Goal: Task Accomplishment & Management: Complete application form

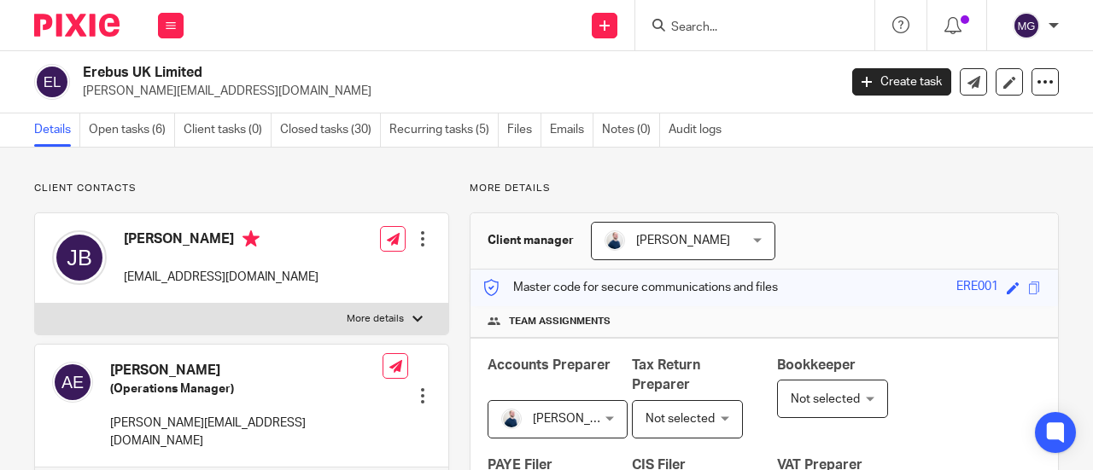
click at [773, 29] on input "Search" at bounding box center [746, 27] width 154 height 15
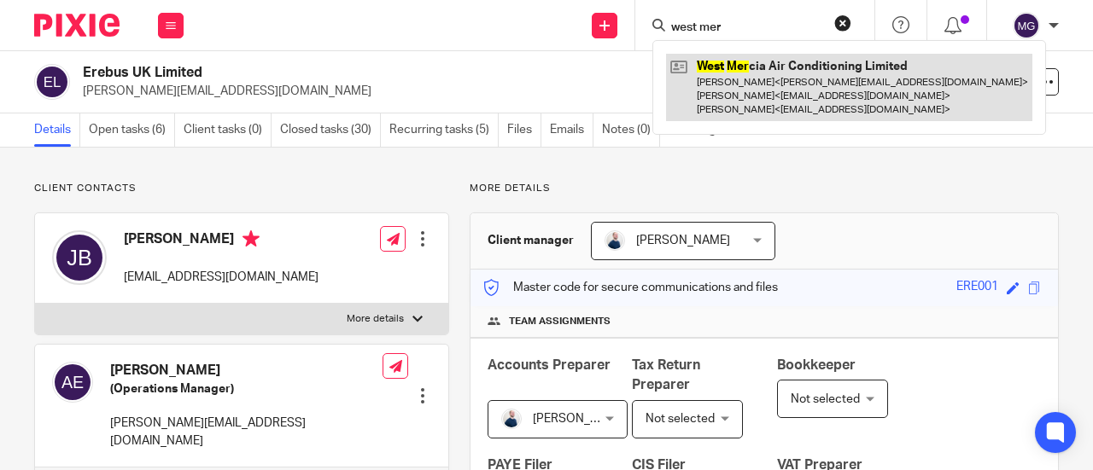
type input "west mer"
click at [768, 67] on link at bounding box center [849, 87] width 366 height 67
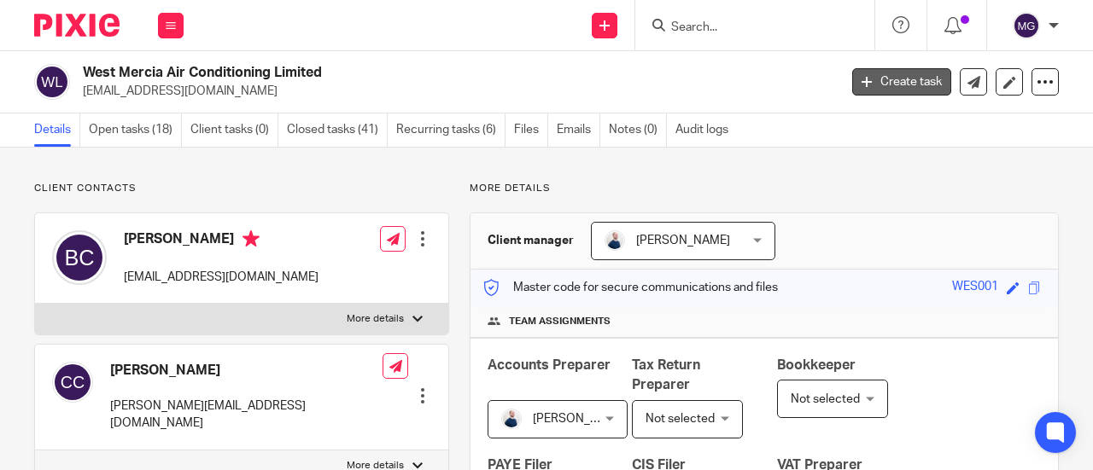
click at [900, 81] on link "Create task" at bounding box center [901, 81] width 99 height 27
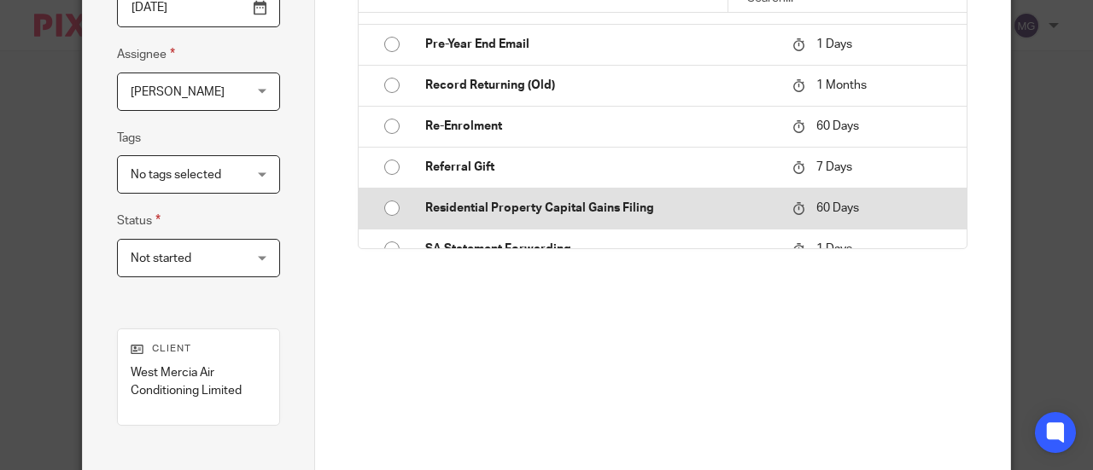
scroll to position [1774, 0]
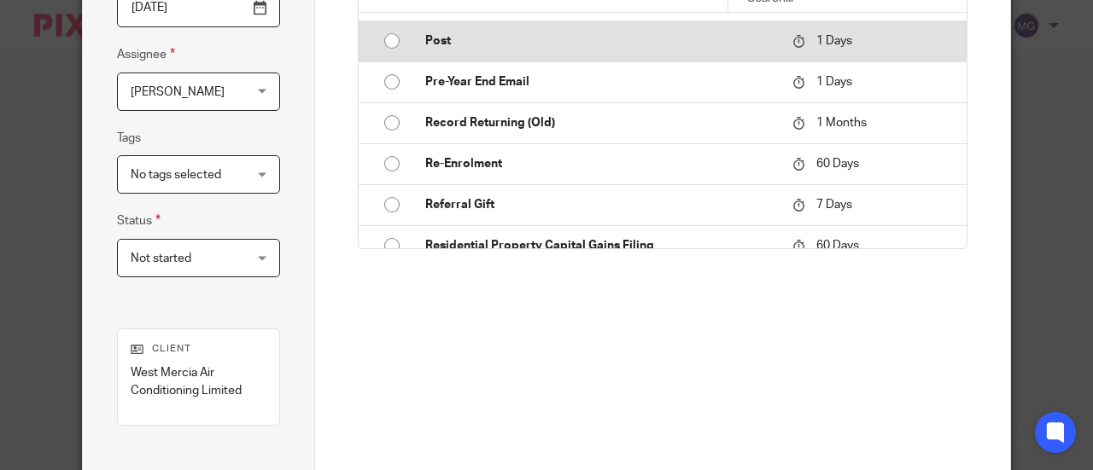
click at [386, 35] on input "radio" at bounding box center [392, 41] width 32 height 32
type input "2025-09-21"
type input "Post"
checkbox input "false"
radio input "false"
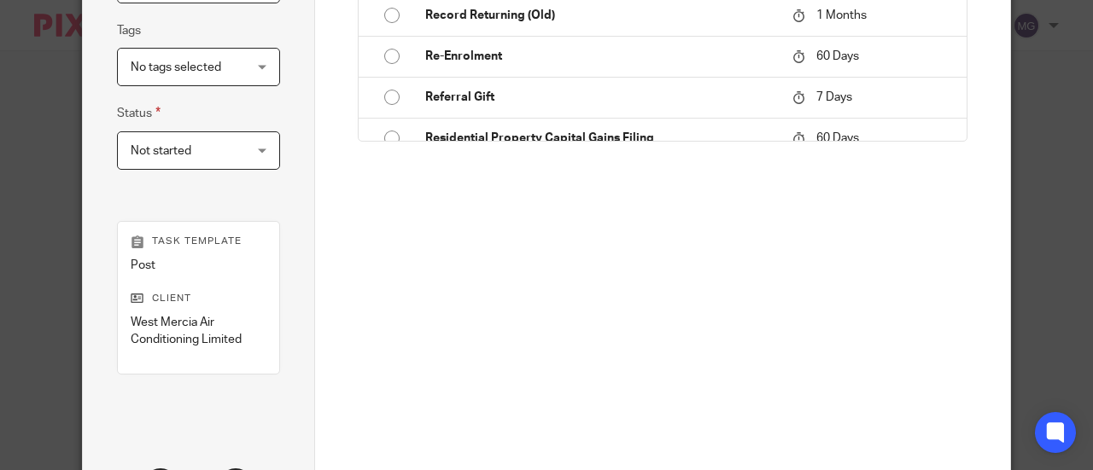
scroll to position [486, 0]
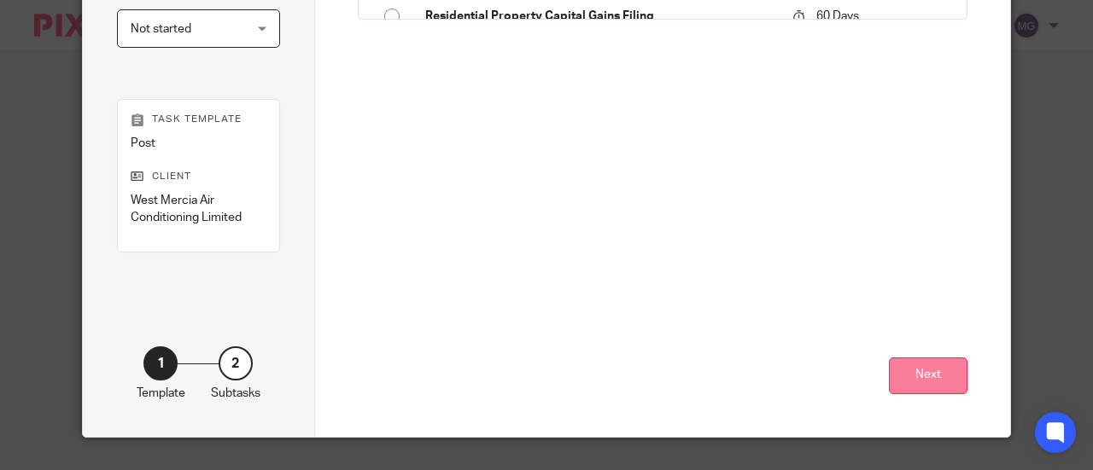
click at [898, 359] on button "Next" at bounding box center [928, 376] width 79 height 37
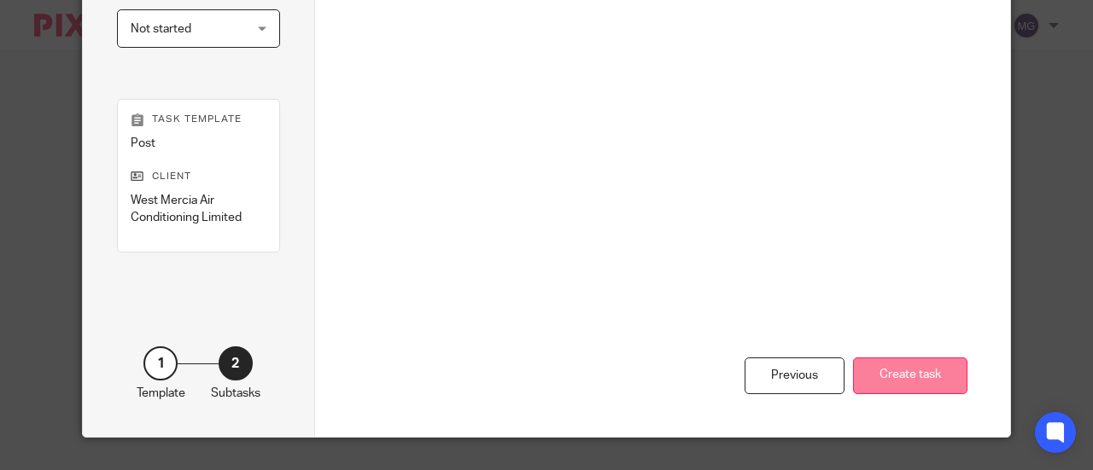
click at [865, 359] on button "Create task" at bounding box center [910, 376] width 114 height 37
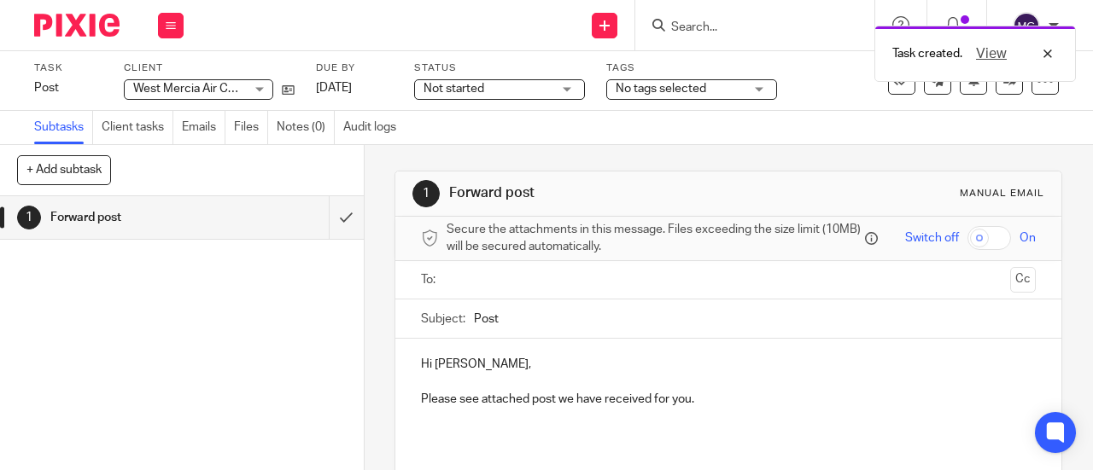
click at [499, 283] on input "text" at bounding box center [727, 281] width 551 height 20
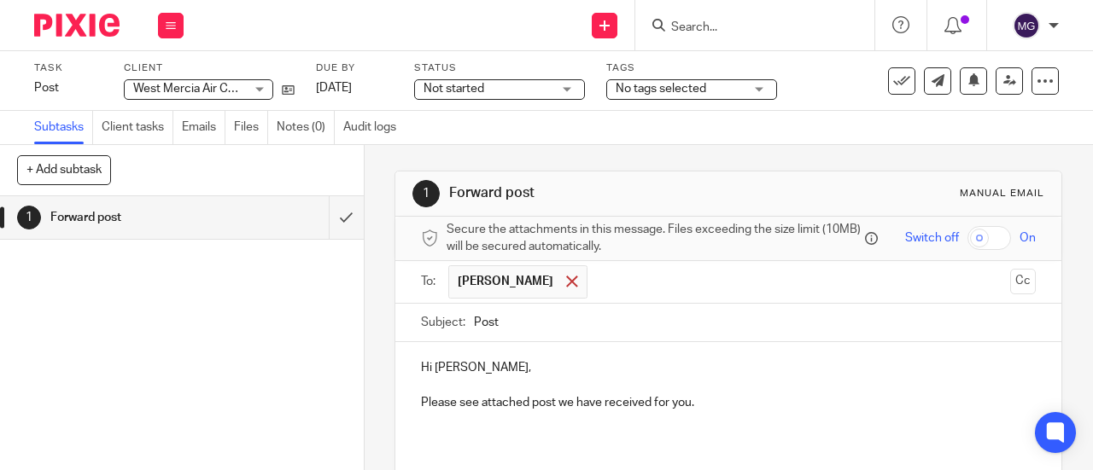
click at [566, 285] on span at bounding box center [571, 281] width 11 height 11
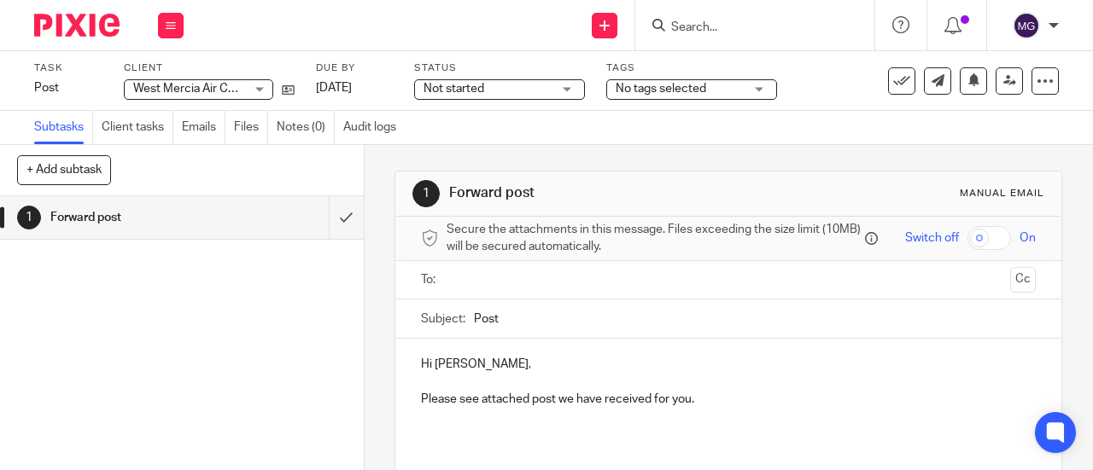
click at [568, 284] on input "text" at bounding box center [727, 281] width 551 height 20
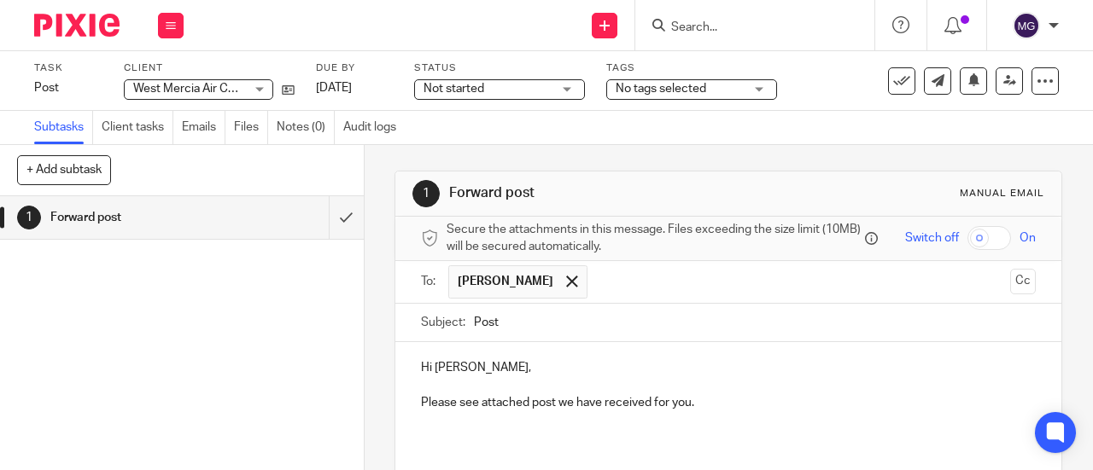
click at [737, 291] on input "text" at bounding box center [800, 281] width 408 height 33
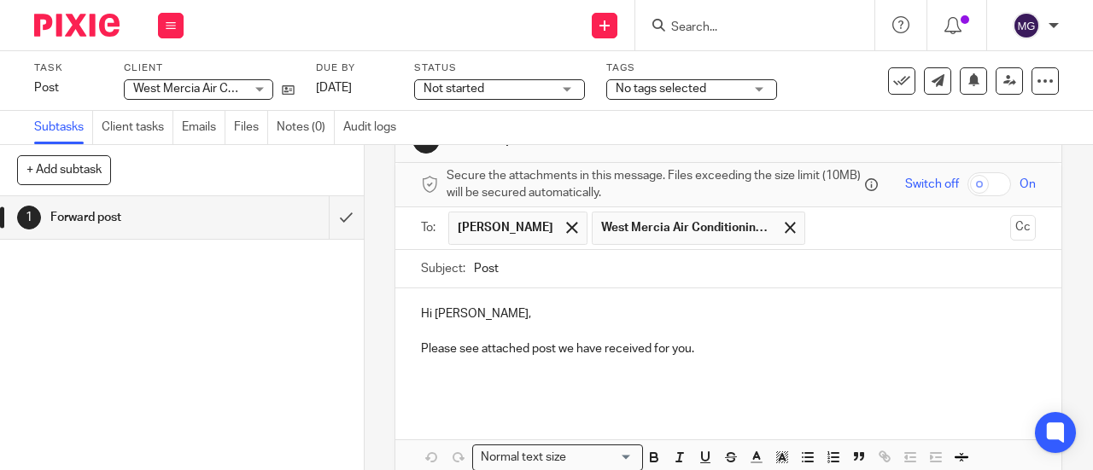
scroll to position [144, 0]
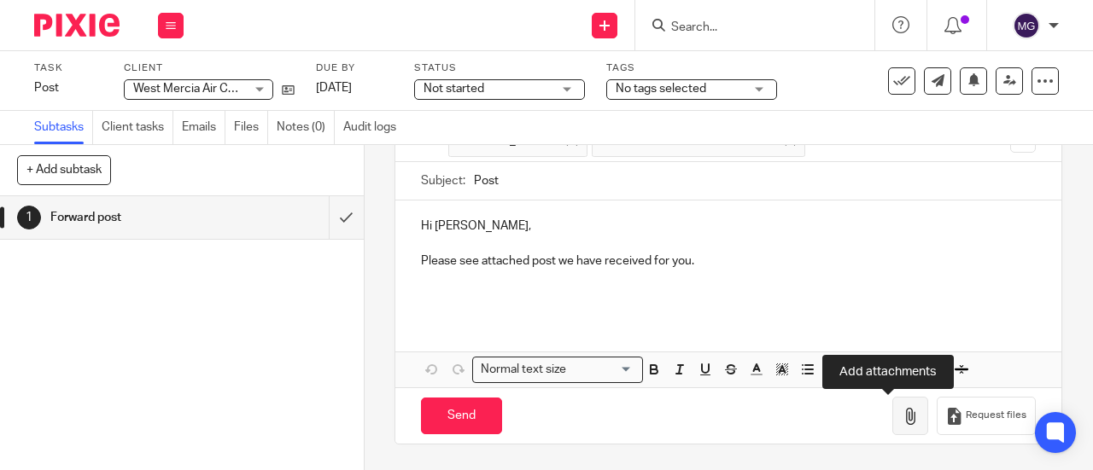
click at [901, 413] on icon "button" at bounding box center [909, 416] width 17 height 17
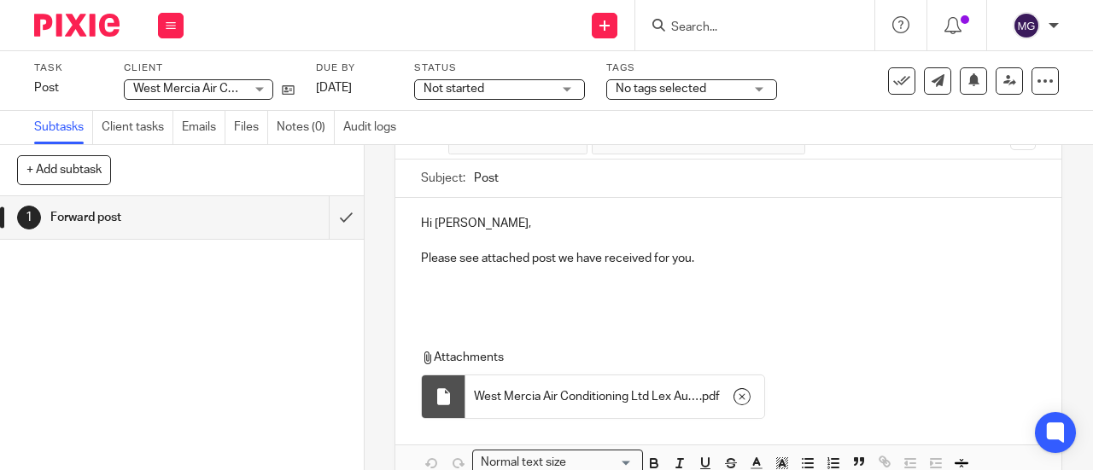
scroll to position [240, 0]
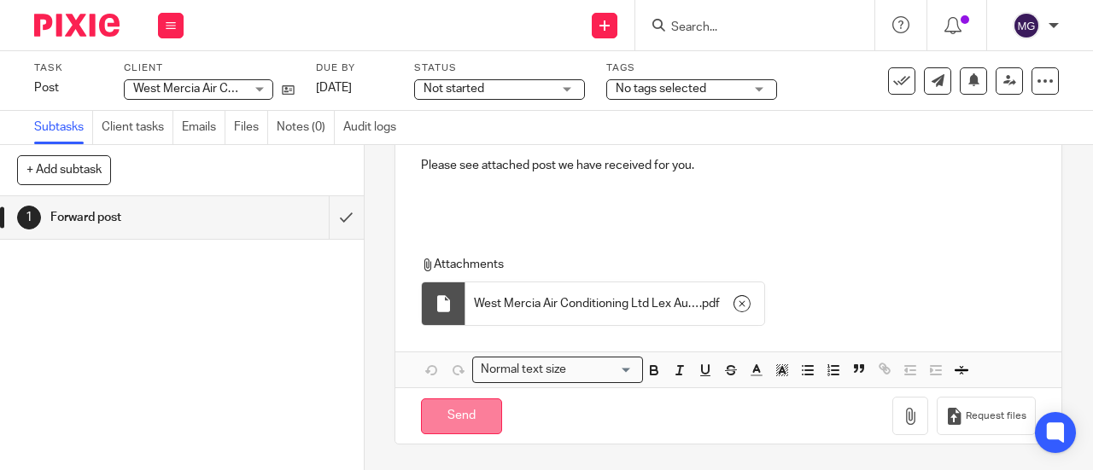
click at [442, 417] on input "Send" at bounding box center [461, 417] width 81 height 37
type input "Sent"
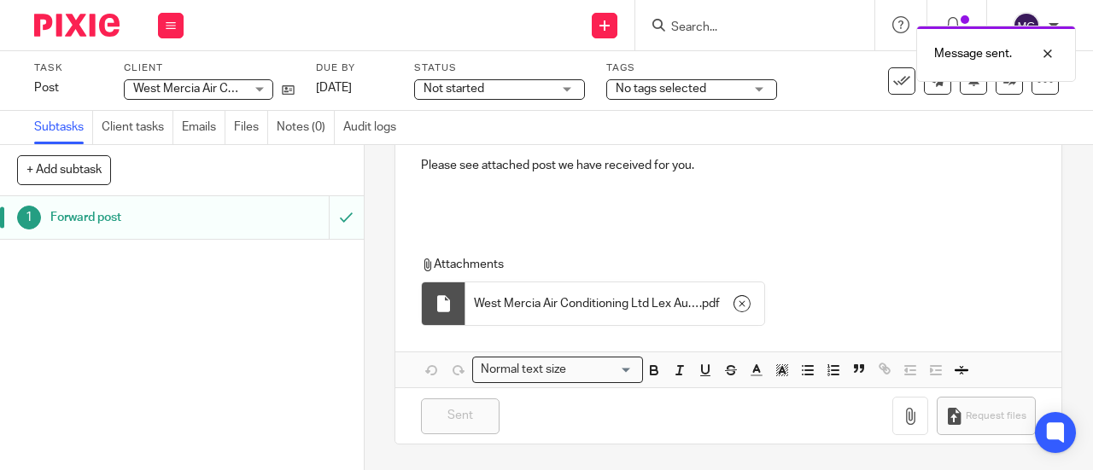
click at [89, 218] on h1 "Forward post" at bounding box center [137, 218] width 174 height 26
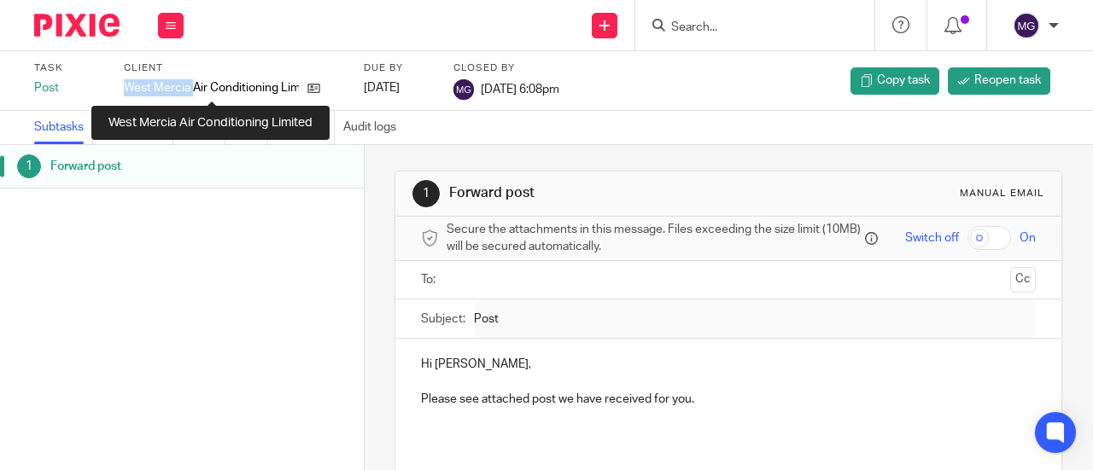
drag, startPoint x: 123, startPoint y: 86, endPoint x: 193, endPoint y: 86, distance: 70.0
click at [193, 86] on p "West Mercia Air Conditioning Limited" at bounding box center [211, 87] width 175 height 17
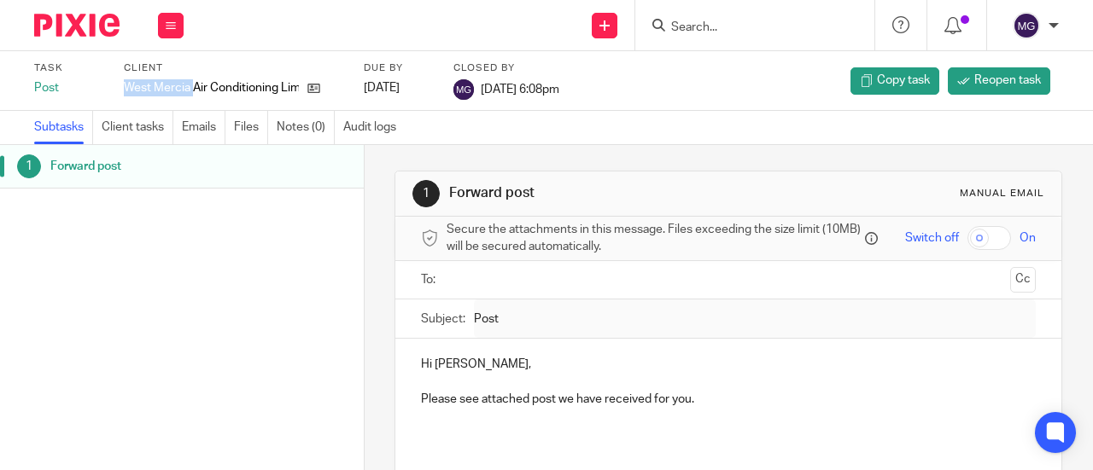
copy p "West Mercia"
click at [729, 26] on input "Search" at bounding box center [746, 27] width 154 height 15
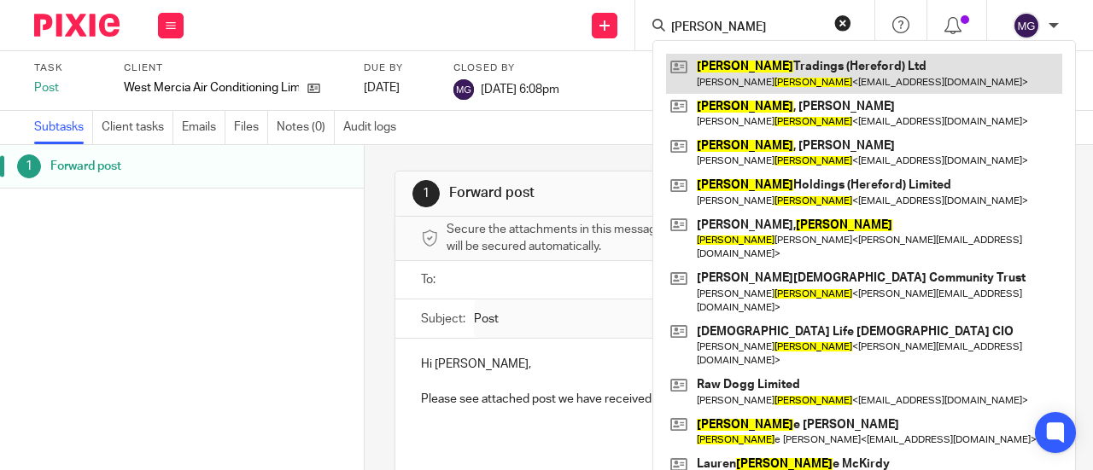
type input "mitchell"
click at [772, 67] on link at bounding box center [864, 73] width 396 height 39
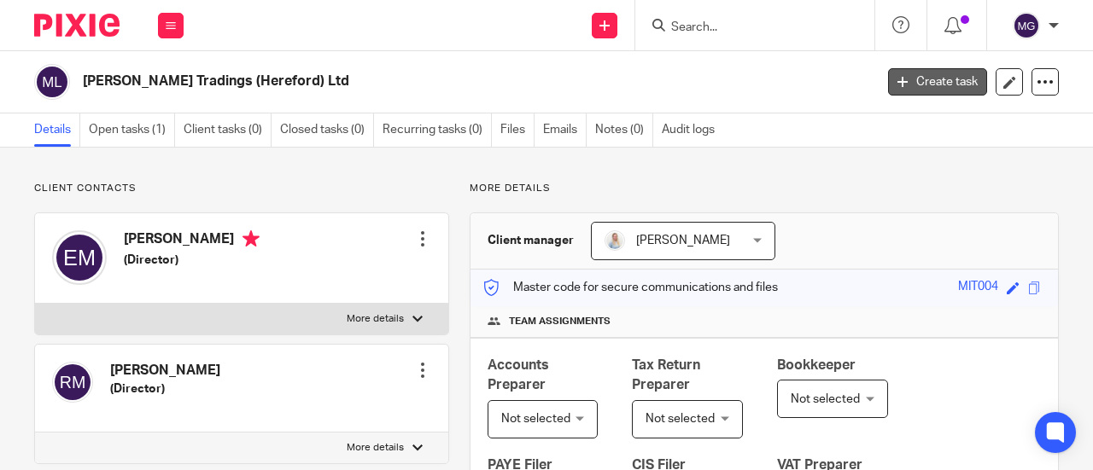
click at [913, 91] on link "Create task" at bounding box center [937, 81] width 99 height 27
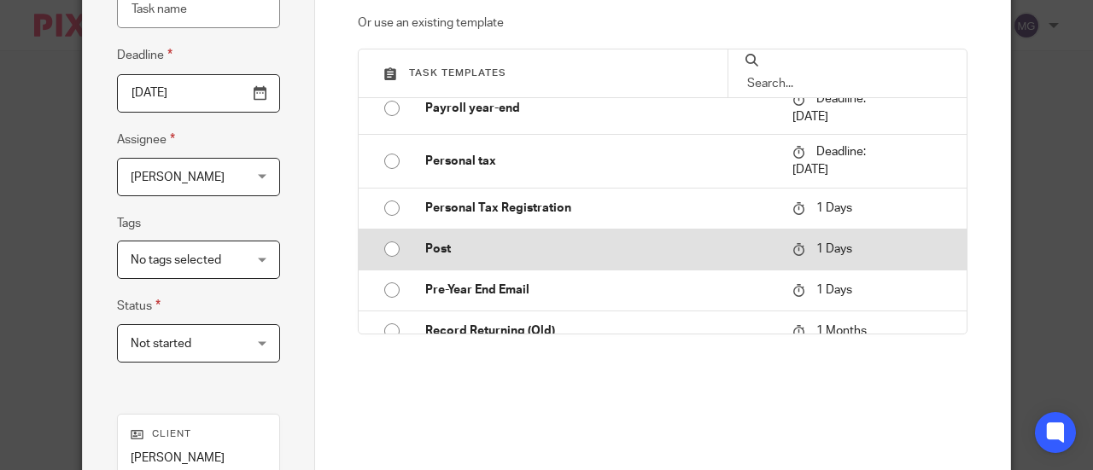
scroll to position [1707, 0]
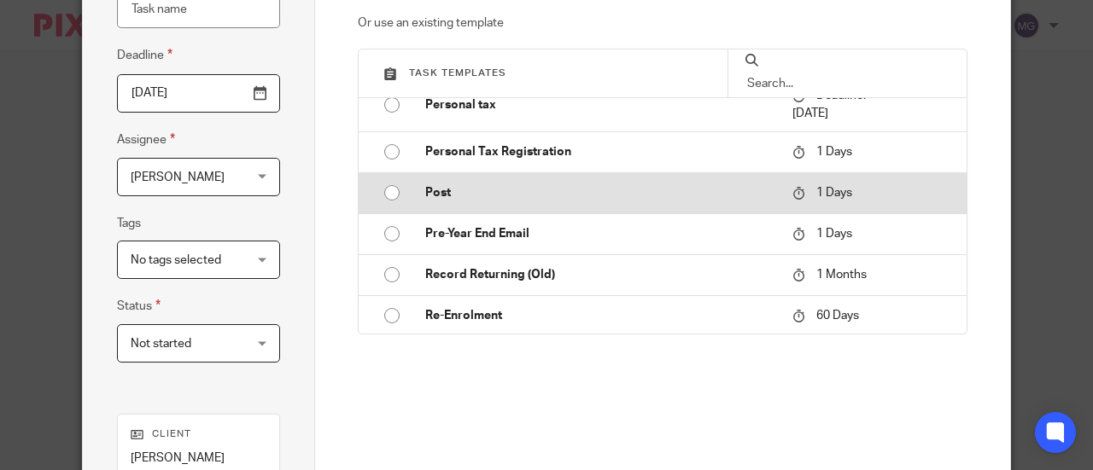
click at [382, 190] on input "radio" at bounding box center [392, 193] width 32 height 32
type input "[DATE]"
type input "Post"
checkbox input "false"
radio input "false"
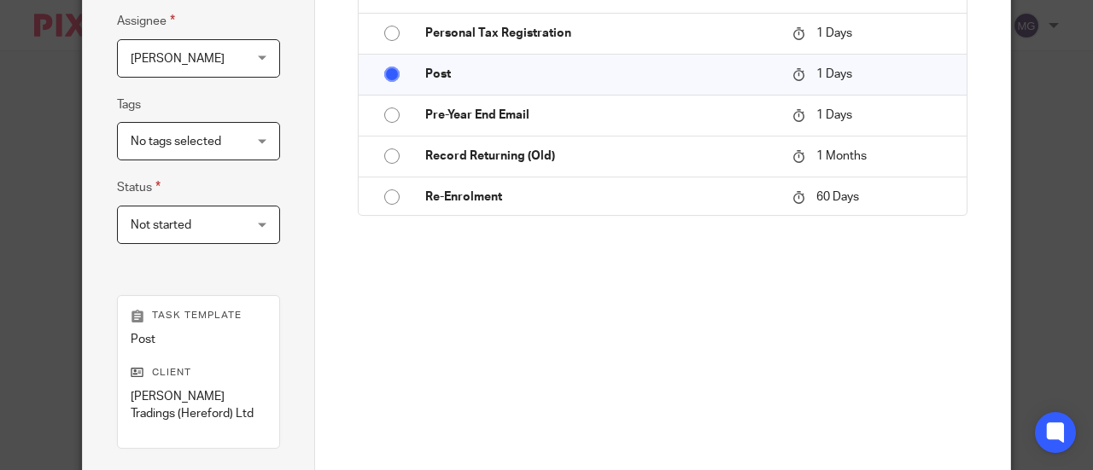
scroll to position [486, 0]
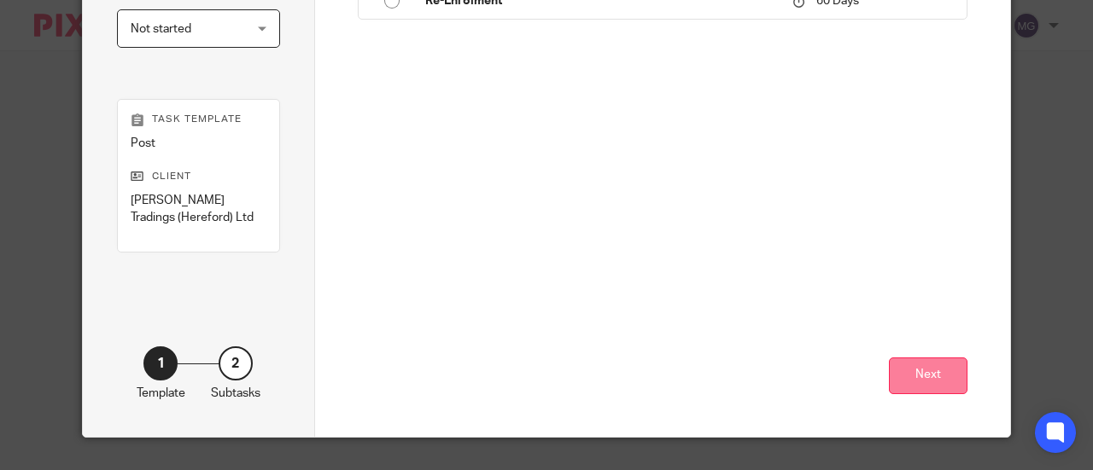
click at [936, 371] on button "Next" at bounding box center [928, 376] width 79 height 37
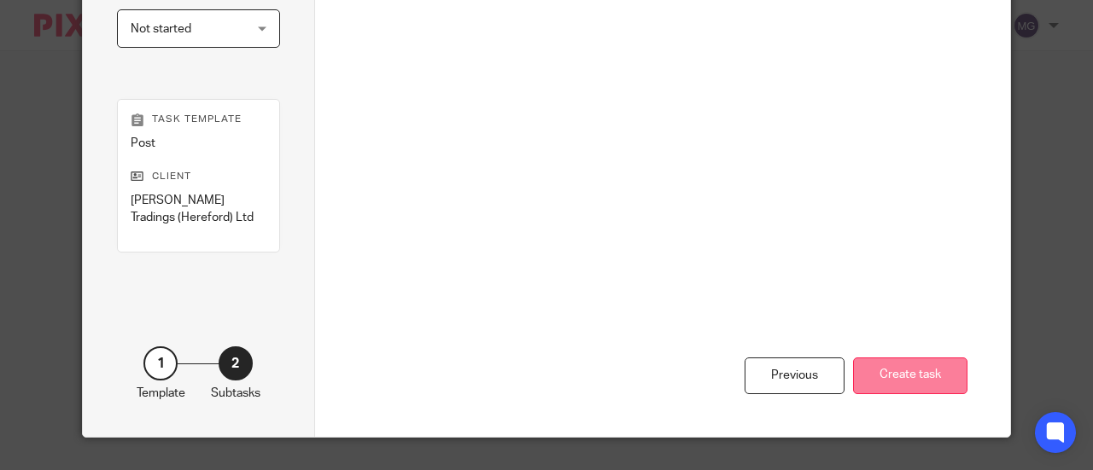
click at [930, 377] on button "Create task" at bounding box center [910, 376] width 114 height 37
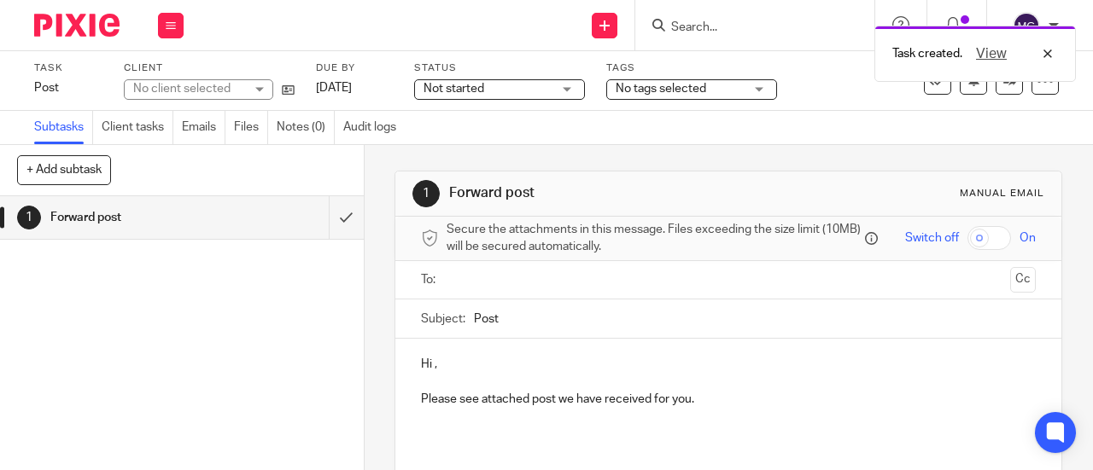
click at [564, 286] on input "text" at bounding box center [727, 281] width 551 height 20
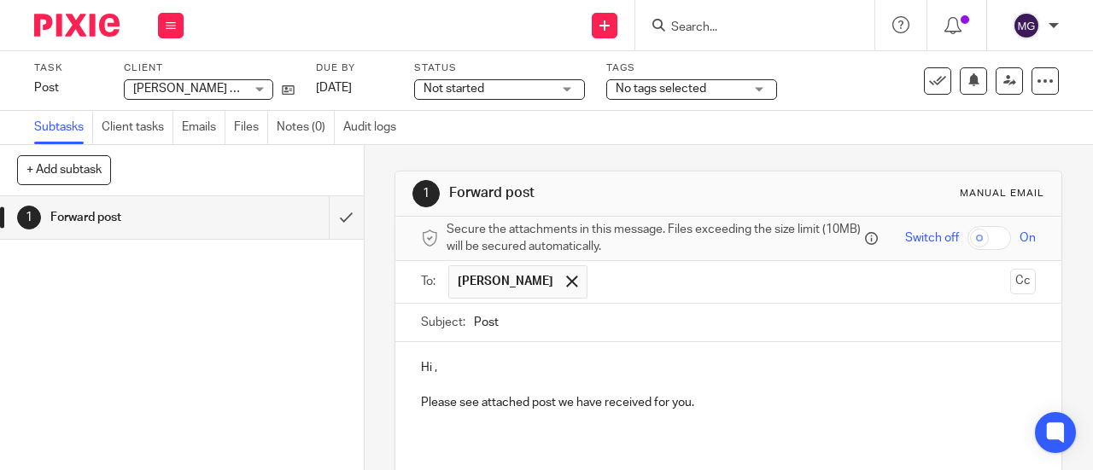
click at [651, 287] on input "text" at bounding box center [800, 281] width 408 height 33
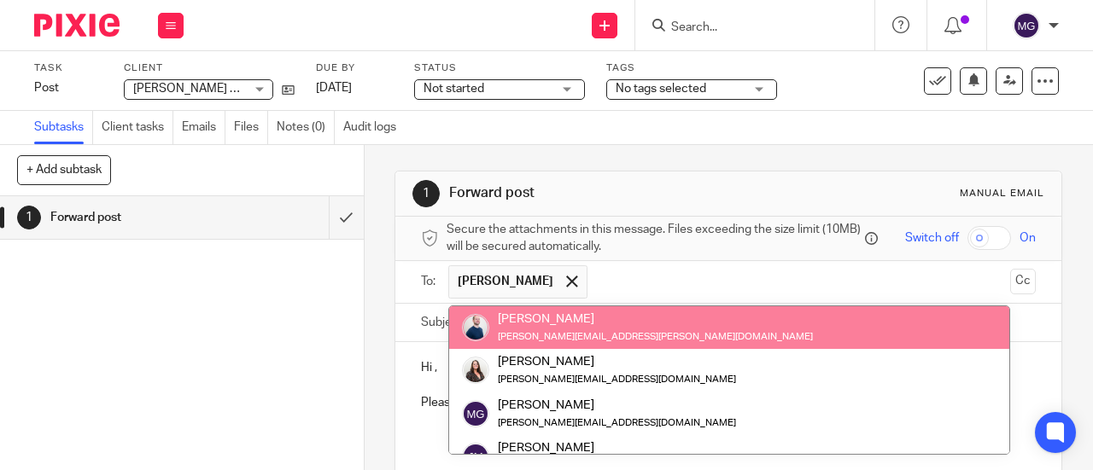
click at [319, 327] on div "1 Forward post" at bounding box center [182, 333] width 364 height 274
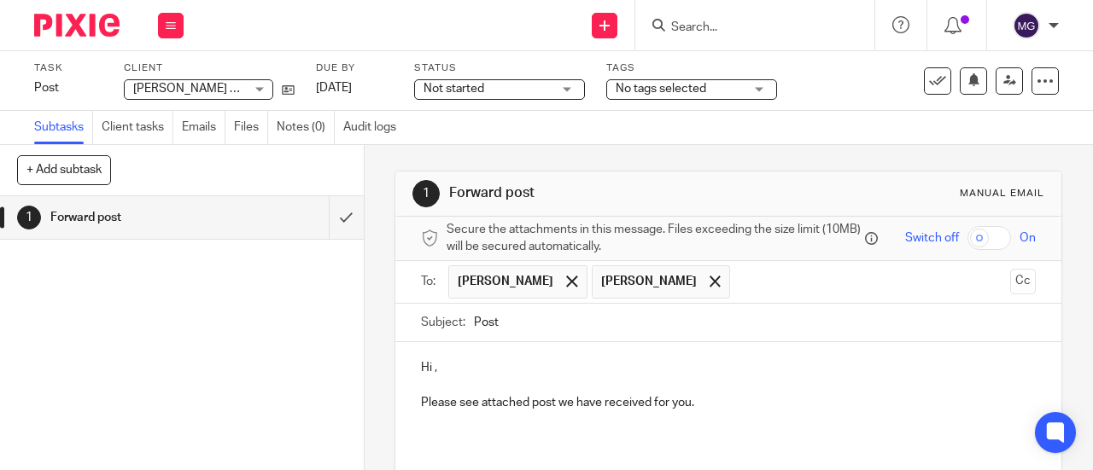
click at [430, 370] on p "Hi ," at bounding box center [728, 367] width 615 height 17
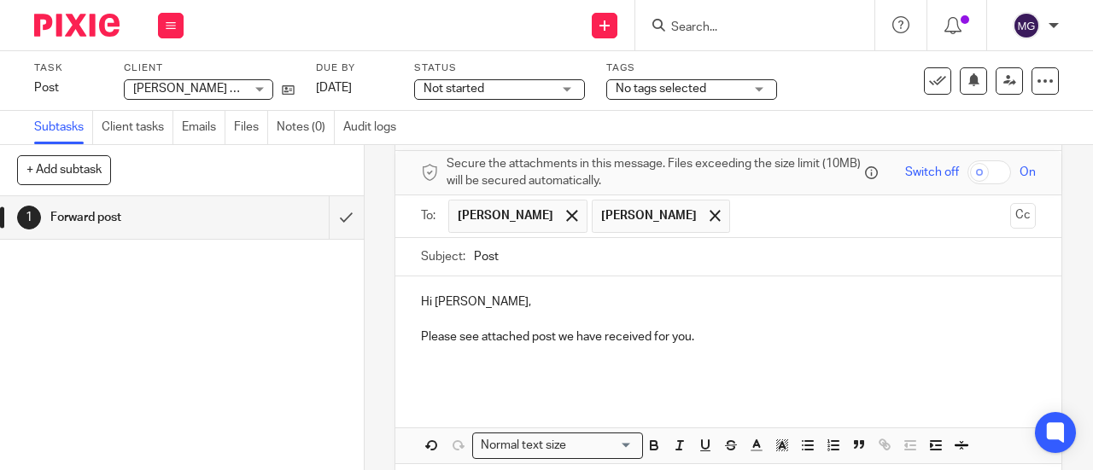
scroll to position [144, 0]
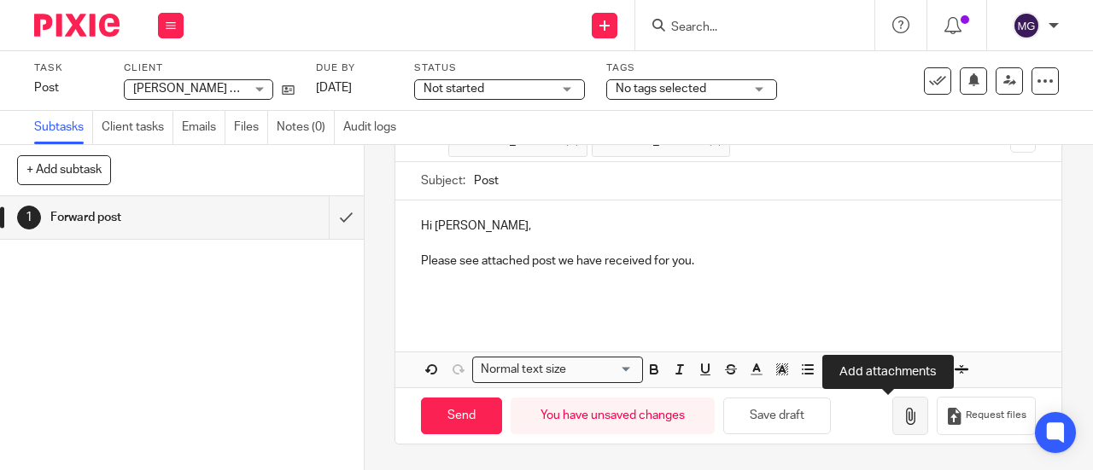
click at [901, 410] on icon "button" at bounding box center [909, 416] width 17 height 17
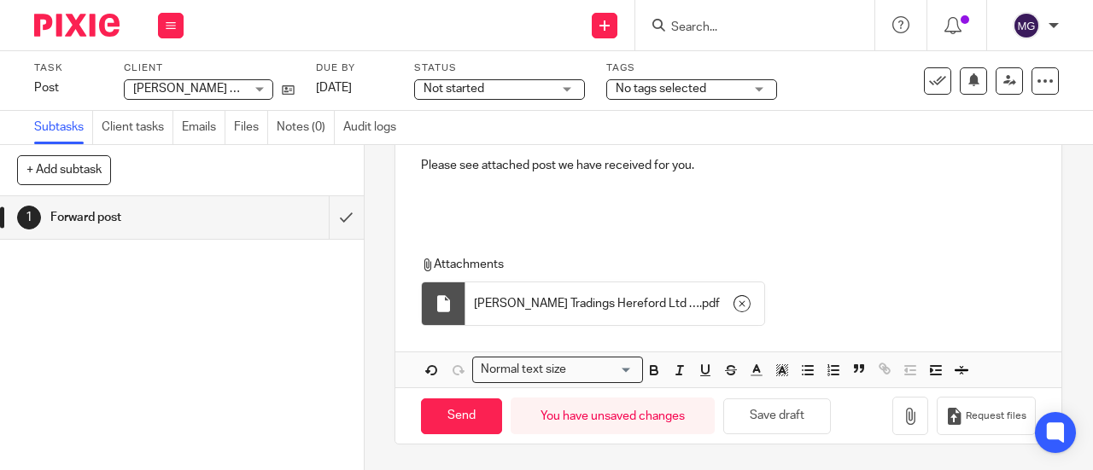
scroll to position [240, 0]
click at [456, 414] on input "Send" at bounding box center [461, 417] width 81 height 37
type input "Sent"
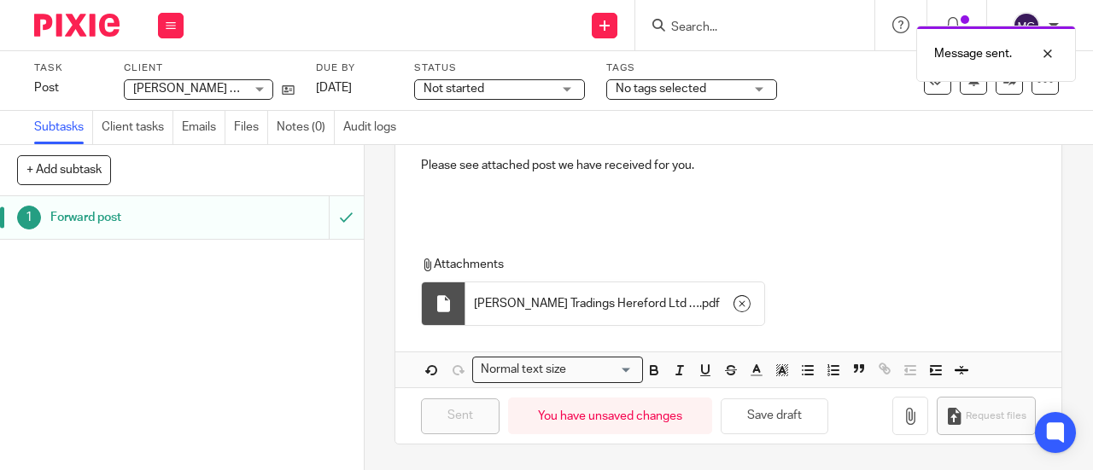
click at [81, 220] on h1 "Forward post" at bounding box center [137, 218] width 174 height 26
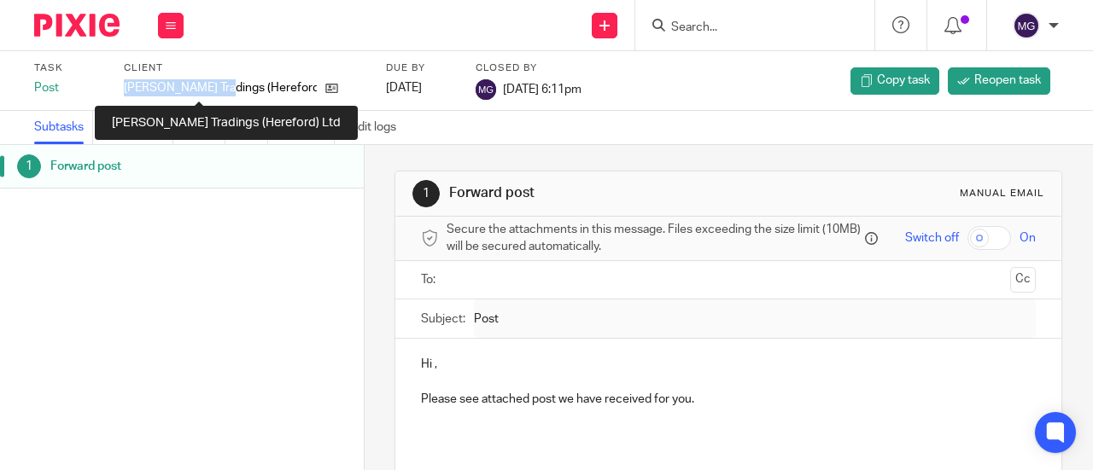
drag, startPoint x: 125, startPoint y: 88, endPoint x: 214, endPoint y: 82, distance: 89.8
click at [214, 82] on p "[PERSON_NAME] Tradings (Hereford) Ltd" at bounding box center [220, 87] width 193 height 17
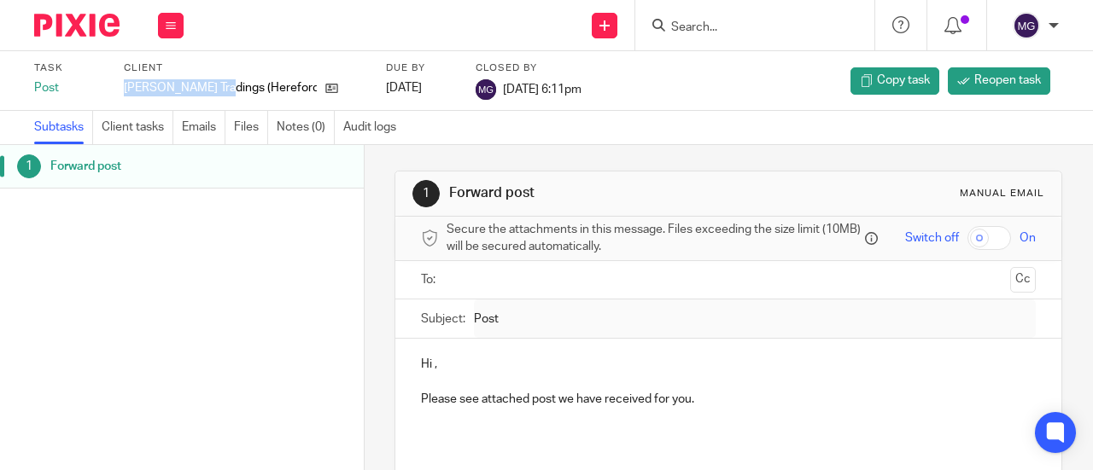
copy p "[PERSON_NAME] Tradings"
click at [754, 26] on input "Search" at bounding box center [746, 27] width 154 height 15
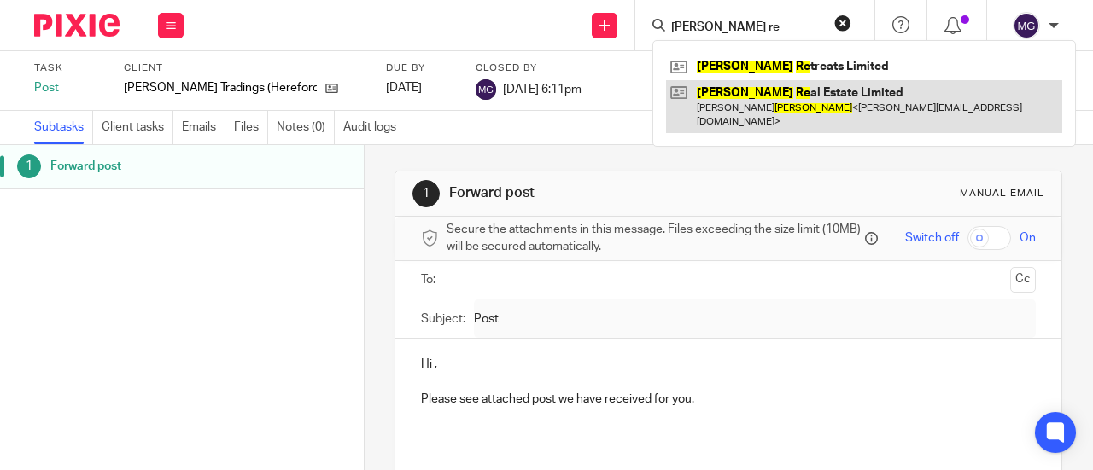
type input "[PERSON_NAME] re"
click at [769, 93] on link at bounding box center [864, 106] width 396 height 53
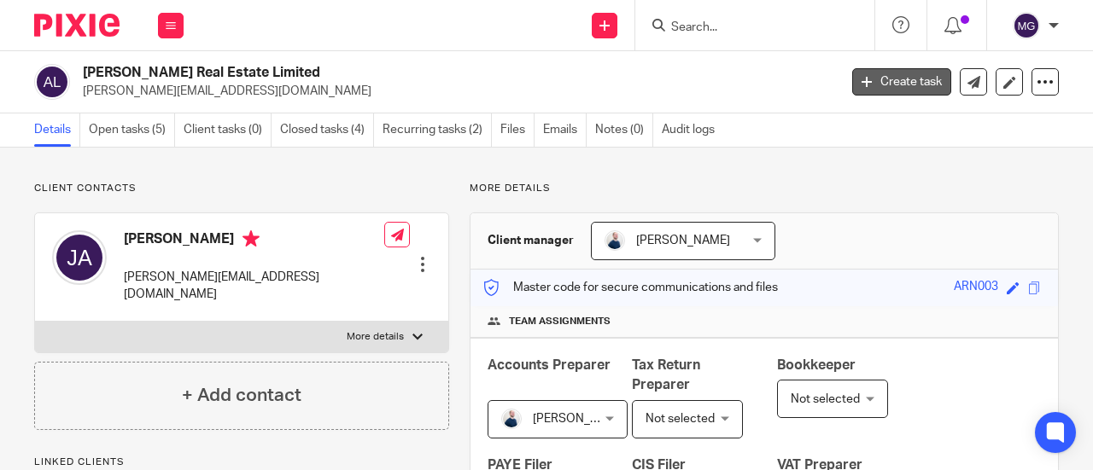
click at [886, 73] on link "Create task" at bounding box center [901, 81] width 99 height 27
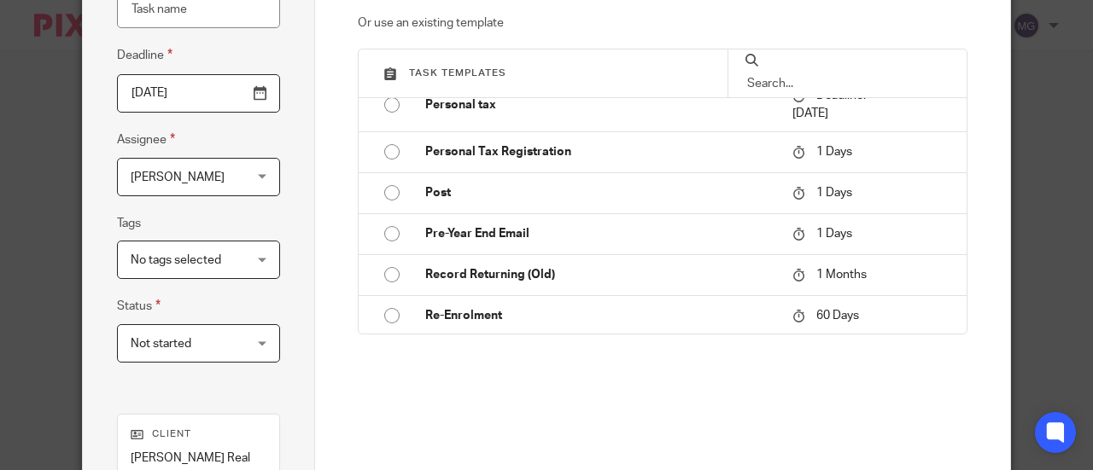
scroll to position [1793, 0]
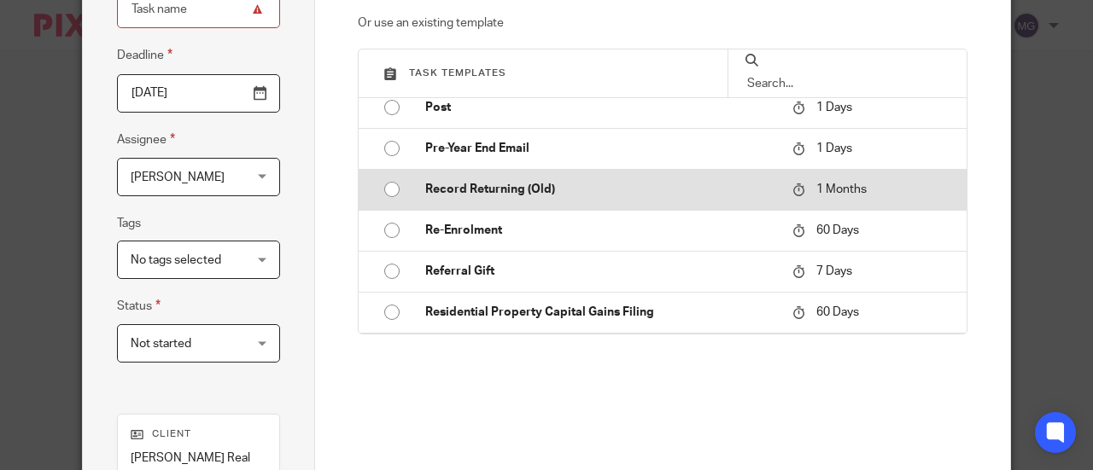
drag, startPoint x: 384, startPoint y: 105, endPoint x: 657, endPoint y: 183, distance: 284.0
click at [384, 106] on input "radio" at bounding box center [392, 107] width 32 height 32
type input "2025-09-21"
type input "Post"
checkbox input "false"
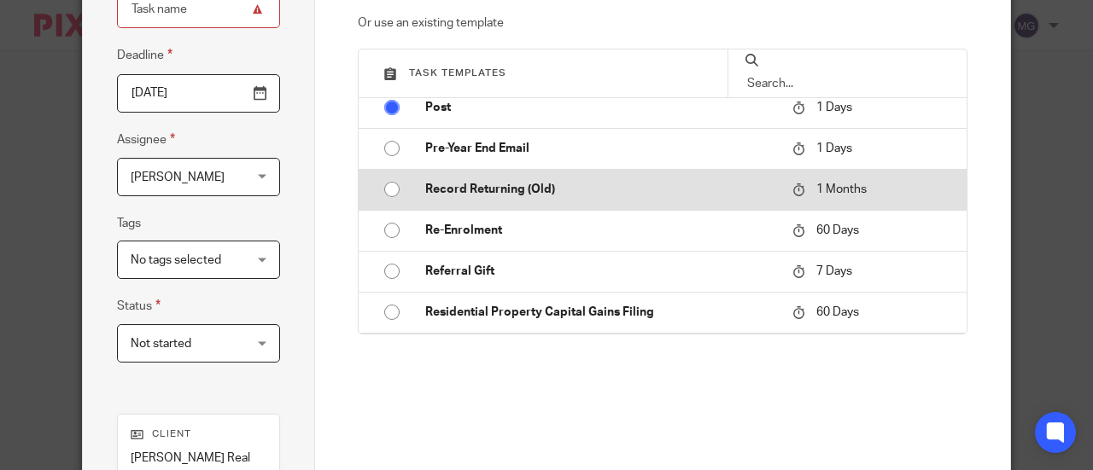
radio input "false"
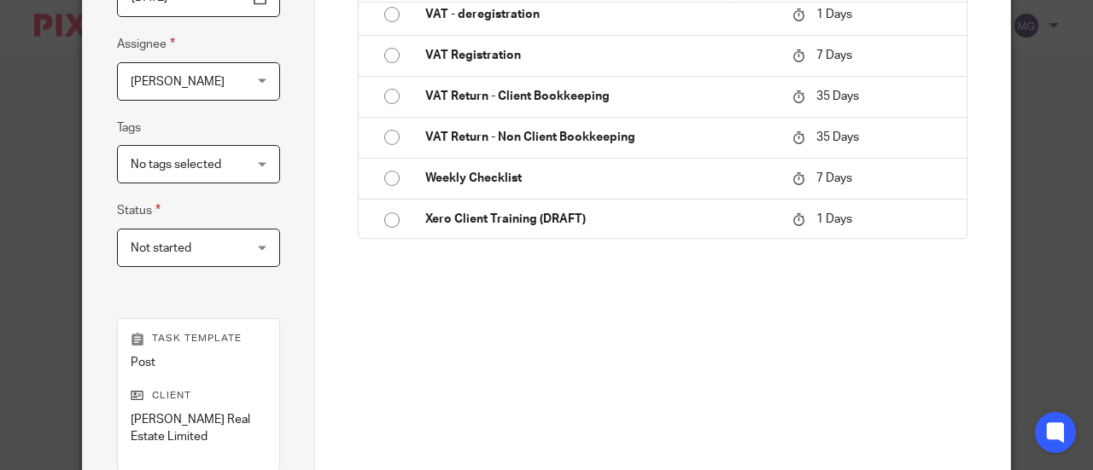
scroll to position [427, 0]
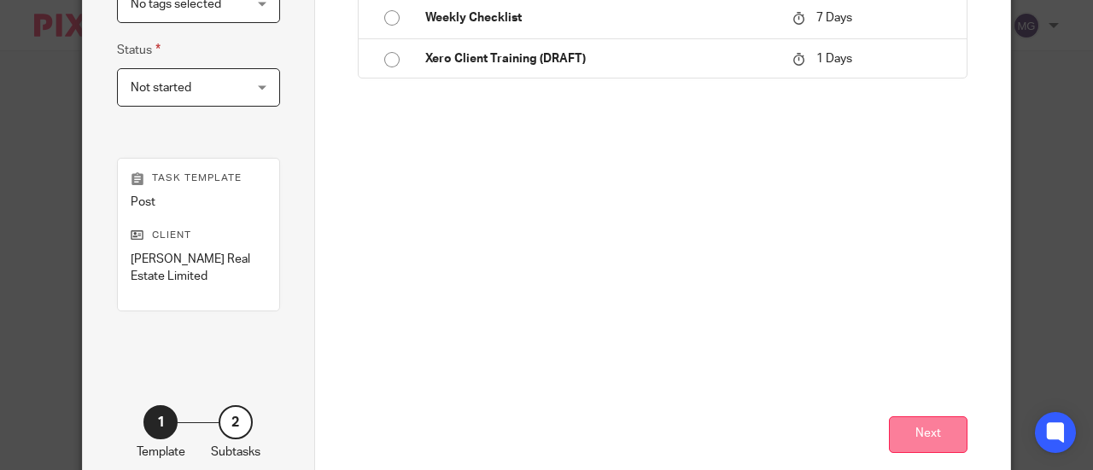
click at [924, 428] on button "Next" at bounding box center [928, 435] width 79 height 37
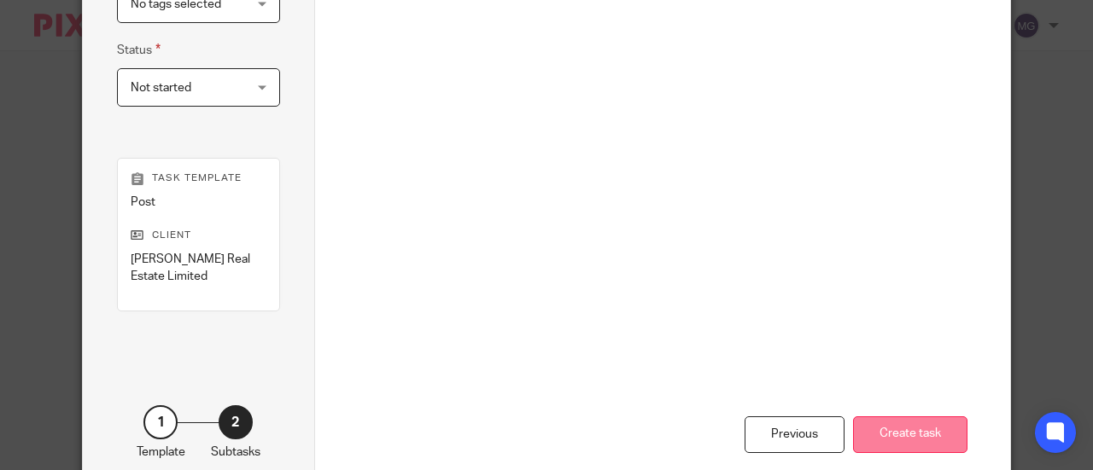
click at [919, 421] on button "Create task" at bounding box center [910, 435] width 114 height 37
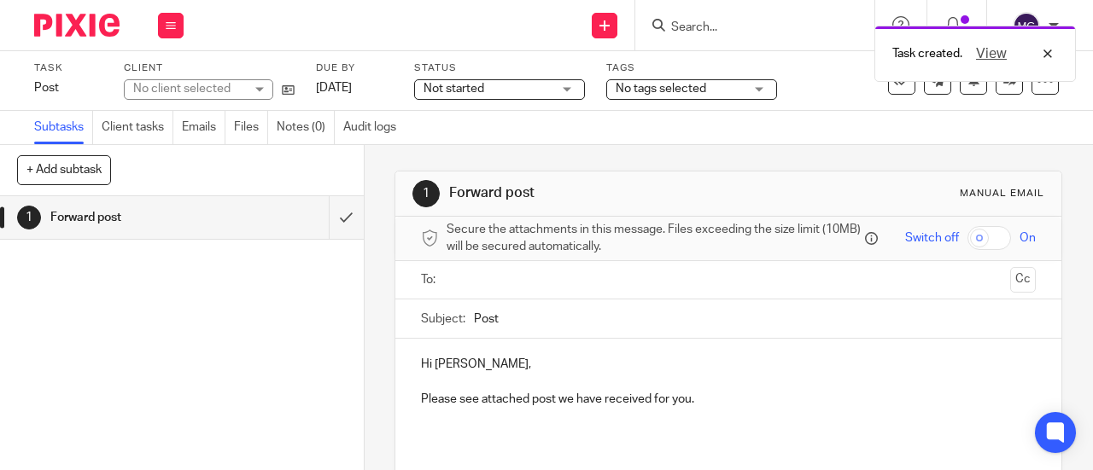
click at [528, 288] on input "text" at bounding box center [727, 281] width 551 height 20
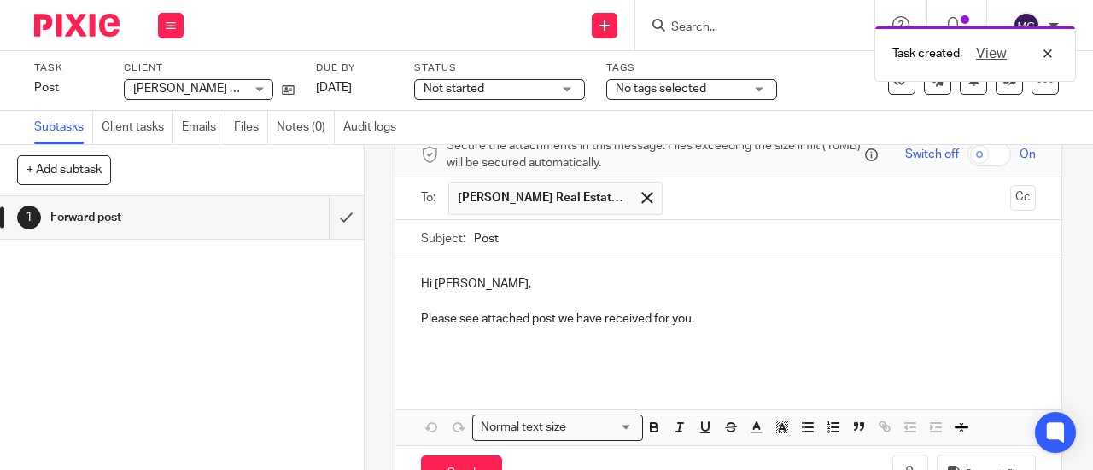
scroll to position [144, 0]
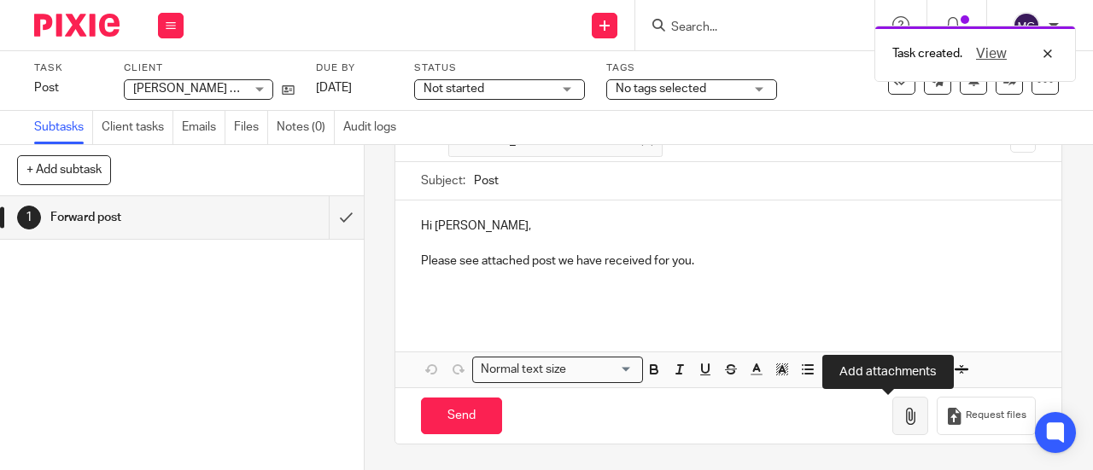
click at [892, 416] on button "button" at bounding box center [910, 416] width 36 height 38
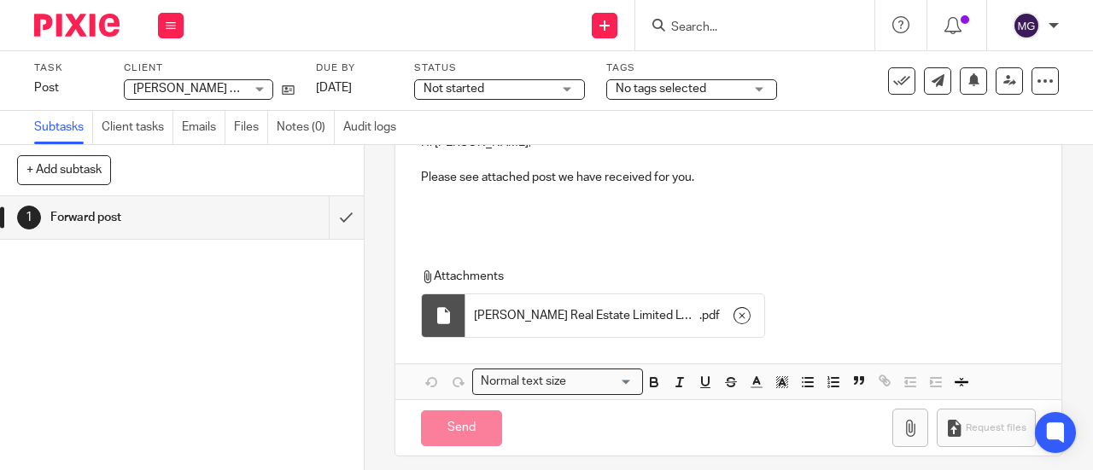
scroll to position [240, 0]
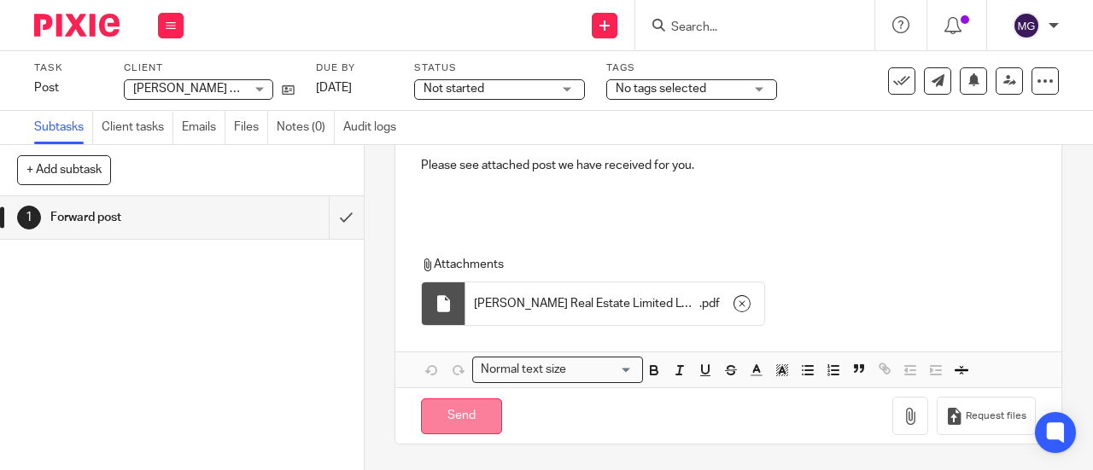
click at [467, 421] on input "Send" at bounding box center [461, 417] width 81 height 37
type input "Sent"
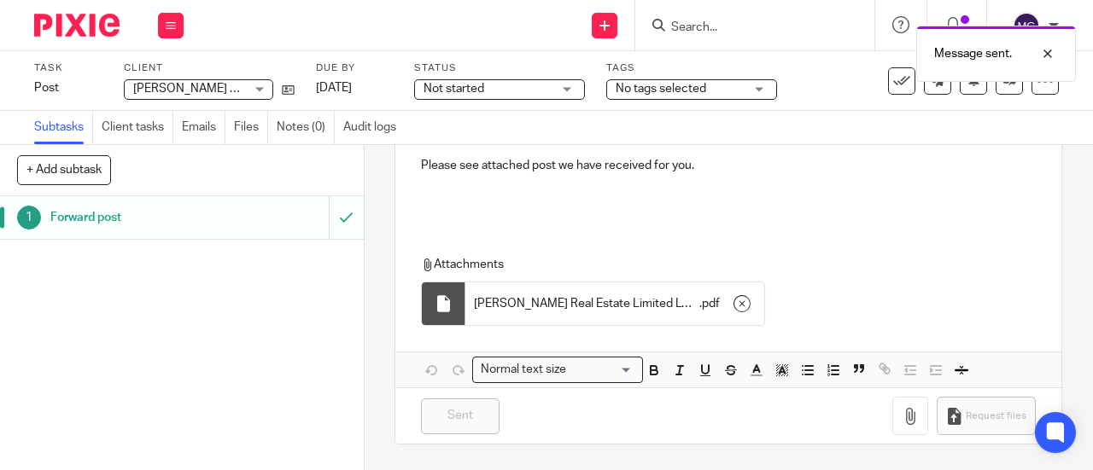
click at [95, 218] on h1 "Forward post" at bounding box center [137, 218] width 174 height 26
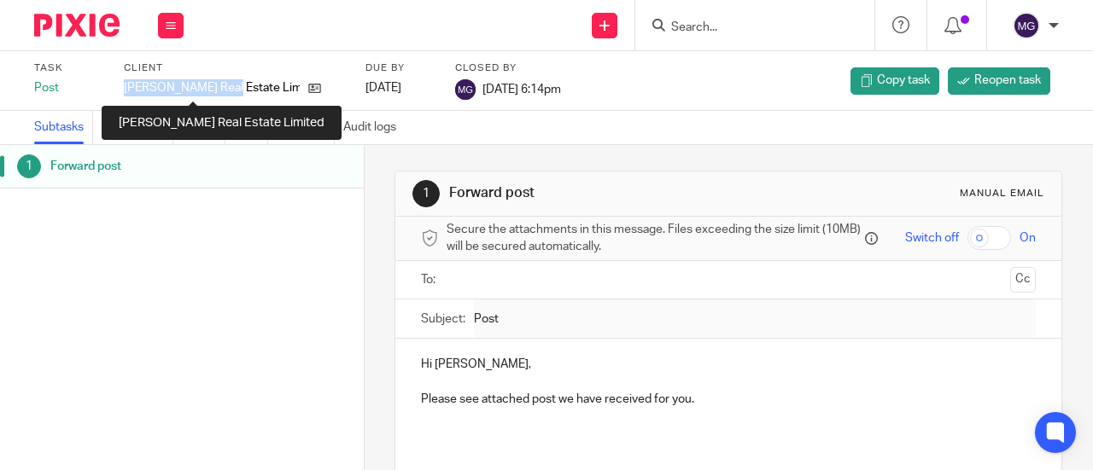
drag, startPoint x: 125, startPoint y: 87, endPoint x: 220, endPoint y: 86, distance: 95.6
click at [220, 86] on p "Arnold Real Estate Limited" at bounding box center [212, 87] width 176 height 17
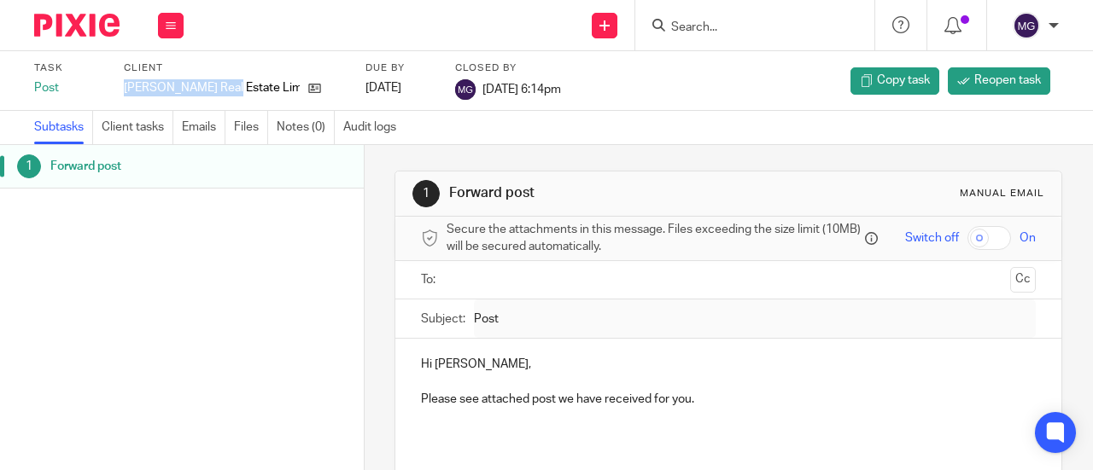
copy p "Arnold Real Estate"
click at [751, 23] on input "Search" at bounding box center [746, 27] width 154 height 15
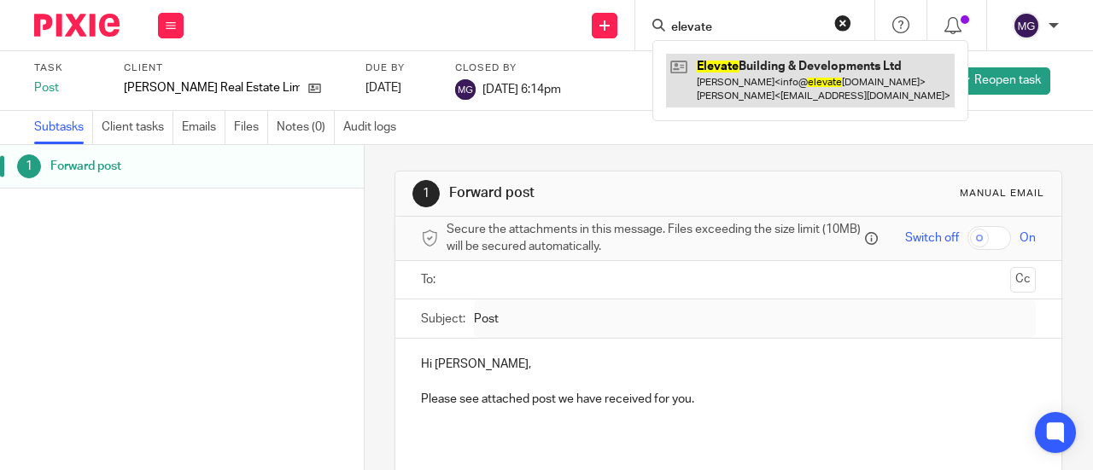
type input "elevate"
click at [727, 62] on link at bounding box center [810, 80] width 289 height 53
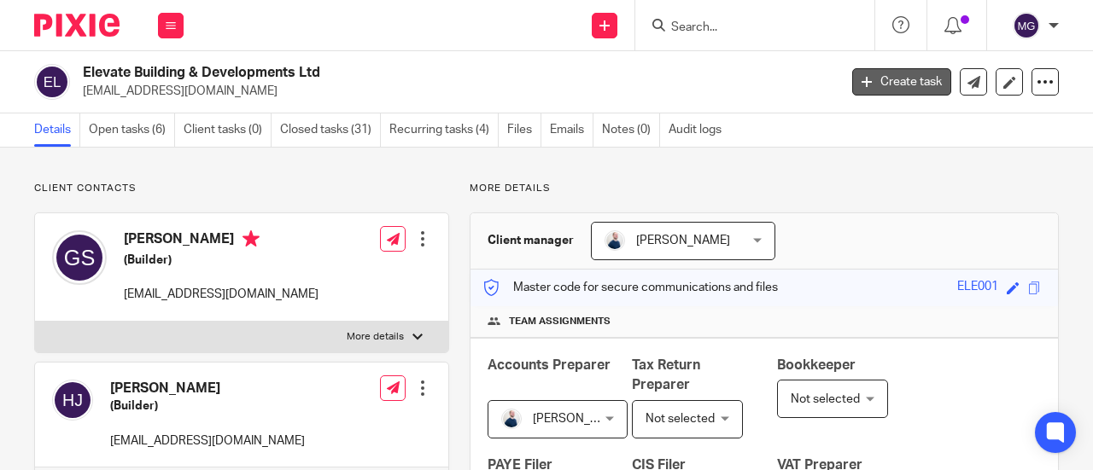
click at [878, 83] on link "Create task" at bounding box center [901, 81] width 99 height 27
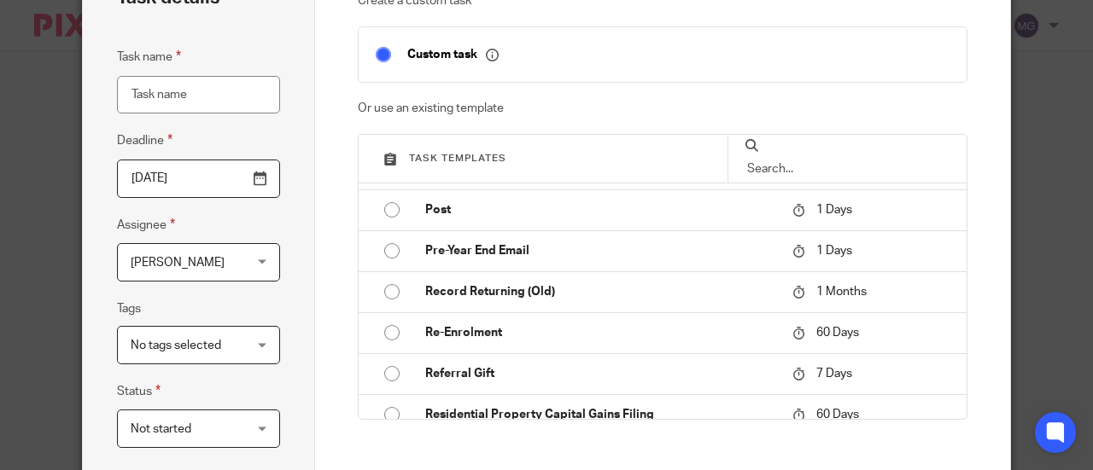
scroll to position [1793, 0]
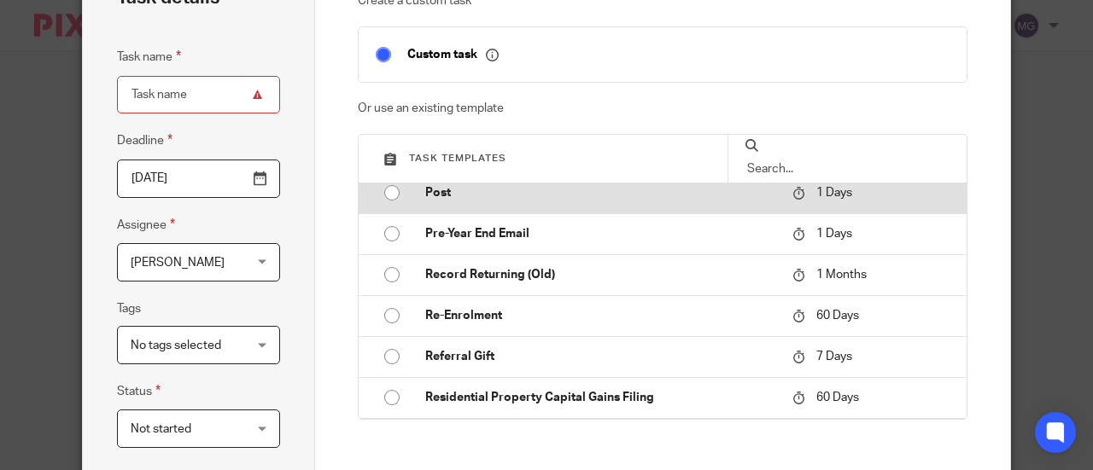
click at [385, 187] on input "radio" at bounding box center [392, 193] width 32 height 32
type input "[DATE]"
type input "Post"
checkbox input "false"
radio input "false"
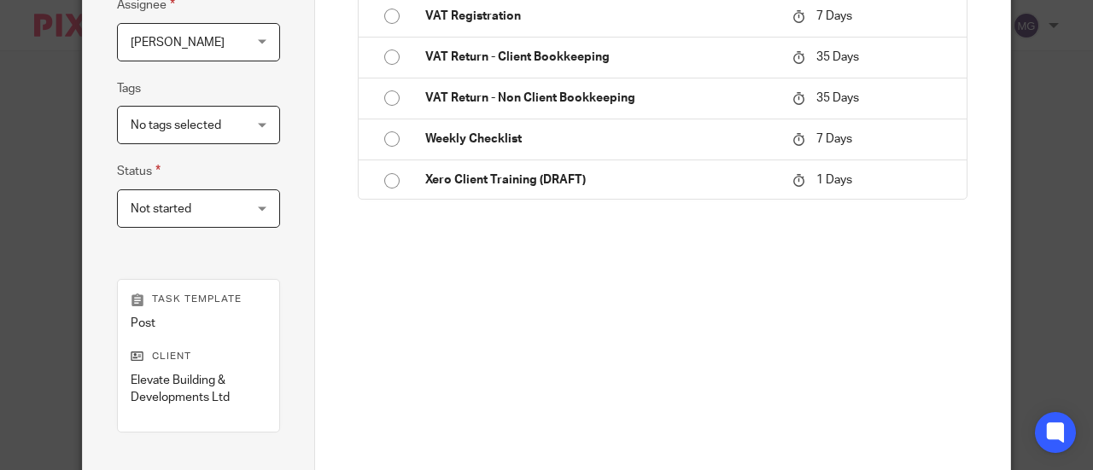
scroll to position [486, 0]
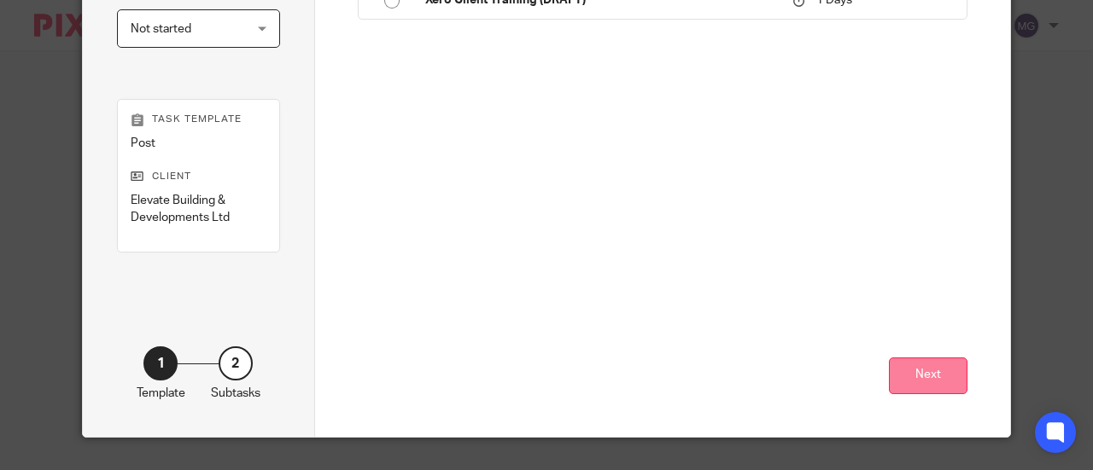
click at [897, 367] on button "Next" at bounding box center [928, 376] width 79 height 37
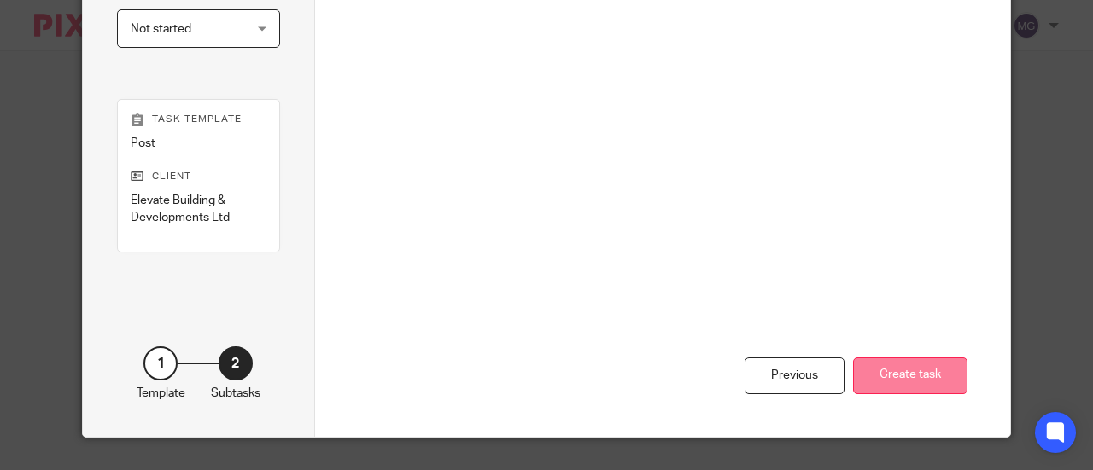
click at [893, 373] on button "Create task" at bounding box center [910, 376] width 114 height 37
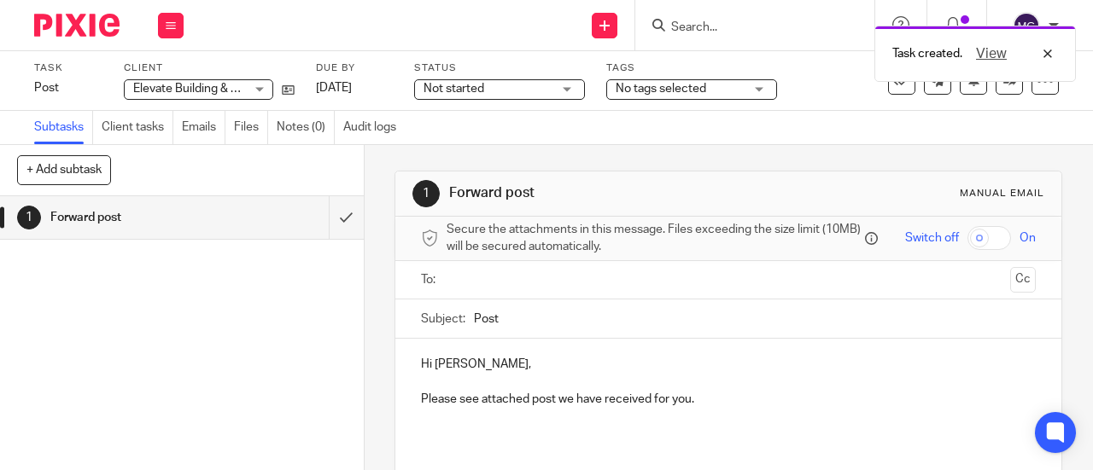
click at [524, 281] on input "text" at bounding box center [727, 281] width 551 height 20
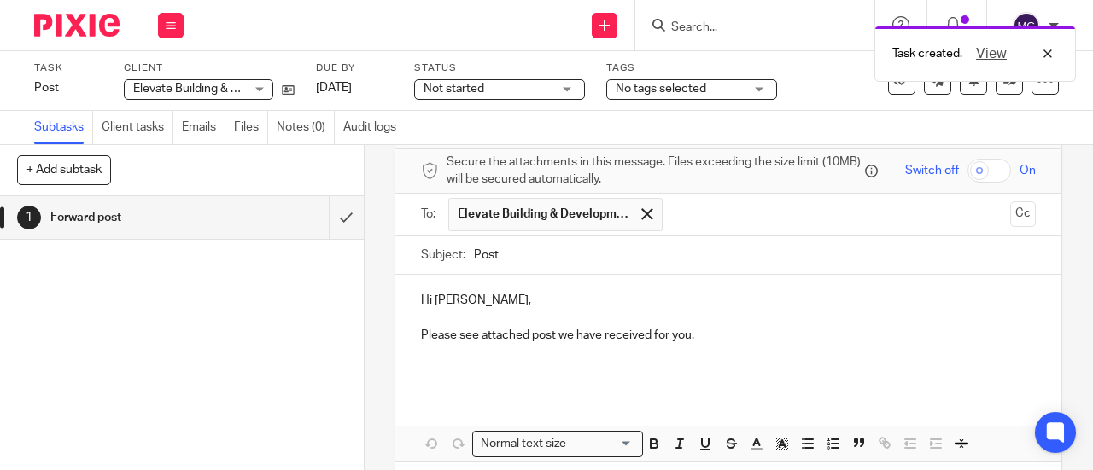
scroll to position [144, 0]
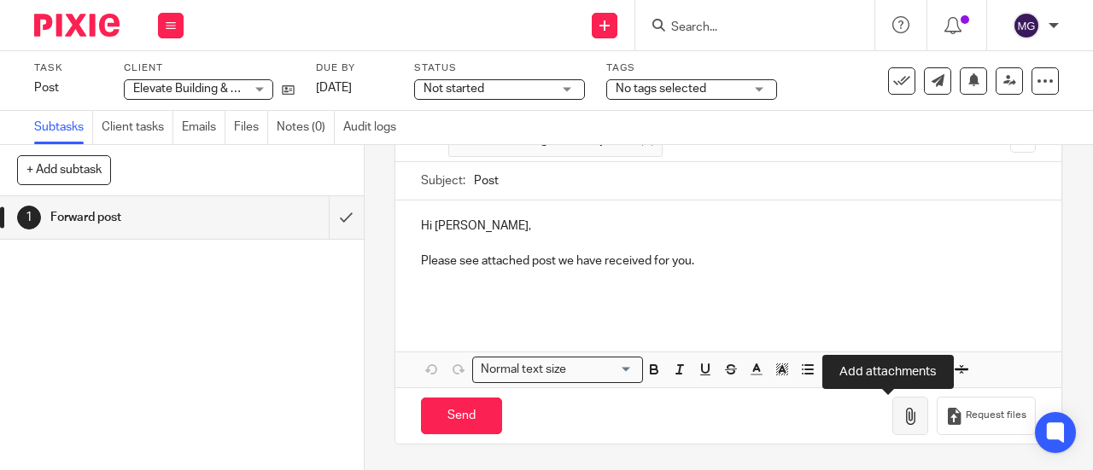
click at [892, 426] on button "button" at bounding box center [910, 416] width 36 height 38
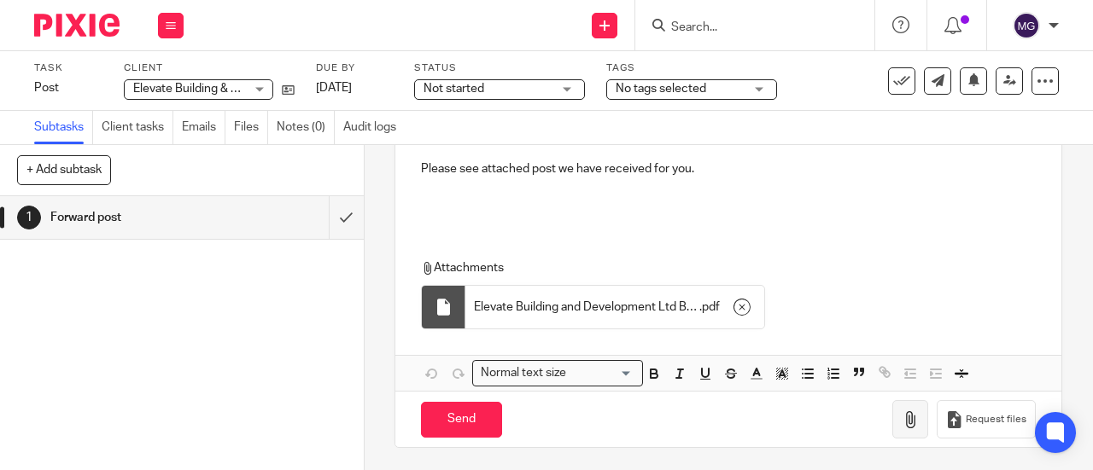
scroll to position [240, 0]
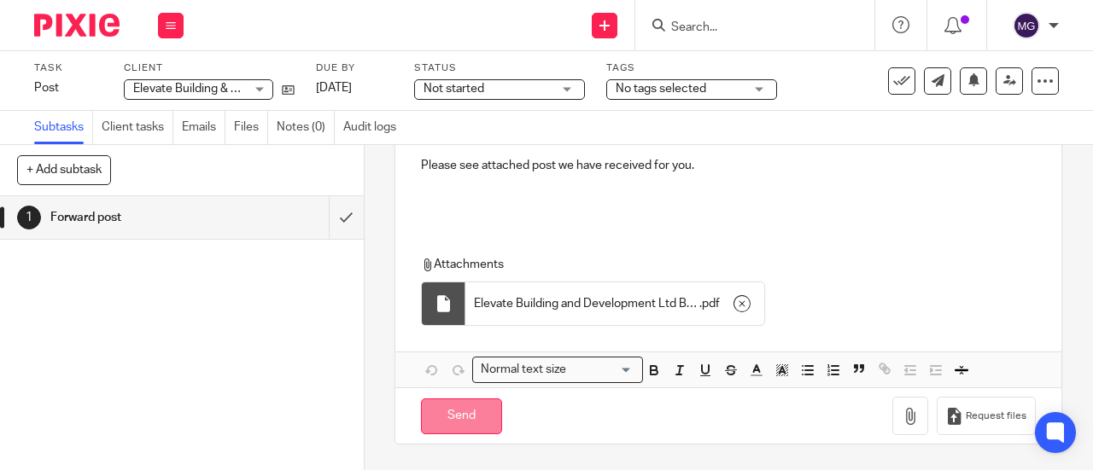
click at [437, 419] on input "Send" at bounding box center [461, 417] width 81 height 37
type input "Sent"
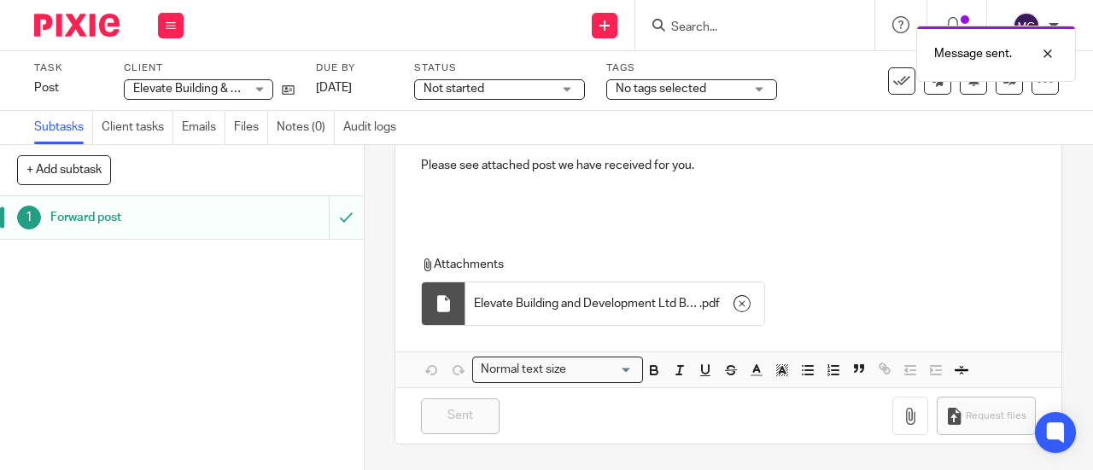
click at [80, 222] on h1 "Forward post" at bounding box center [137, 218] width 174 height 26
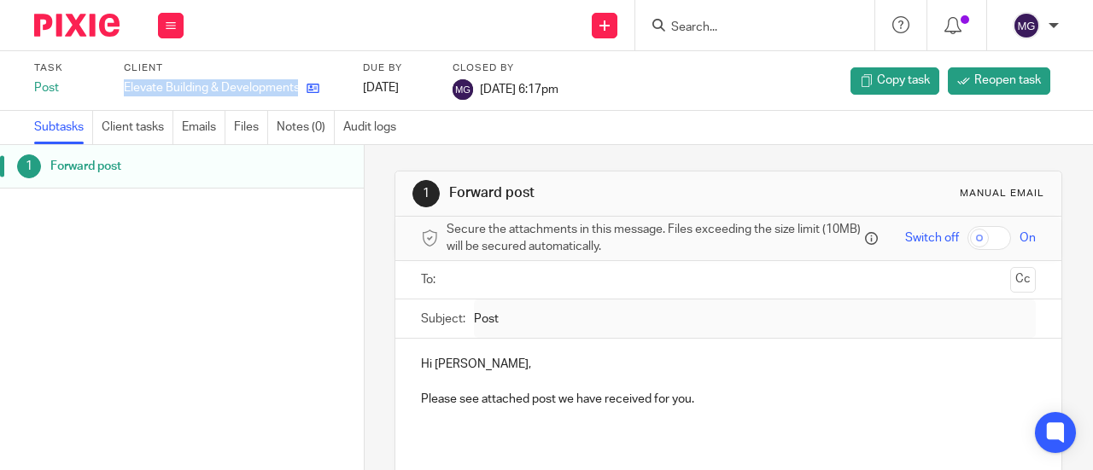
drag, startPoint x: 125, startPoint y: 86, endPoint x: 300, endPoint y: 90, distance: 174.2
click at [300, 90] on div "Elevate Building & Developments Ltd" at bounding box center [233, 87] width 218 height 17
copy div "Elevate Building & Developments Ltd"
click at [709, 24] on input "Search" at bounding box center [746, 27] width 154 height 15
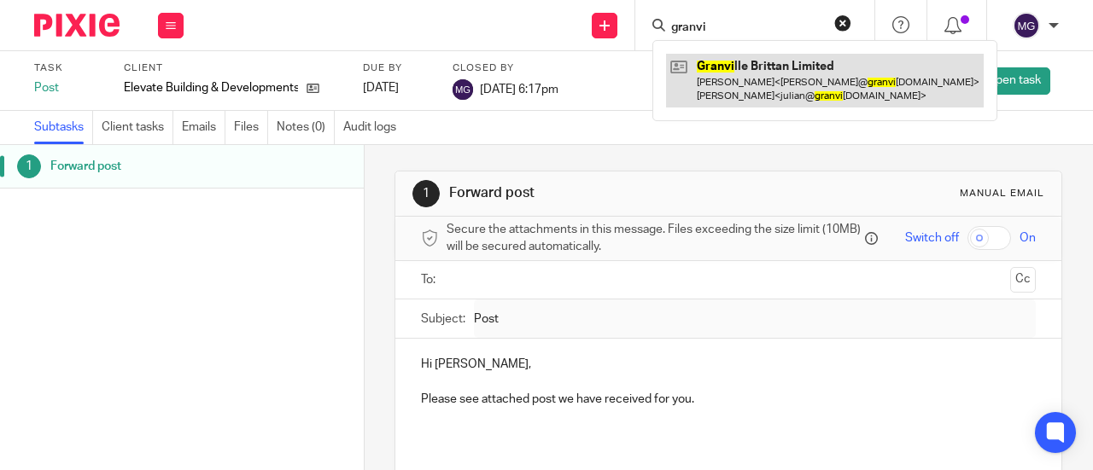
type input "granvi"
click at [718, 62] on link at bounding box center [825, 80] width 318 height 53
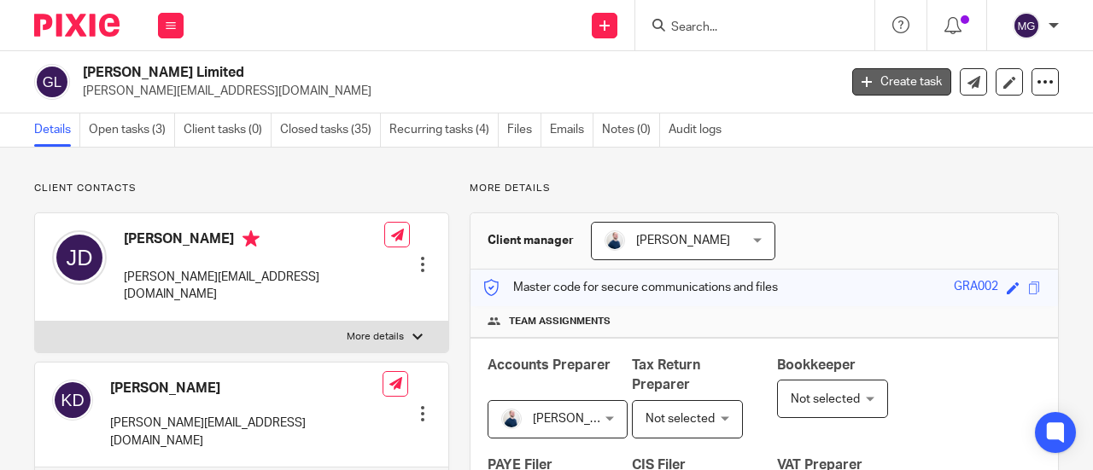
click at [869, 78] on link "Create task" at bounding box center [901, 81] width 99 height 27
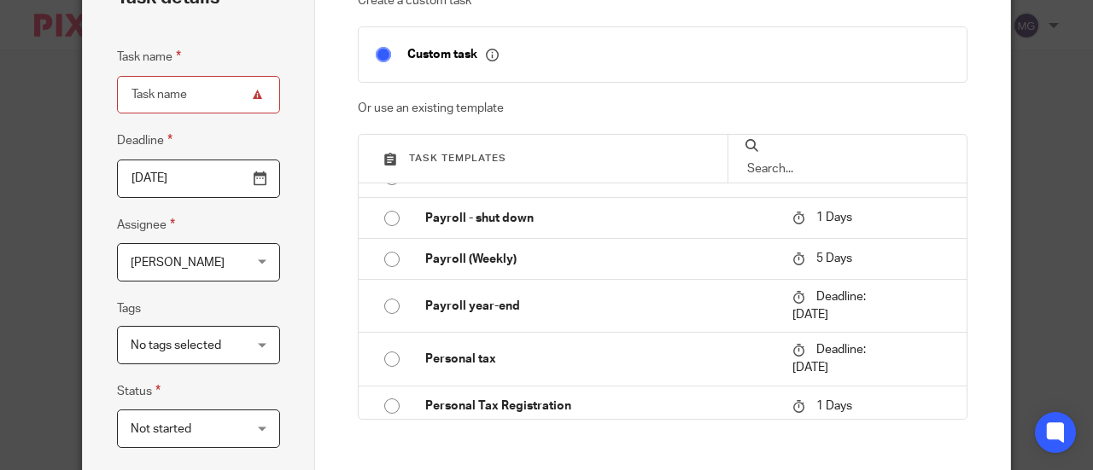
scroll to position [1593, 0]
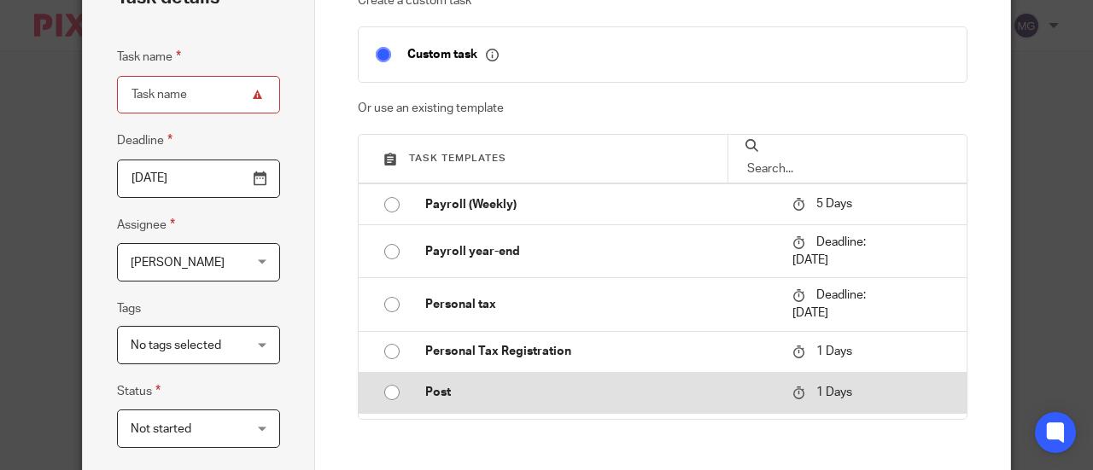
click at [383, 392] on input "radio" at bounding box center [392, 392] width 32 height 32
type input "2025-09-21"
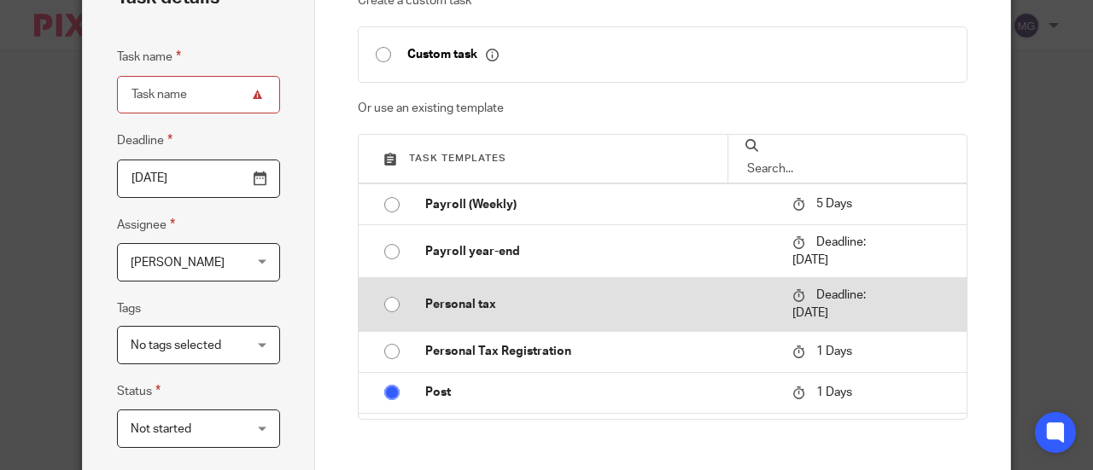
type input "Post"
checkbox input "false"
radio input "false"
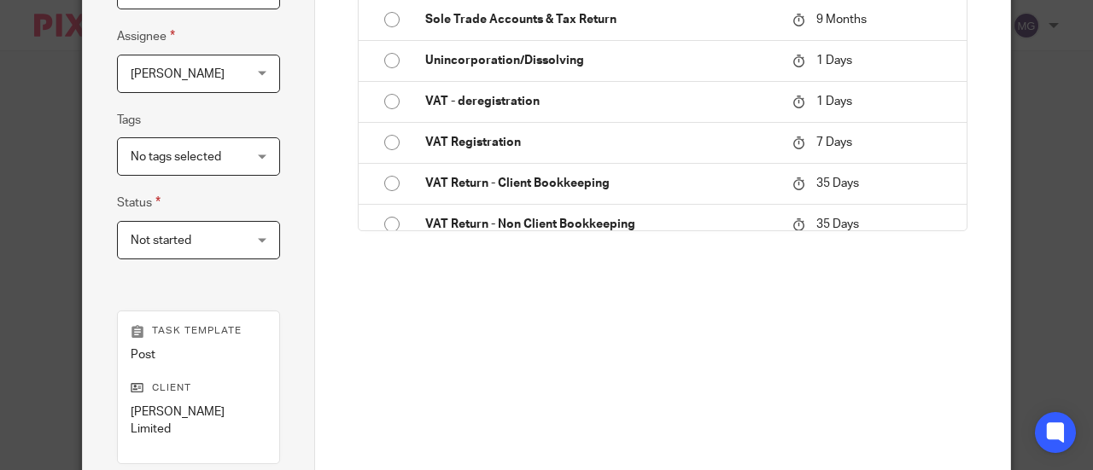
scroll to position [427, 0]
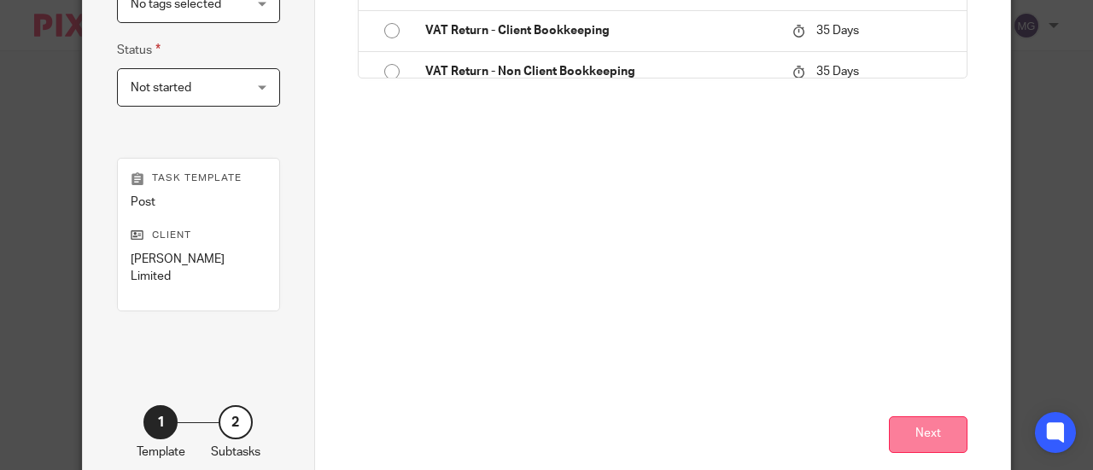
click at [922, 417] on button "Next" at bounding box center [928, 435] width 79 height 37
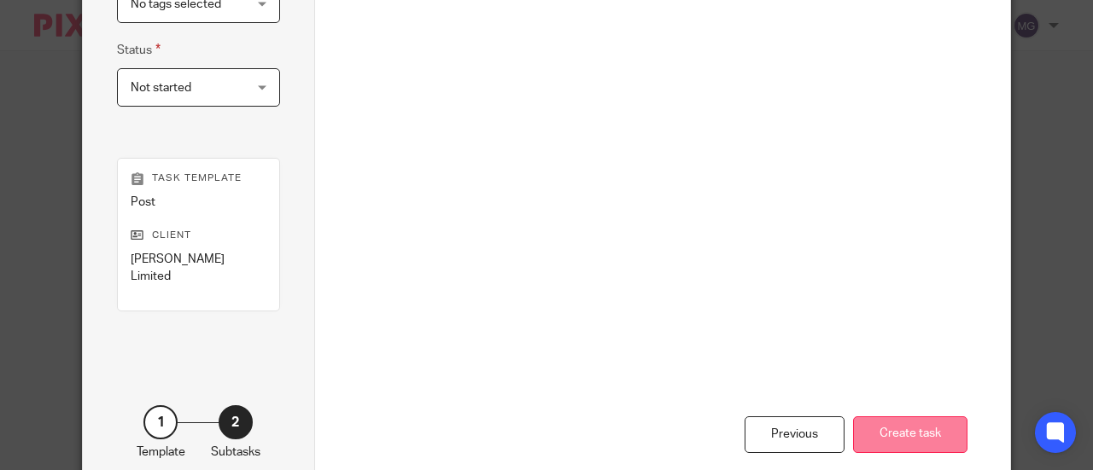
click at [887, 417] on button "Create task" at bounding box center [910, 435] width 114 height 37
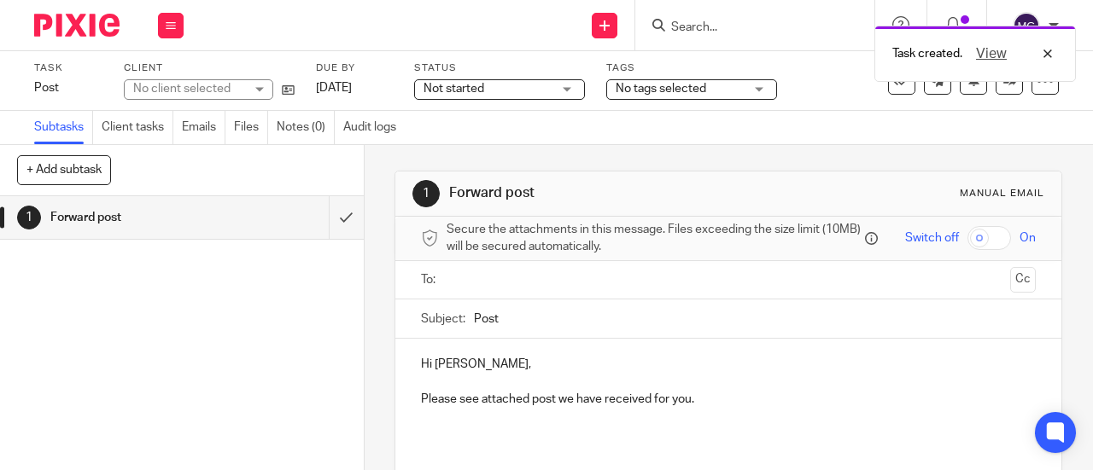
click at [510, 276] on ul at bounding box center [729, 280] width 562 height 28
click at [513, 295] on ul at bounding box center [729, 280] width 562 height 28
click at [542, 290] on input "text" at bounding box center [727, 281] width 551 height 20
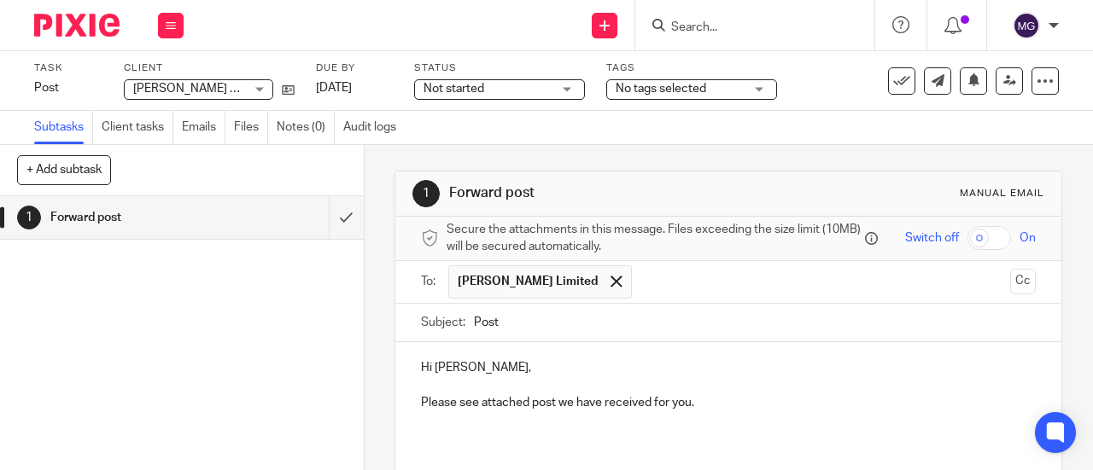
click at [662, 291] on input "text" at bounding box center [822, 281] width 364 height 33
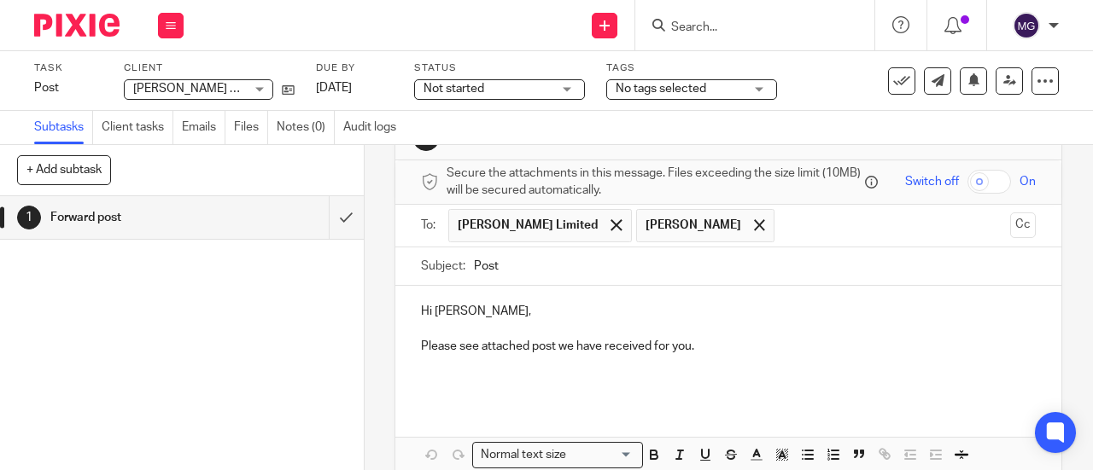
scroll to position [144, 0]
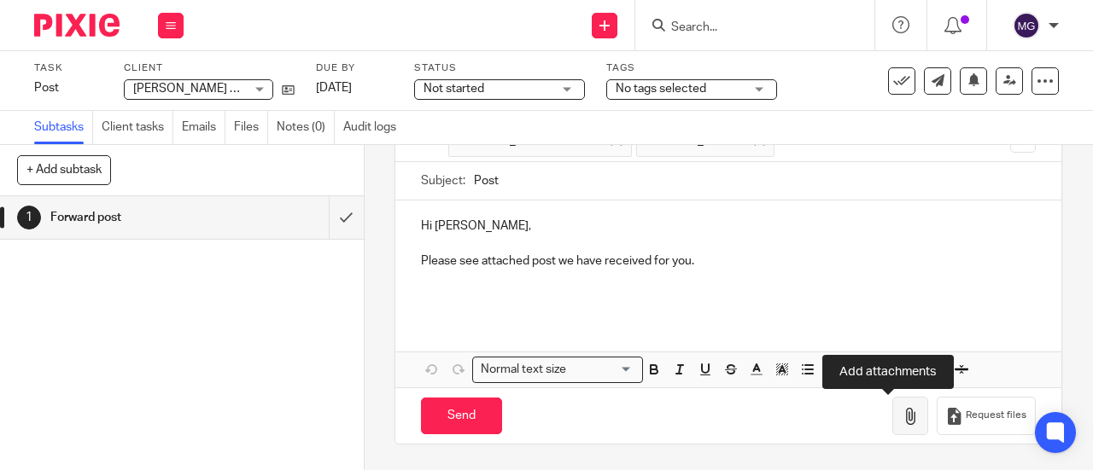
click at [901, 415] on icon "button" at bounding box center [909, 416] width 17 height 17
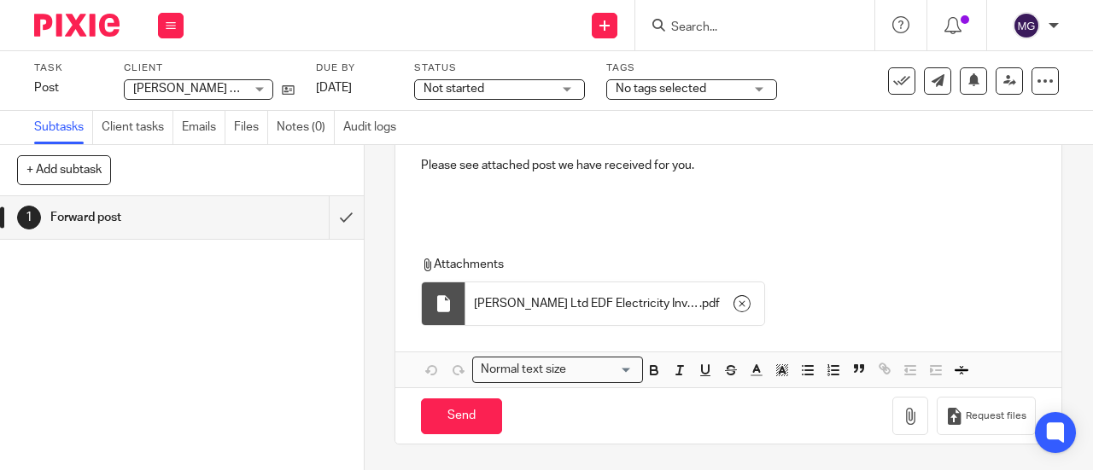
scroll to position [240, 0]
click at [464, 416] on input "Send" at bounding box center [461, 417] width 81 height 37
click at [100, 218] on h1 "Forward post" at bounding box center [137, 218] width 174 height 26
type input "Sent"
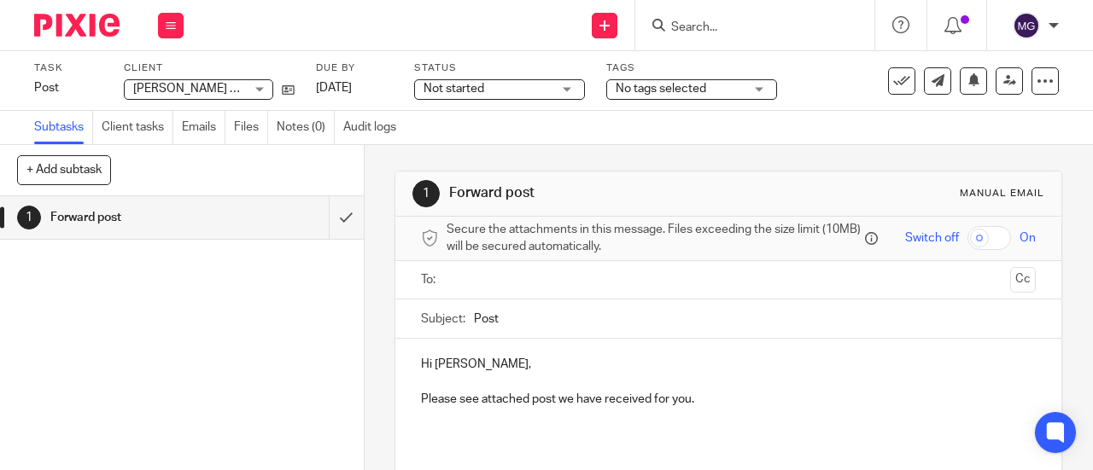
drag, startPoint x: 578, startPoint y: 286, endPoint x: 590, endPoint y: 283, distance: 12.2
click at [578, 286] on input "text" at bounding box center [727, 281] width 551 height 20
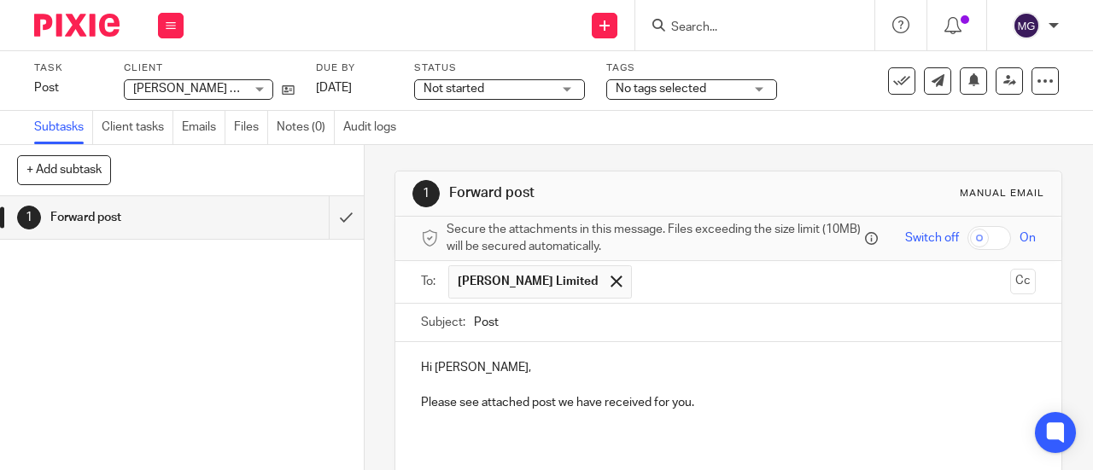
drag, startPoint x: 288, startPoint y: 355, endPoint x: 311, endPoint y: 331, distance: 33.2
click at [287, 355] on div "1 Forward post" at bounding box center [182, 333] width 364 height 274
click at [610, 287] on span at bounding box center [615, 281] width 11 height 11
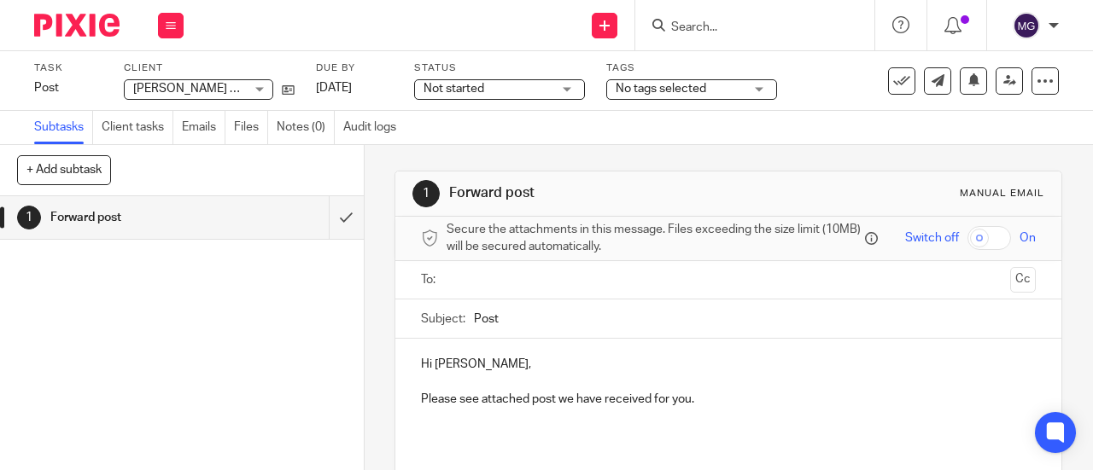
click at [719, 28] on input "Search" at bounding box center [746, 27] width 154 height 15
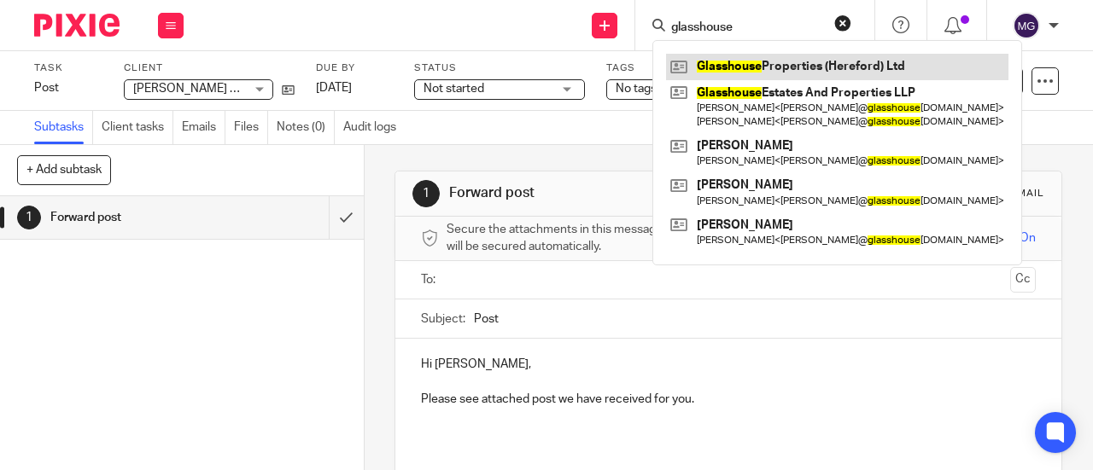
type input "glasshouse"
click at [727, 61] on link at bounding box center [837, 67] width 342 height 26
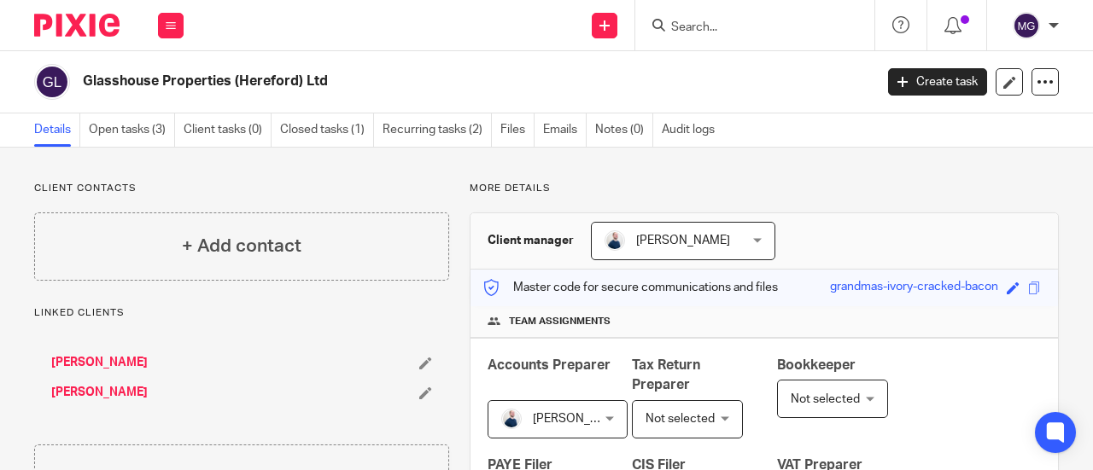
click at [809, 29] on input "Search" at bounding box center [746, 27] width 154 height 15
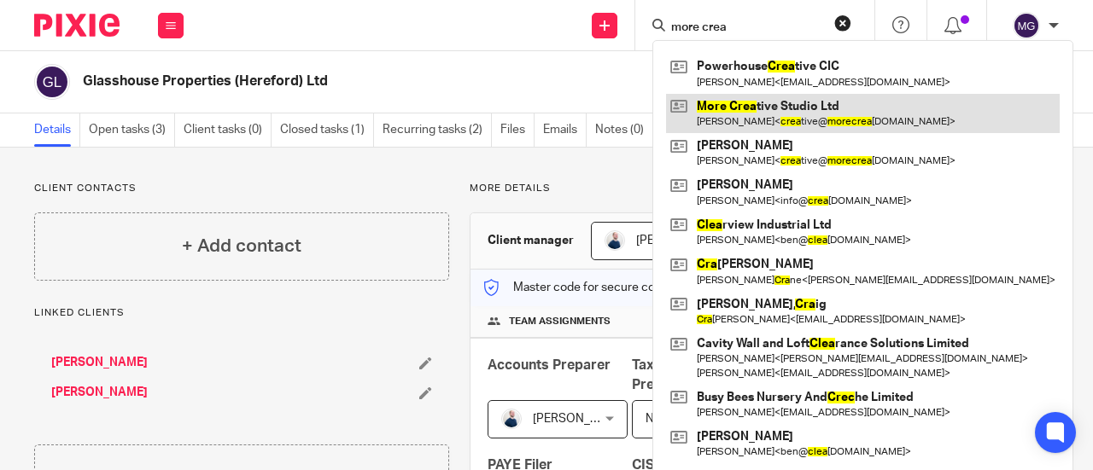
type input "more crea"
click at [797, 112] on link at bounding box center [863, 113] width 394 height 39
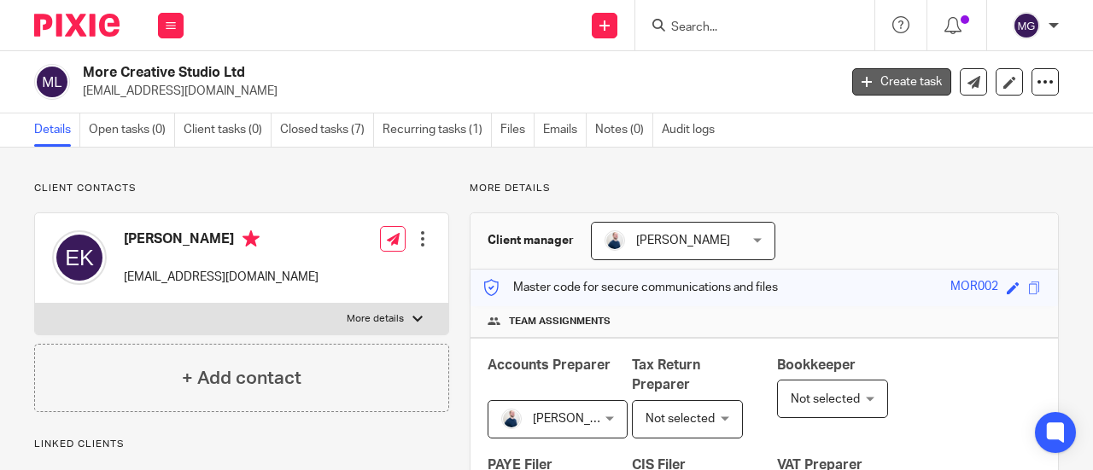
click at [871, 83] on link "Create task" at bounding box center [901, 81] width 99 height 27
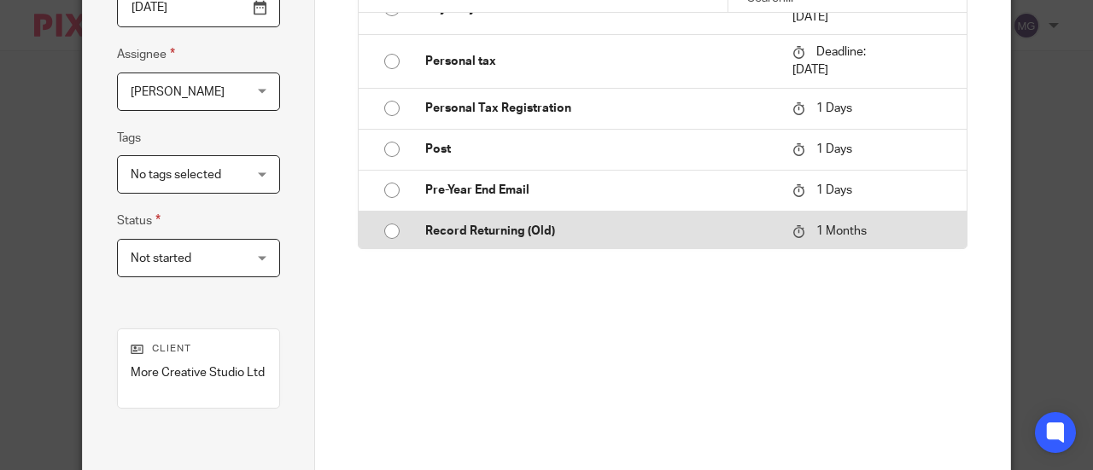
scroll to position [1707, 0]
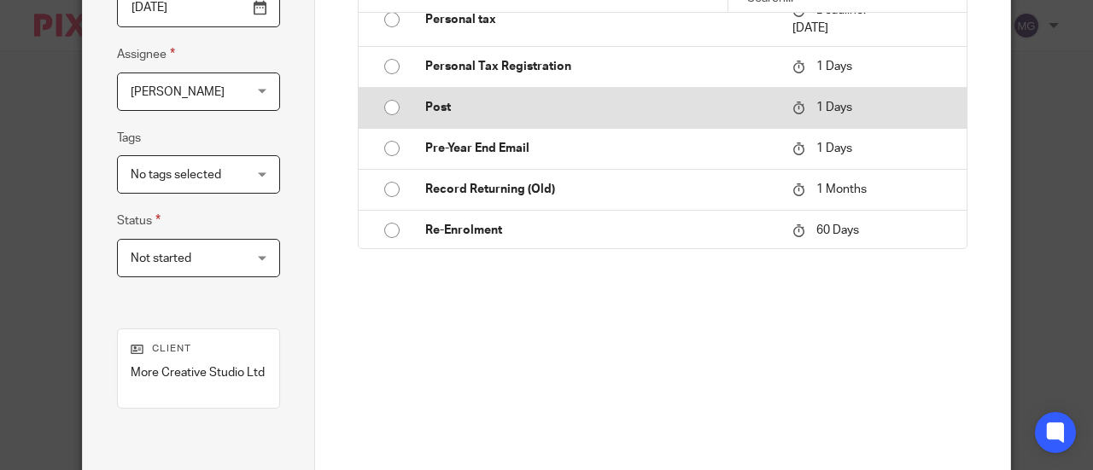
click at [393, 100] on input "radio" at bounding box center [392, 107] width 32 height 32
type input "2025-09-21"
type input "Post"
checkbox input "false"
radio input "false"
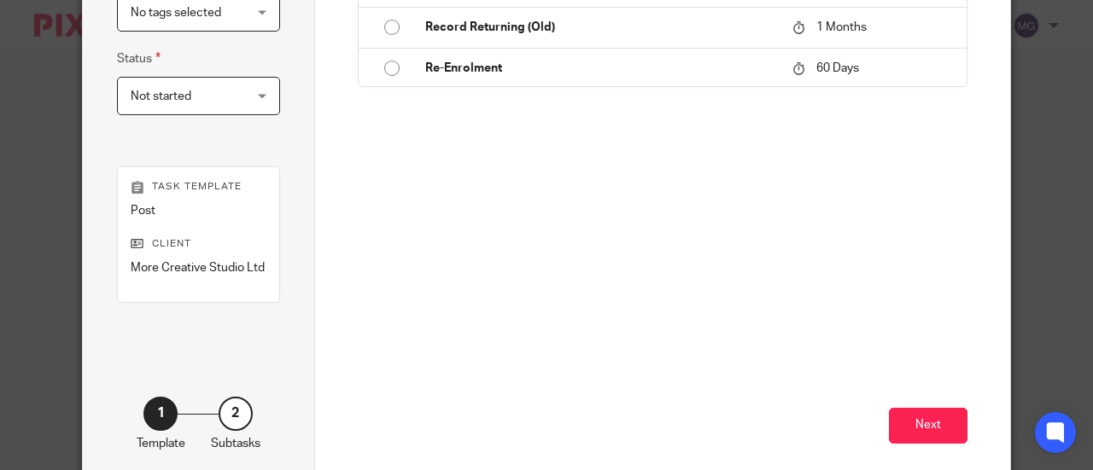
scroll to position [468, 0]
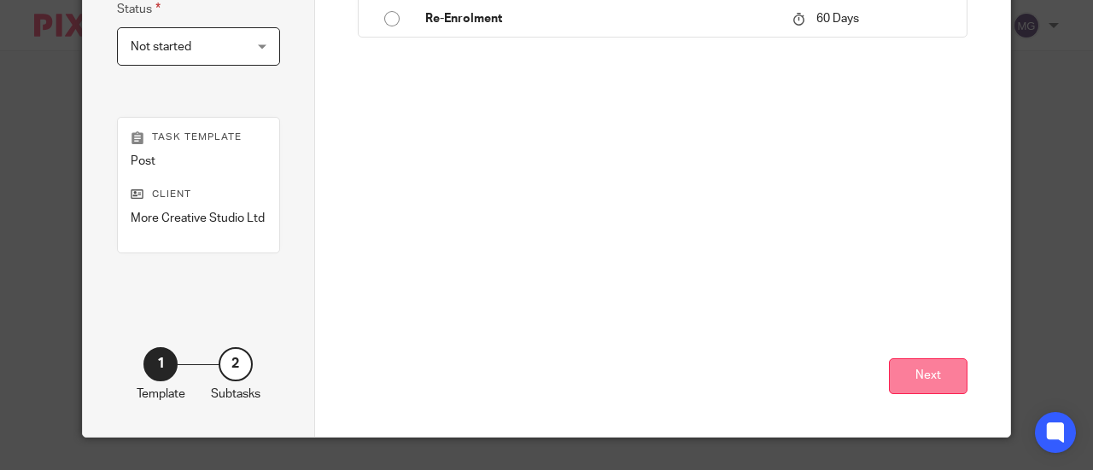
click at [939, 380] on button "Next" at bounding box center [928, 377] width 79 height 37
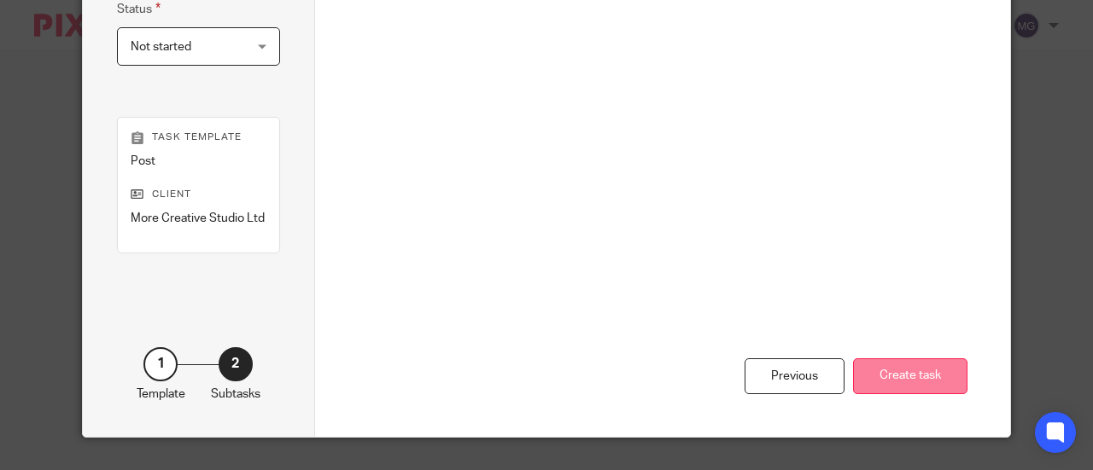
click at [892, 372] on button "Create task" at bounding box center [910, 377] width 114 height 37
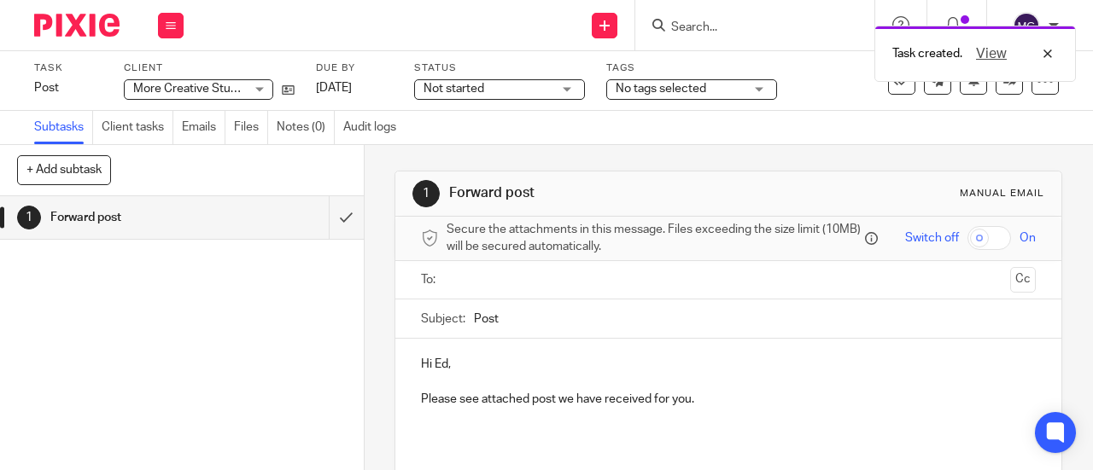
click at [490, 283] on input "text" at bounding box center [727, 281] width 551 height 20
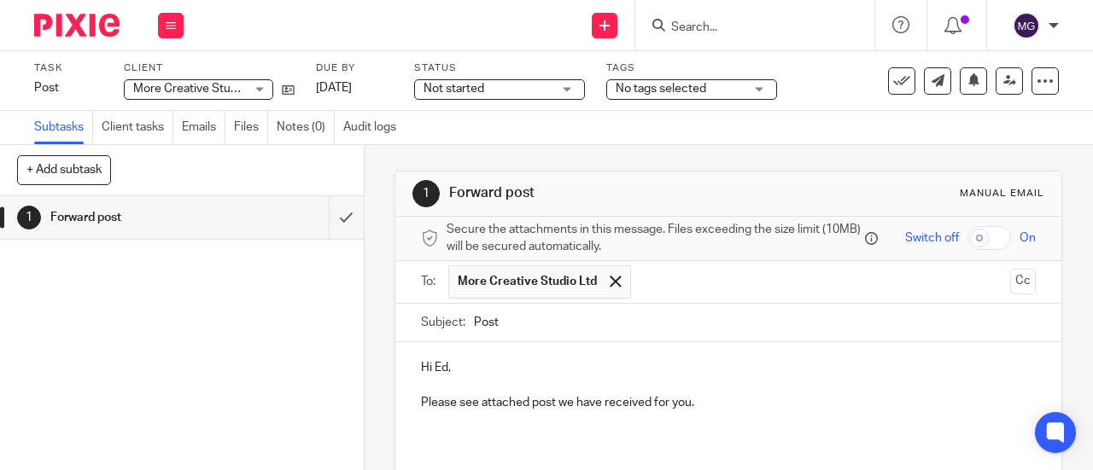
scroll to position [144, 0]
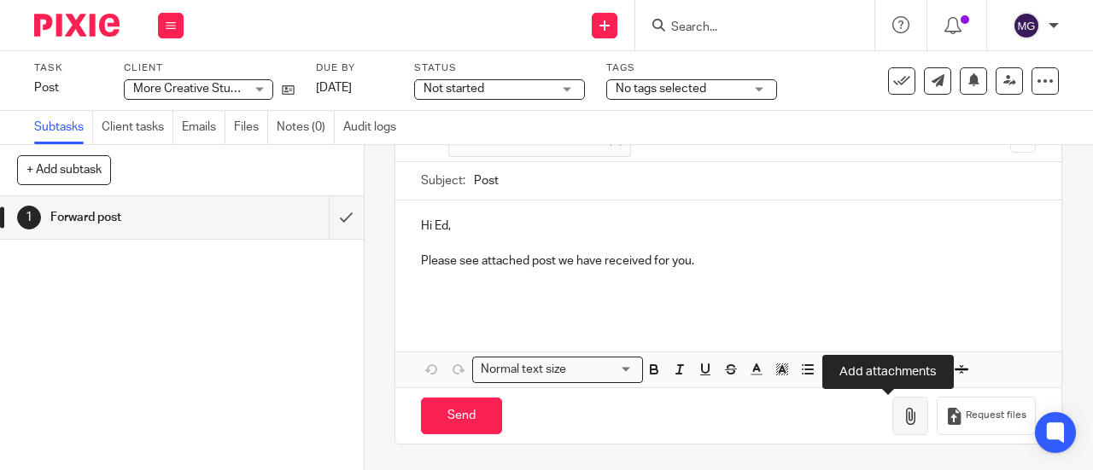
click at [901, 419] on icon "button" at bounding box center [909, 416] width 17 height 17
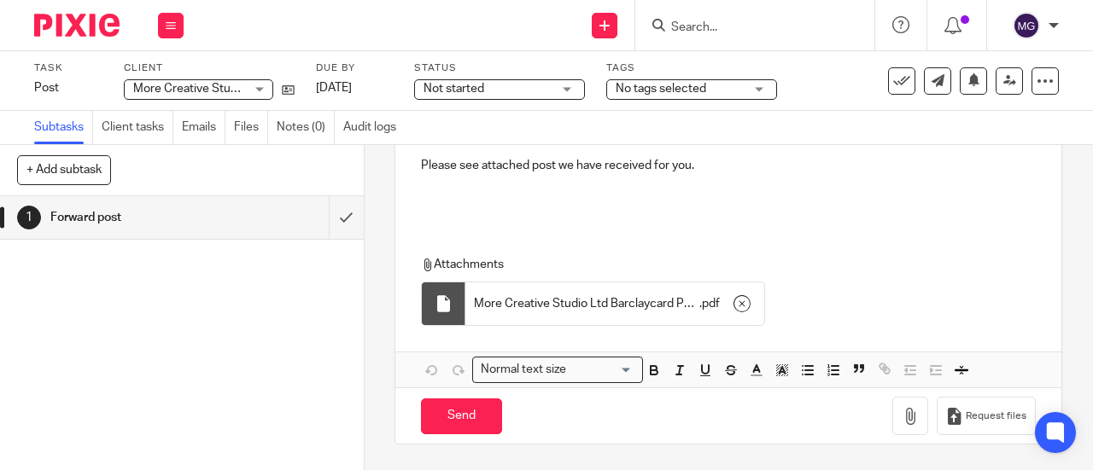
scroll to position [240, 0]
click at [471, 421] on input "Send" at bounding box center [461, 417] width 81 height 37
type input "Sent"
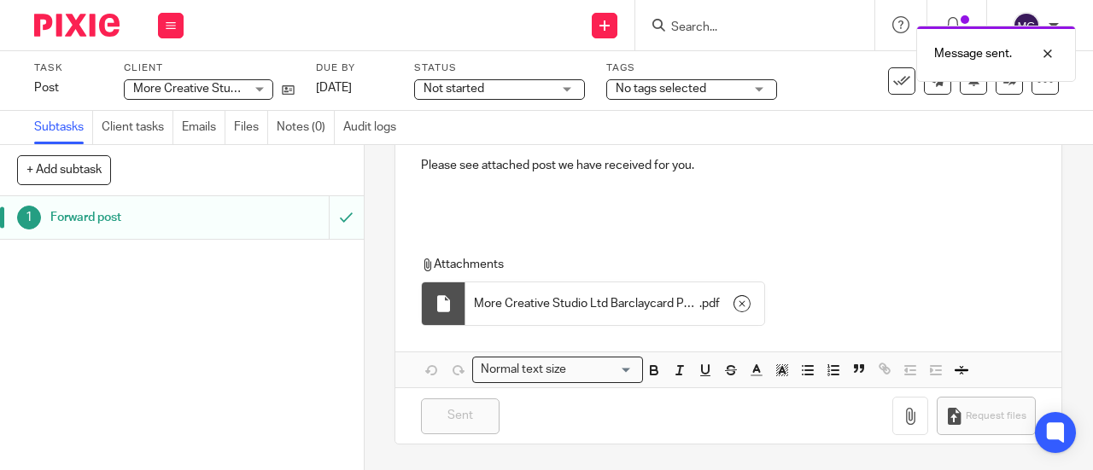
click at [90, 218] on h1 "Forward post" at bounding box center [137, 218] width 174 height 26
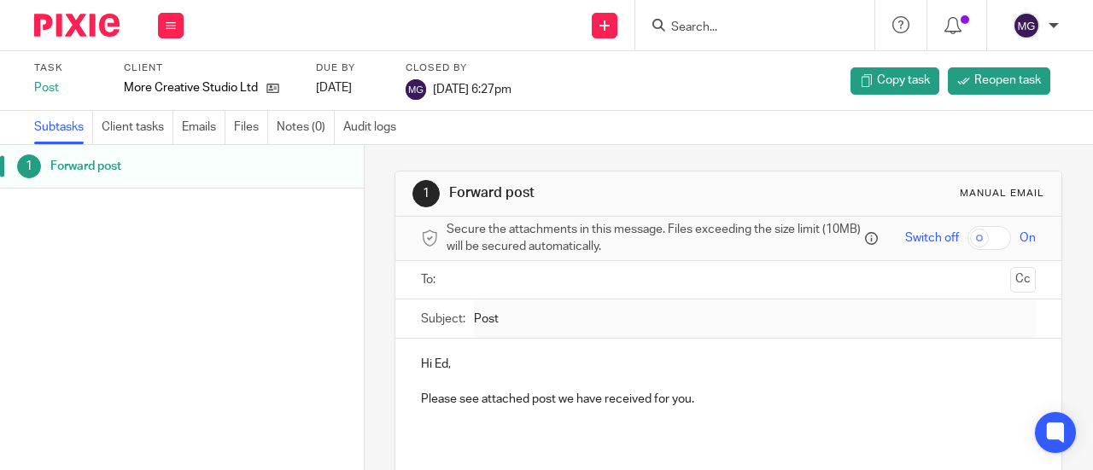
click at [767, 18] on form at bounding box center [760, 25] width 182 height 21
click at [765, 26] on input "Search" at bounding box center [746, 27] width 154 height 15
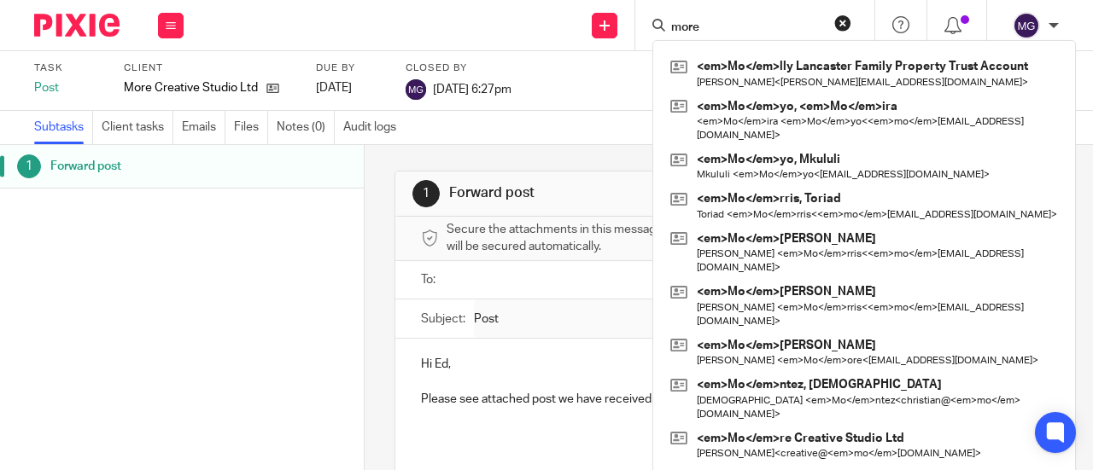
type input "more"
click at [846, 30] on button "reset" at bounding box center [842, 23] width 17 height 17
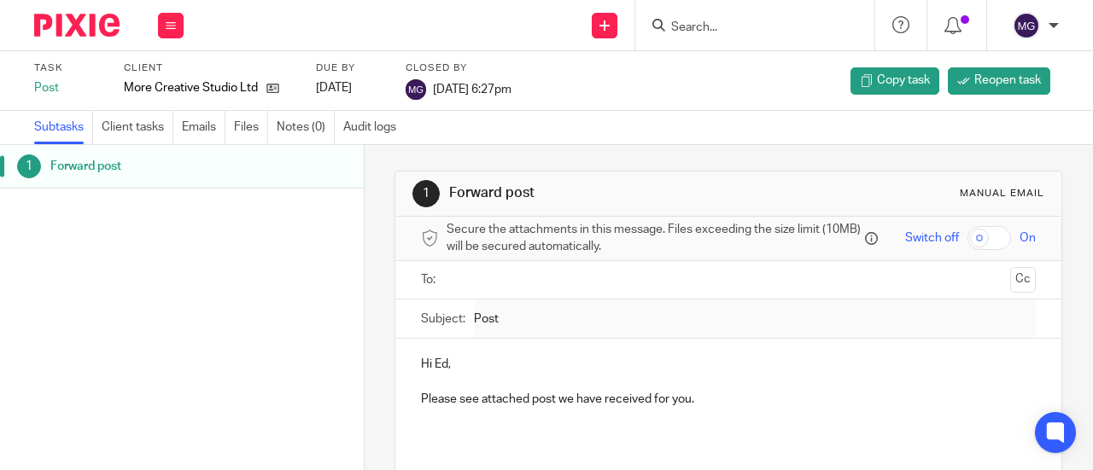
click at [698, 29] on input "Search" at bounding box center [746, 27] width 154 height 15
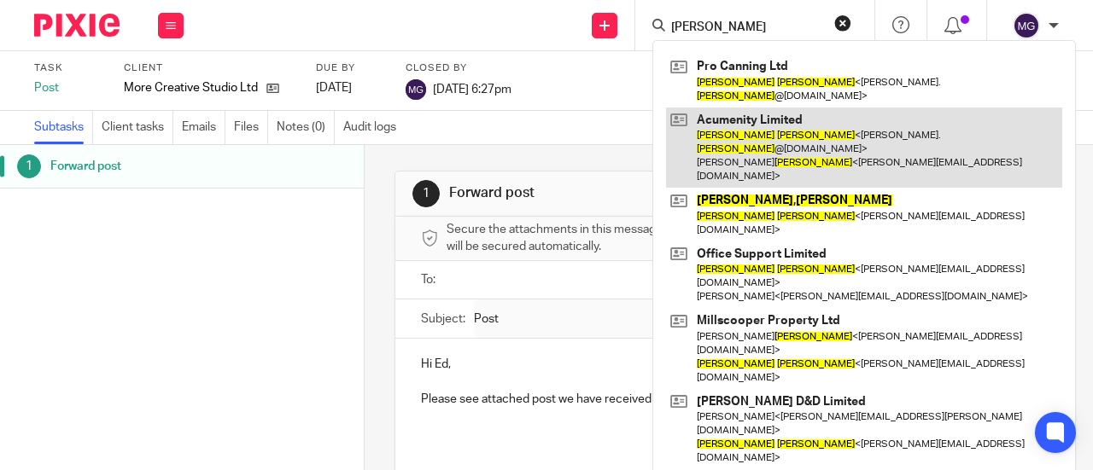
type input "james cooper"
click at [738, 108] on link at bounding box center [864, 148] width 396 height 81
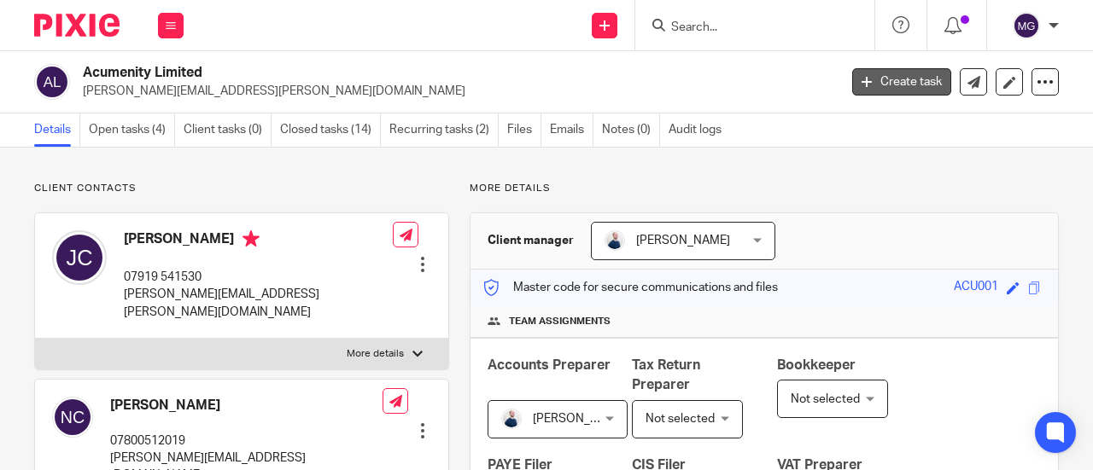
click at [861, 73] on link "Create task" at bounding box center [901, 81] width 99 height 27
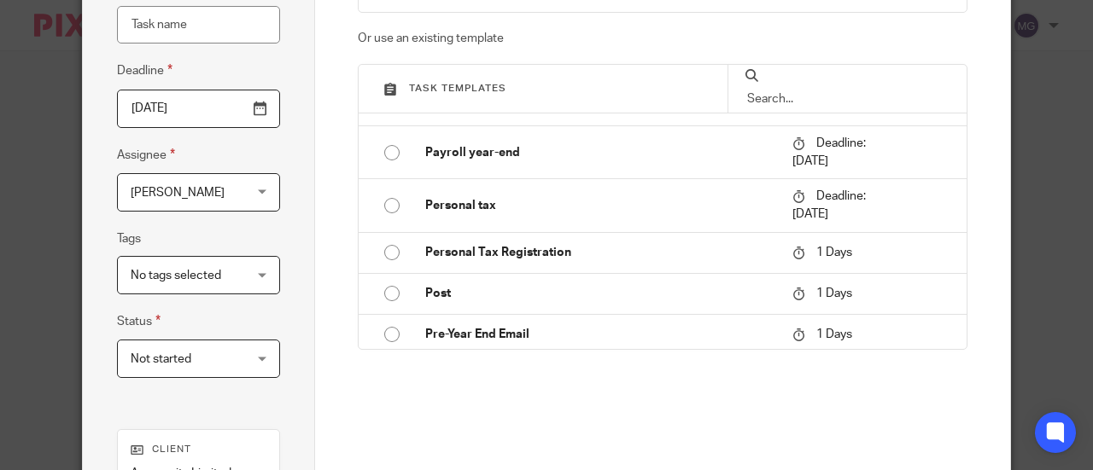
scroll to position [1707, 0]
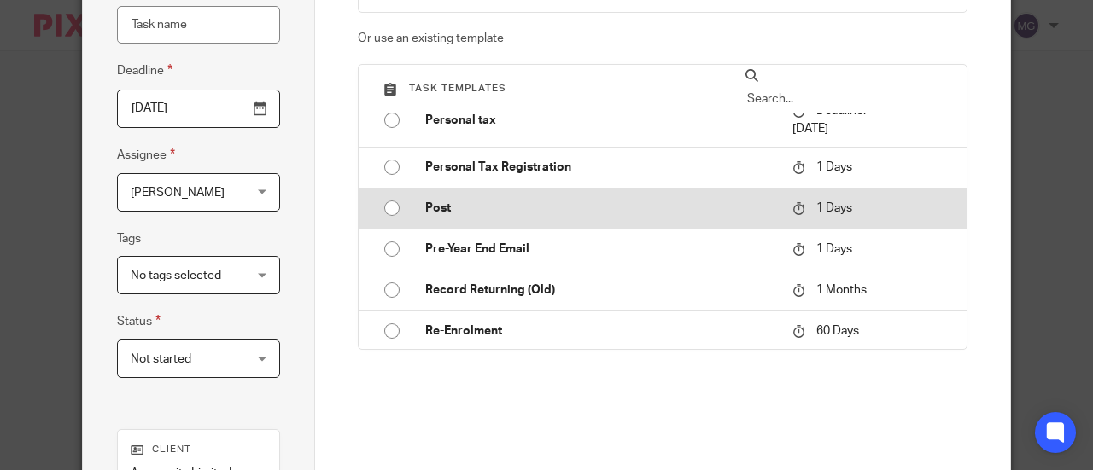
click at [390, 198] on input "radio" at bounding box center [392, 208] width 32 height 32
type input "2025-09-21"
type input "Post"
checkbox input "false"
radio input "false"
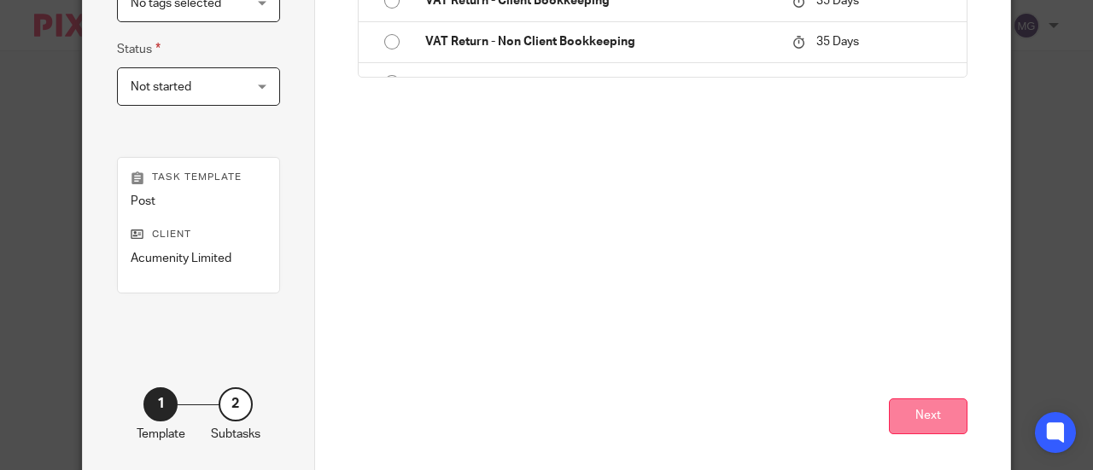
scroll to position [468, 0]
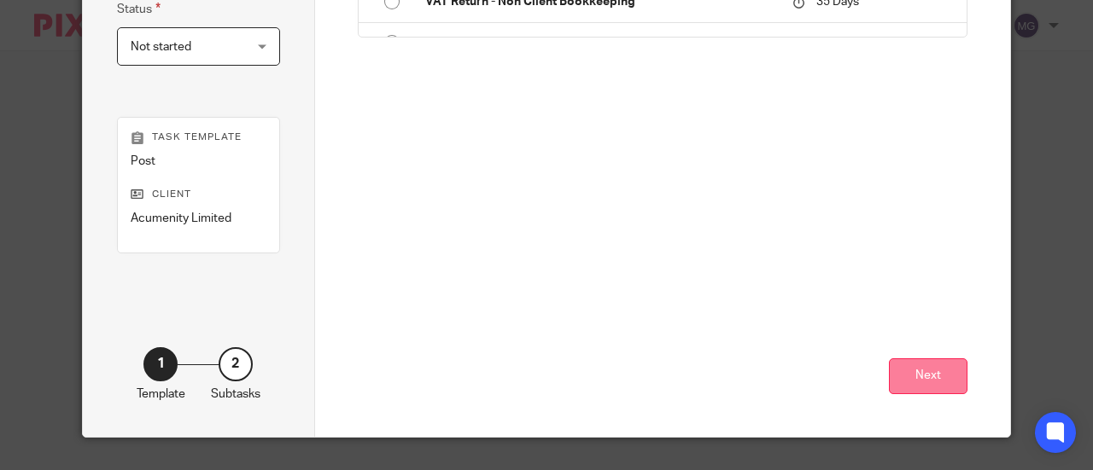
click at [920, 380] on button "Next" at bounding box center [928, 377] width 79 height 37
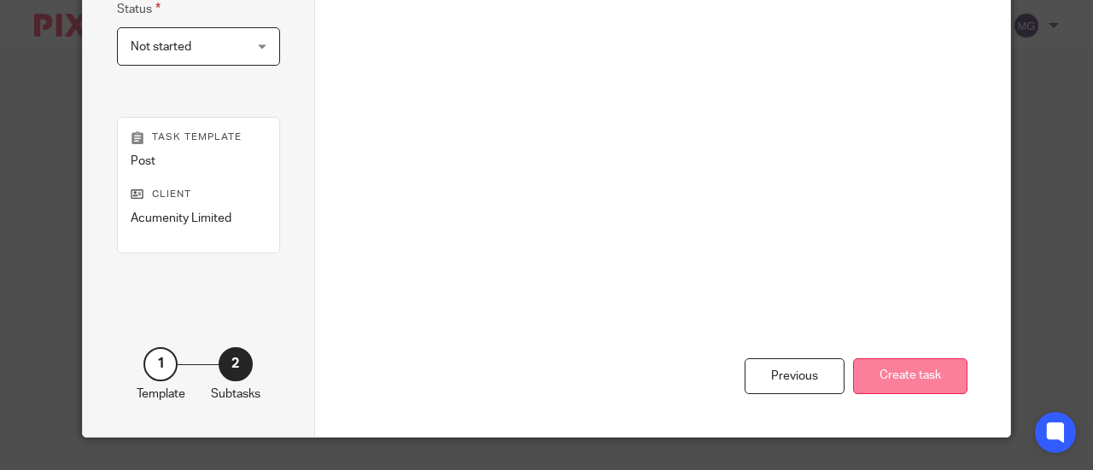
click at [890, 376] on button "Create task" at bounding box center [910, 377] width 114 height 37
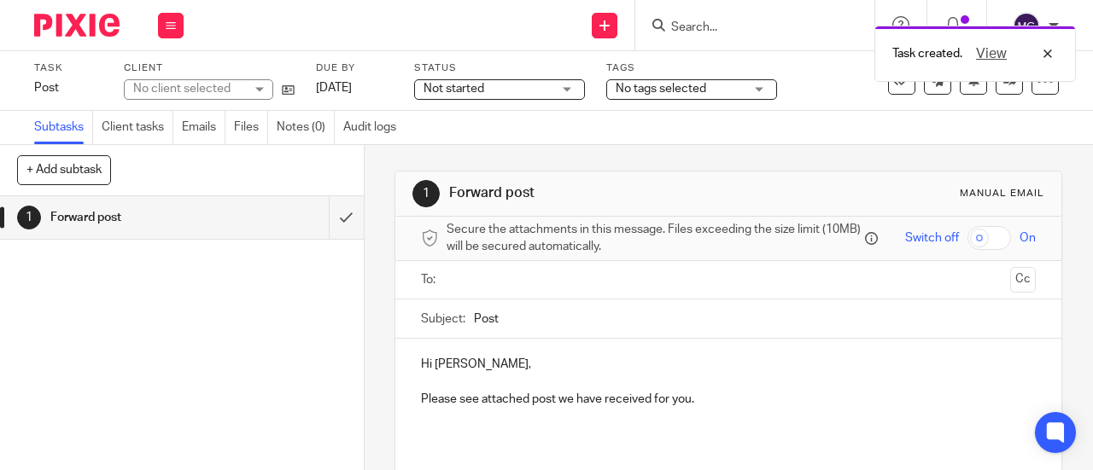
click at [475, 288] on input "text" at bounding box center [727, 281] width 551 height 20
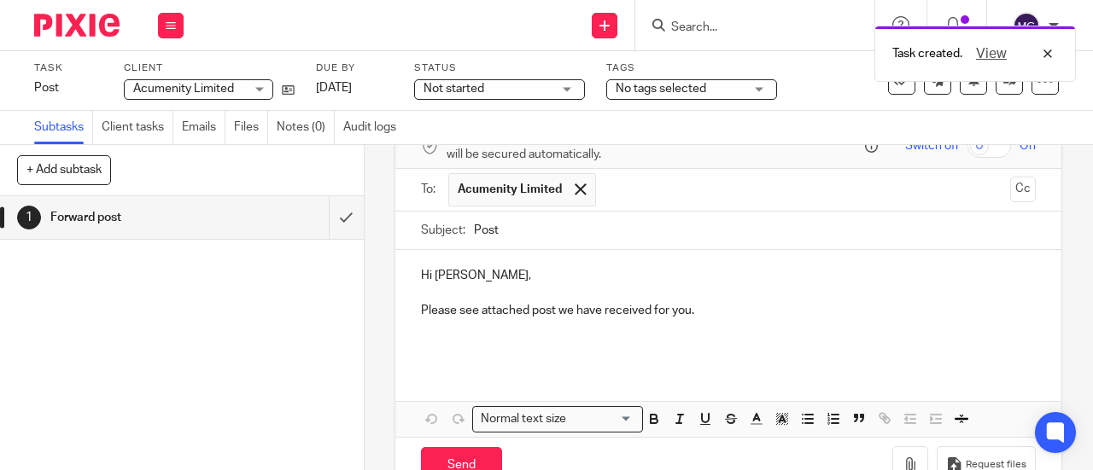
scroll to position [144, 0]
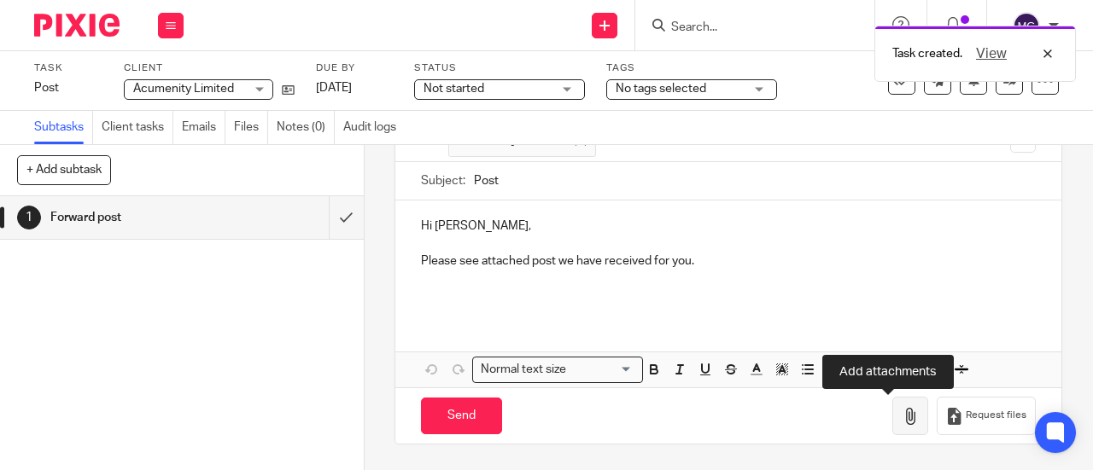
click at [892, 407] on button "button" at bounding box center [910, 416] width 36 height 38
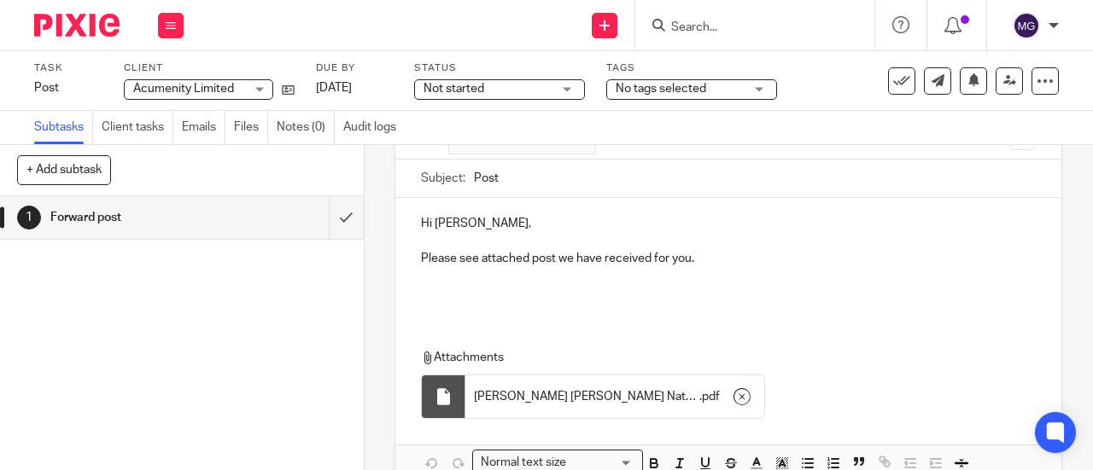
scroll to position [240, 0]
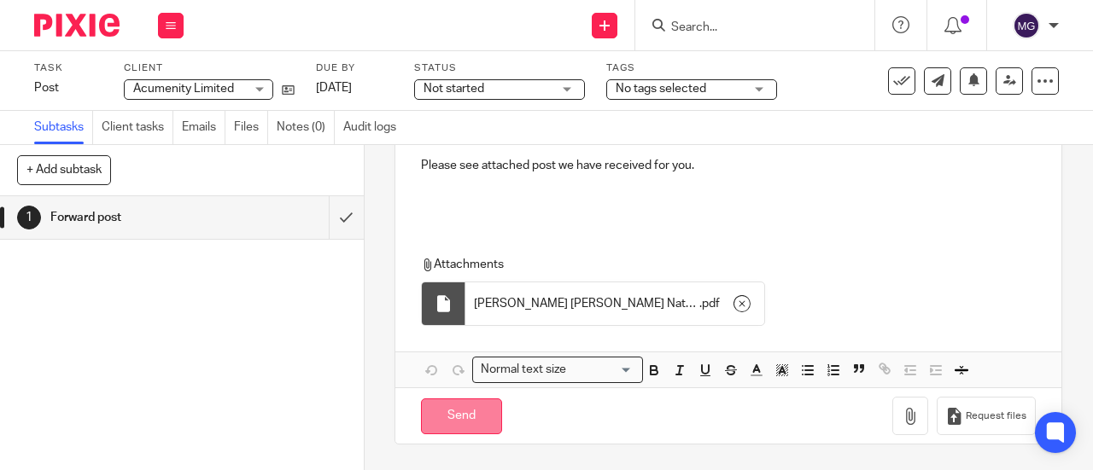
click at [444, 414] on input "Send" at bounding box center [461, 417] width 81 height 37
type input "Sent"
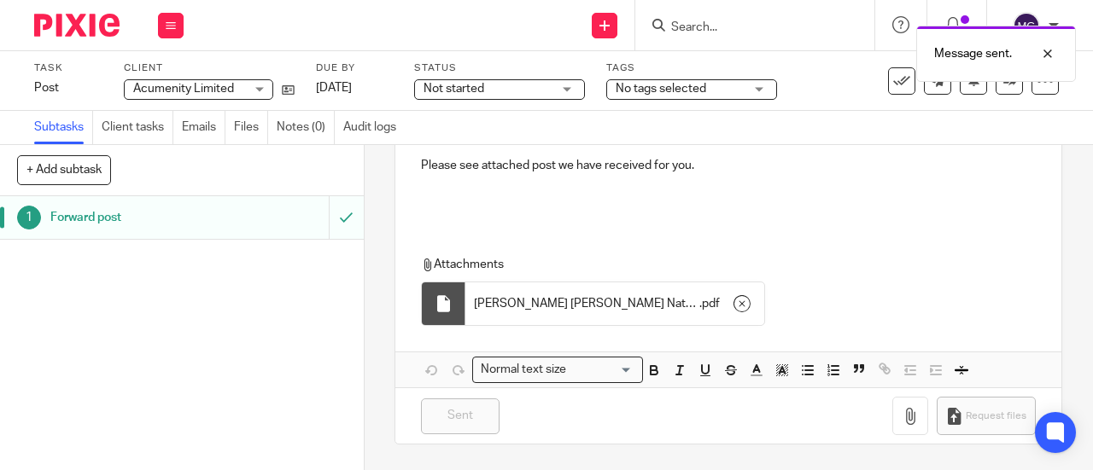
click at [75, 218] on h1 "Forward post" at bounding box center [137, 218] width 174 height 26
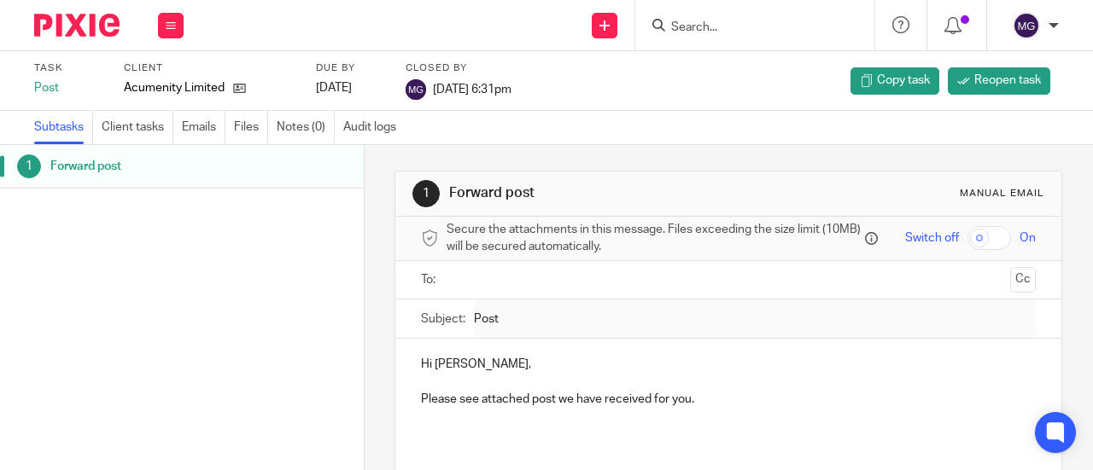
click at [798, 32] on input "Search" at bounding box center [746, 27] width 154 height 15
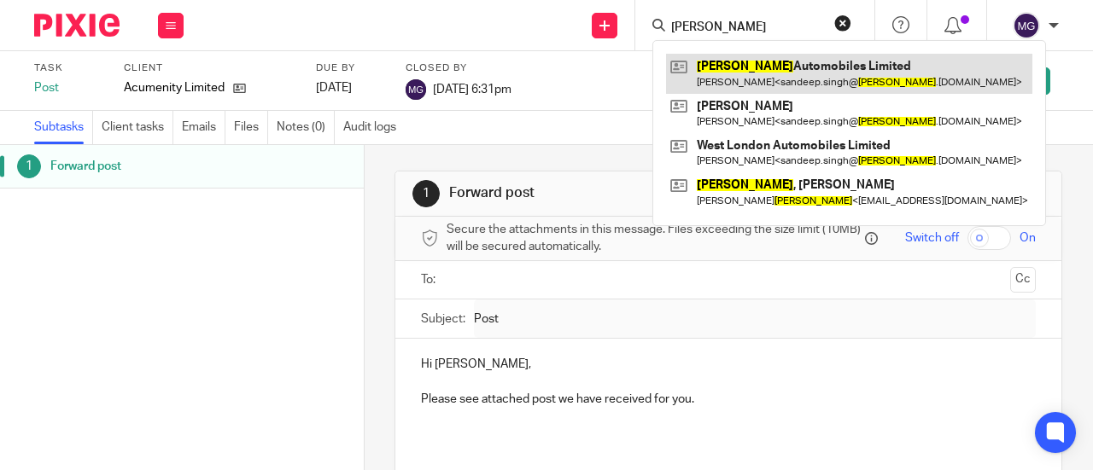
type input "hayes"
click at [794, 67] on link at bounding box center [849, 73] width 366 height 39
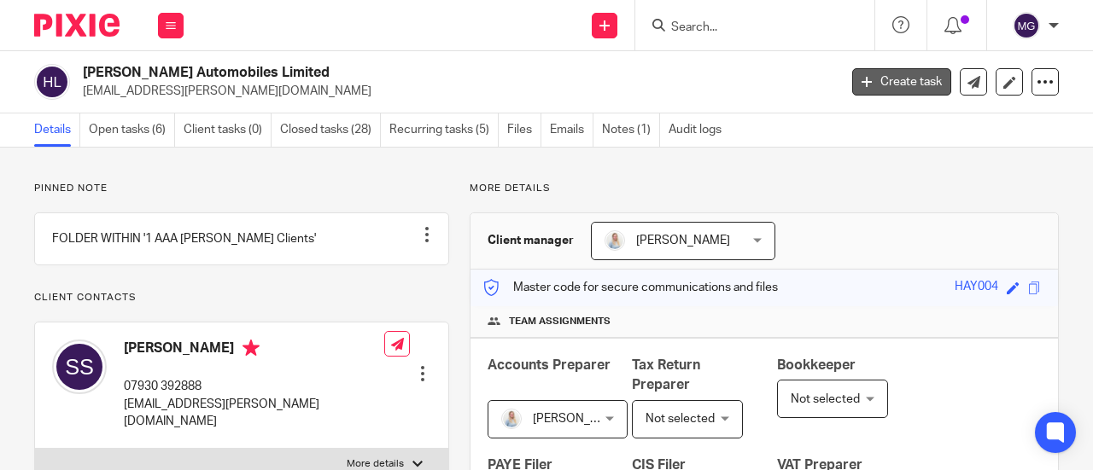
click at [873, 78] on link "Create task" at bounding box center [901, 81] width 99 height 27
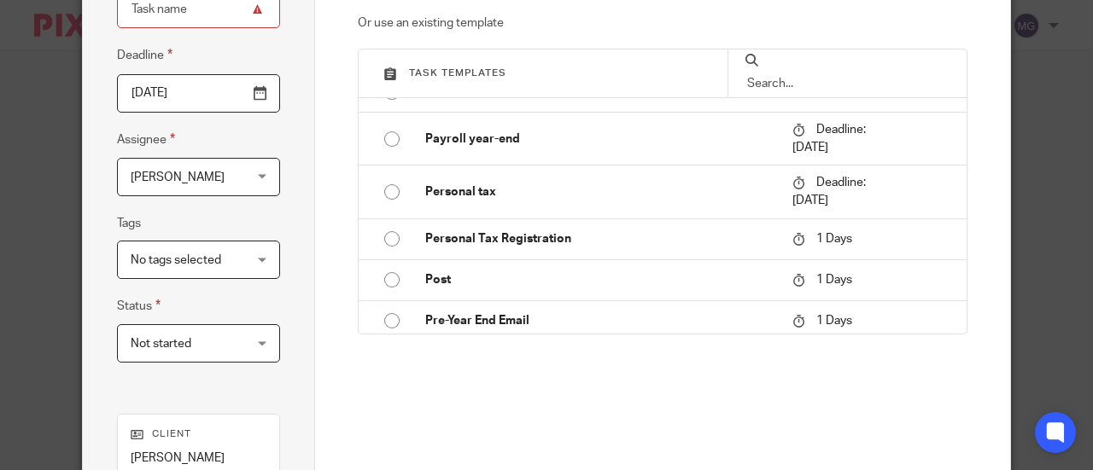
scroll to position [1626, 0]
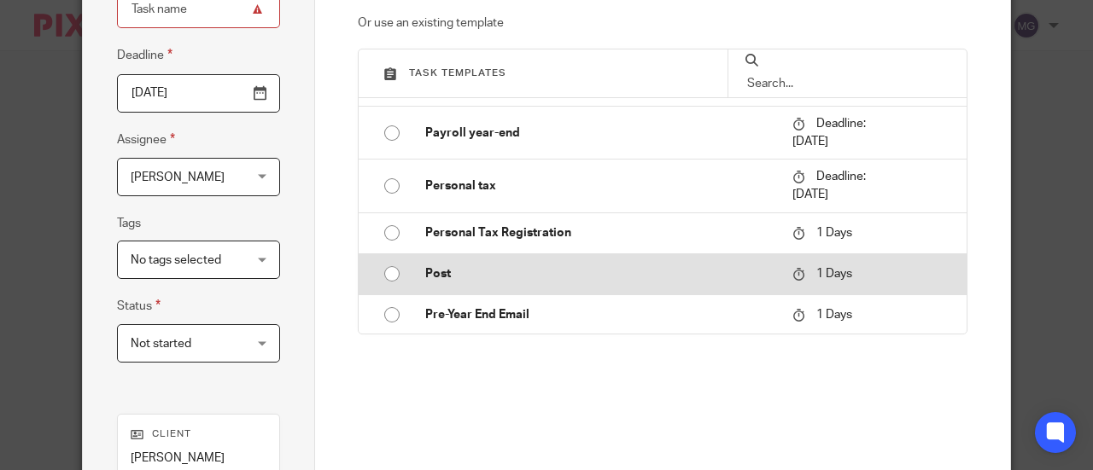
click at [382, 272] on input "radio" at bounding box center [392, 274] width 32 height 32
type input "[DATE]"
type input "Post"
checkbox input "false"
radio input "false"
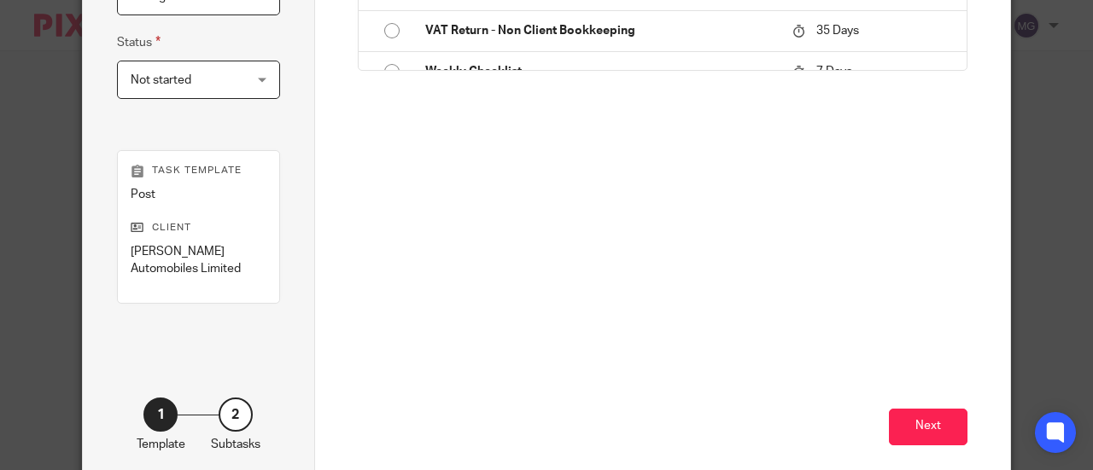
scroll to position [486, 0]
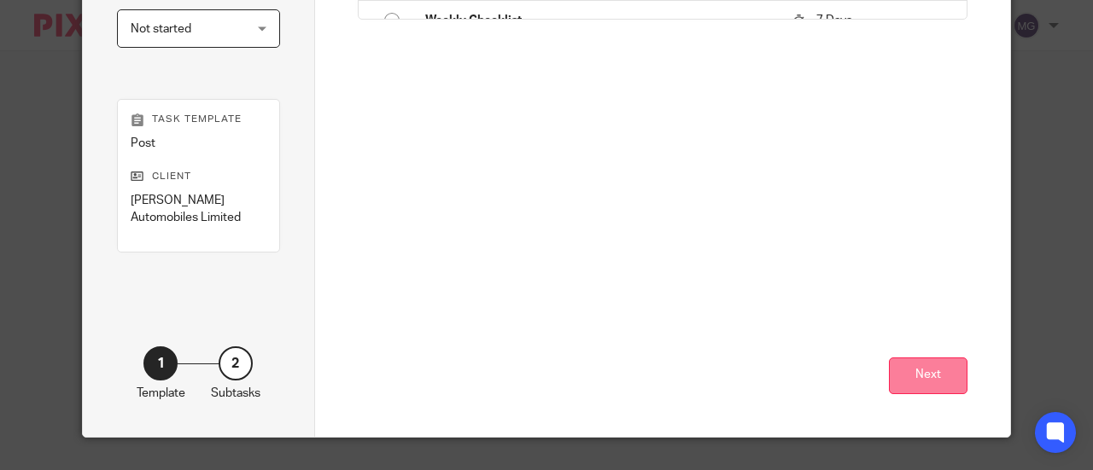
click at [929, 368] on button "Next" at bounding box center [928, 376] width 79 height 37
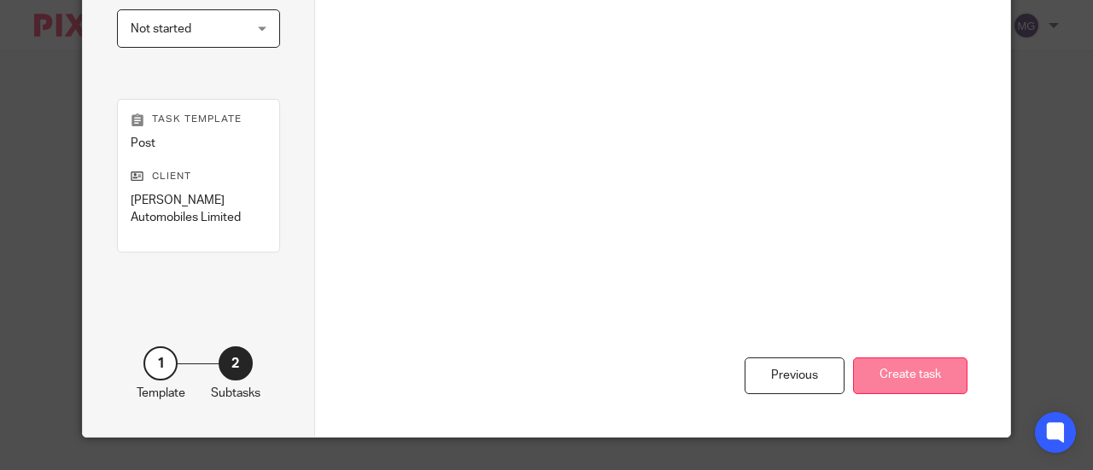
click at [910, 361] on button "Create task" at bounding box center [910, 376] width 114 height 37
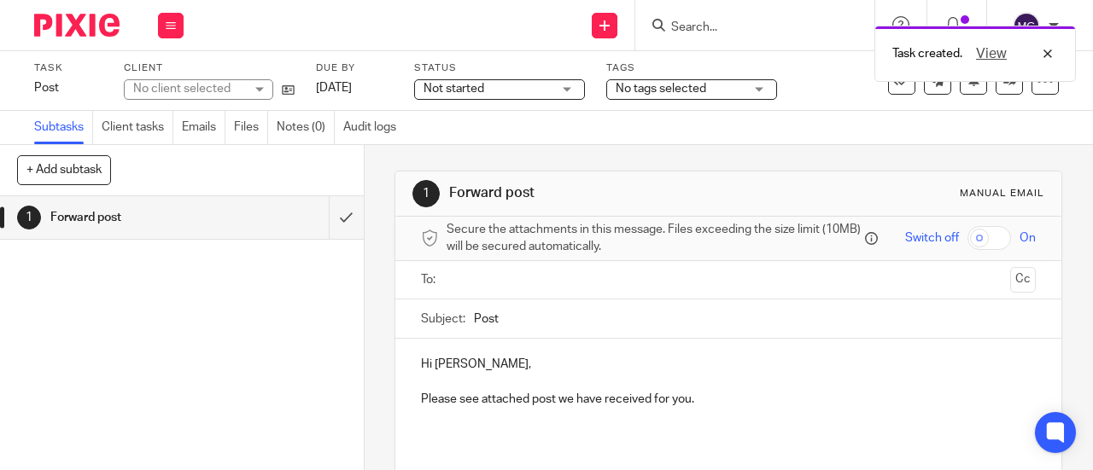
click at [520, 295] on ul at bounding box center [729, 280] width 562 height 28
click at [522, 295] on ul at bounding box center [729, 280] width 562 height 28
click at [569, 290] on input "text" at bounding box center [727, 281] width 551 height 20
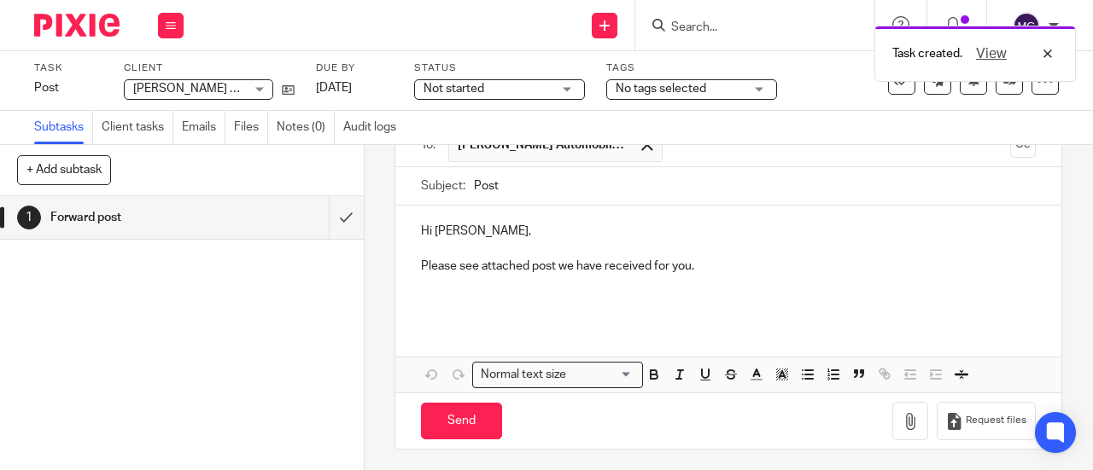
scroll to position [144, 0]
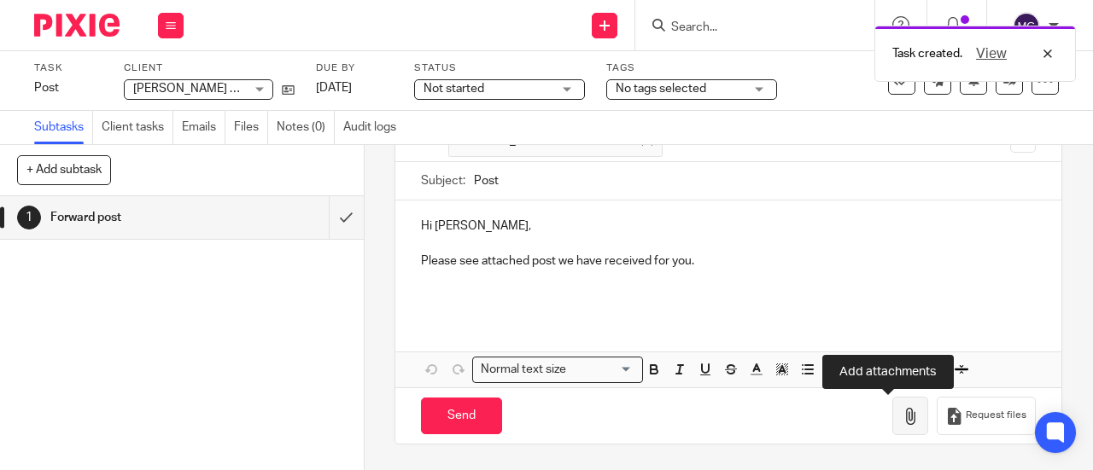
click at [901, 411] on icon "button" at bounding box center [909, 416] width 17 height 17
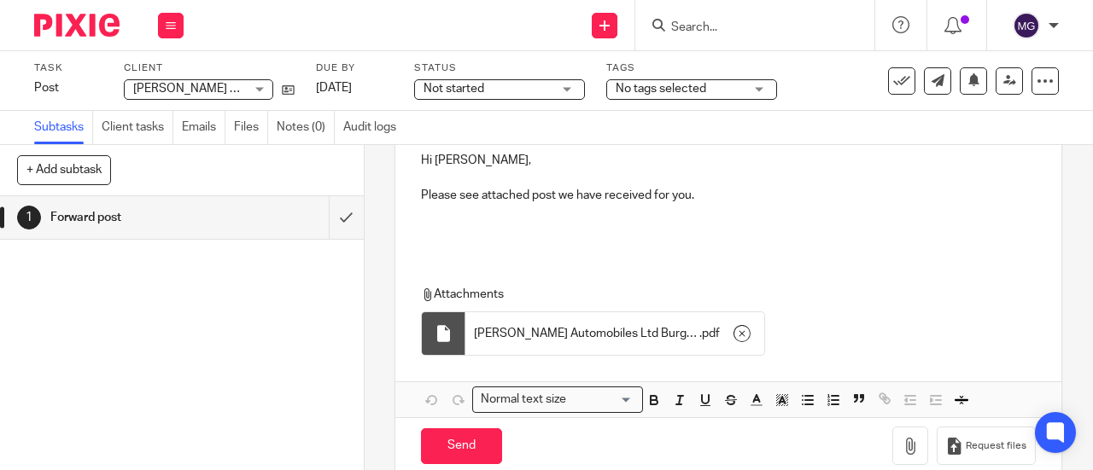
scroll to position [240, 0]
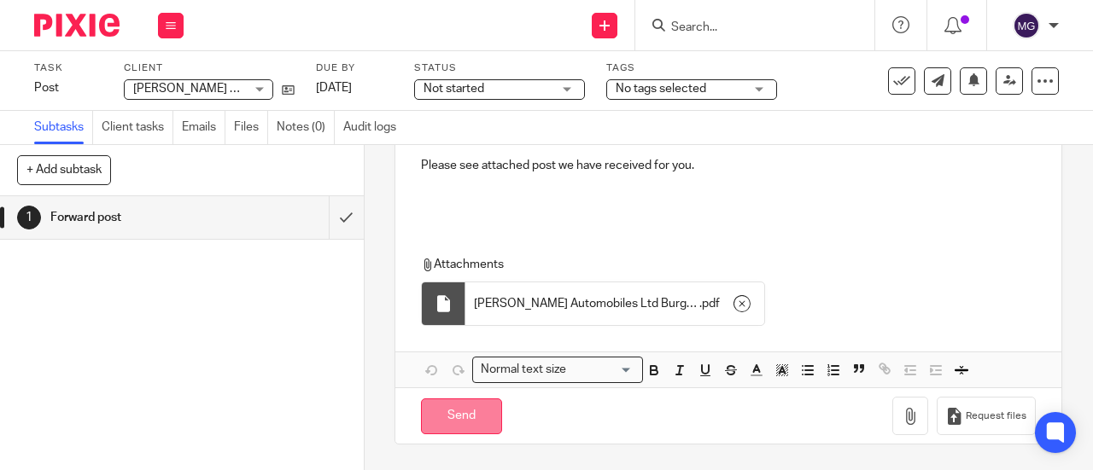
click at [441, 414] on input "Send" at bounding box center [461, 417] width 81 height 37
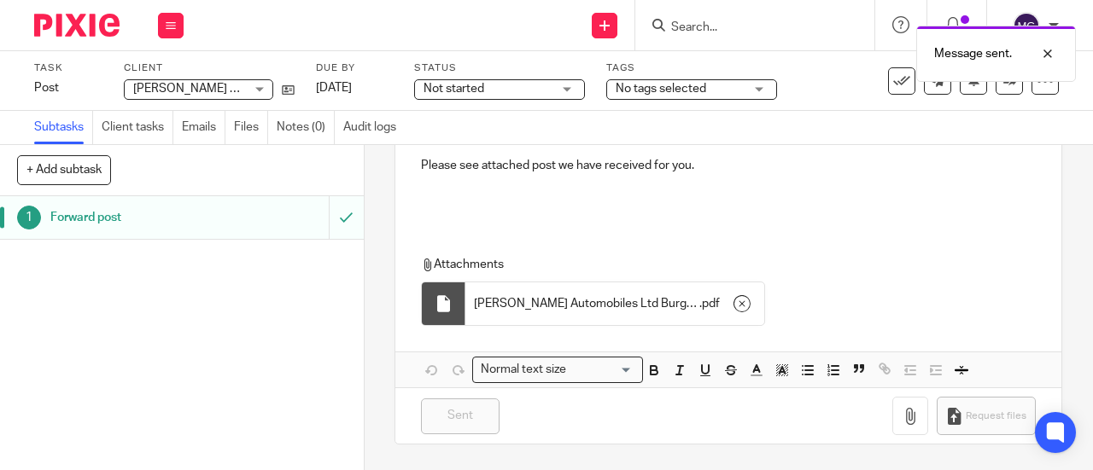
type input "Sent"
click at [70, 233] on link "1 Forward post" at bounding box center [164, 217] width 329 height 43
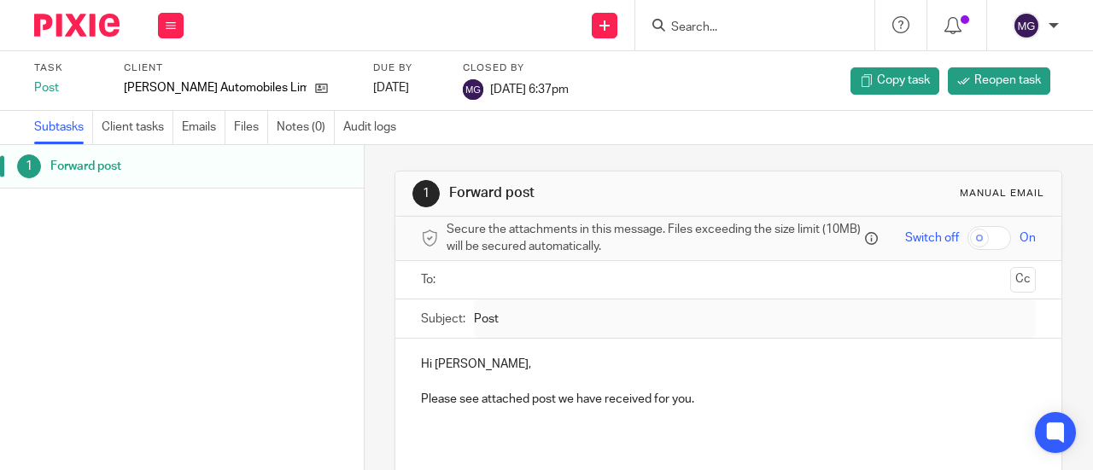
click at [778, 21] on input "Search" at bounding box center [746, 27] width 154 height 15
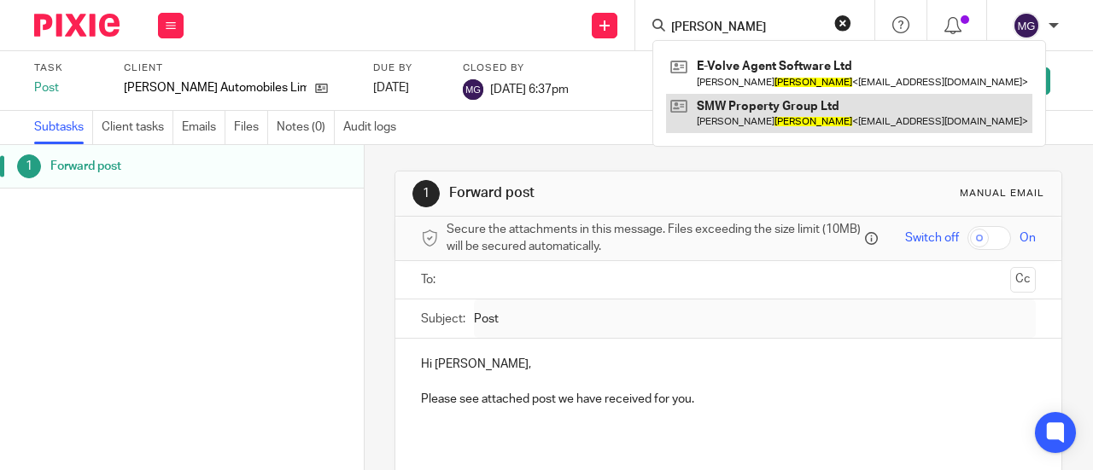
type input "wathen"
click at [782, 110] on link at bounding box center [849, 113] width 366 height 39
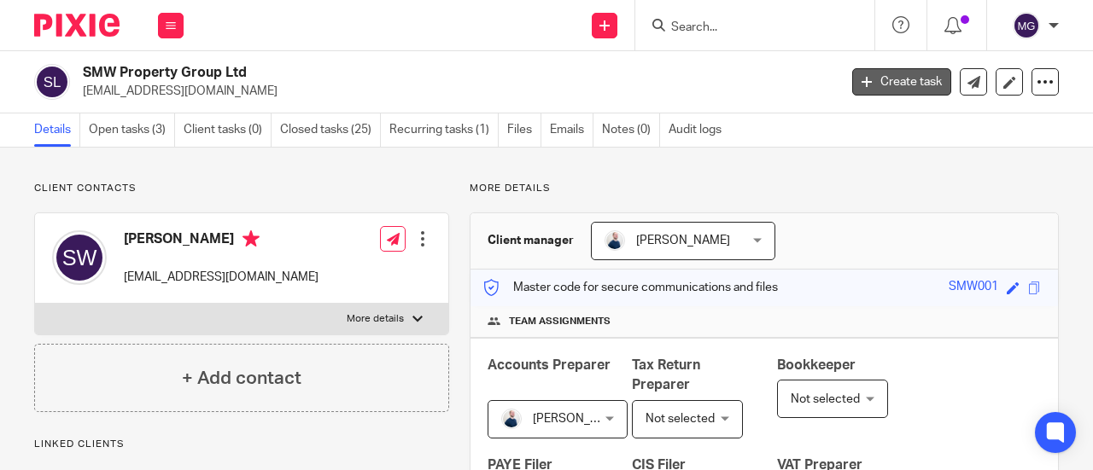
click at [909, 76] on link "Create task" at bounding box center [901, 81] width 99 height 27
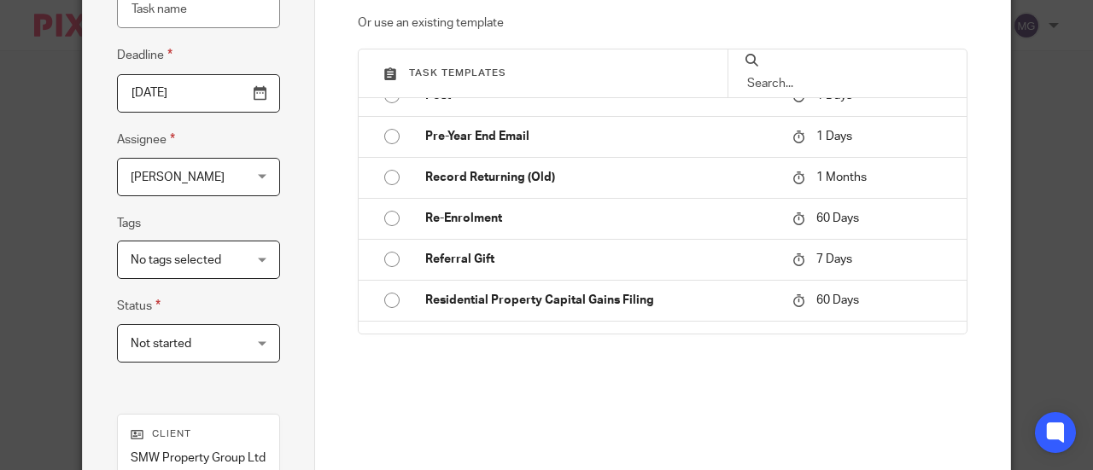
scroll to position [1707, 0]
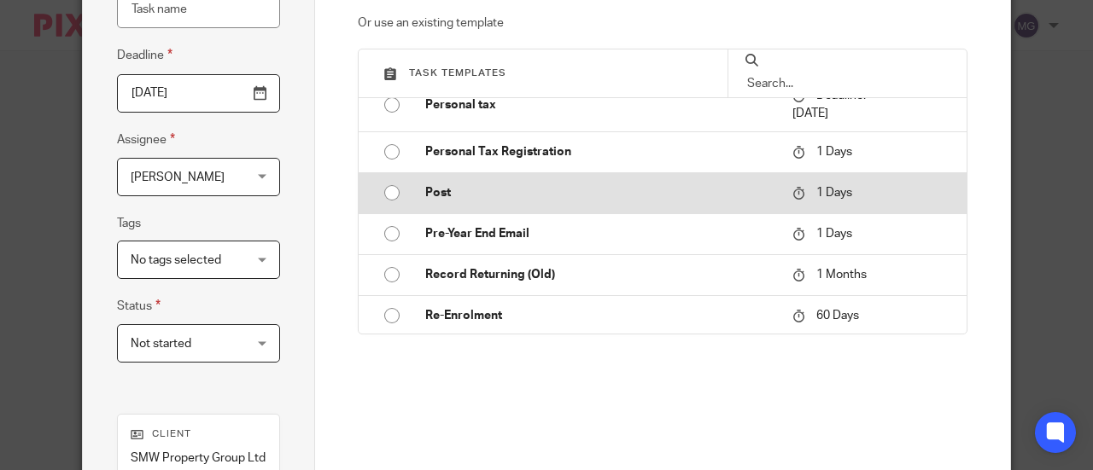
click at [386, 184] on input "radio" at bounding box center [392, 193] width 32 height 32
type input "[DATE]"
type input "Post"
checkbox input "false"
radio input "false"
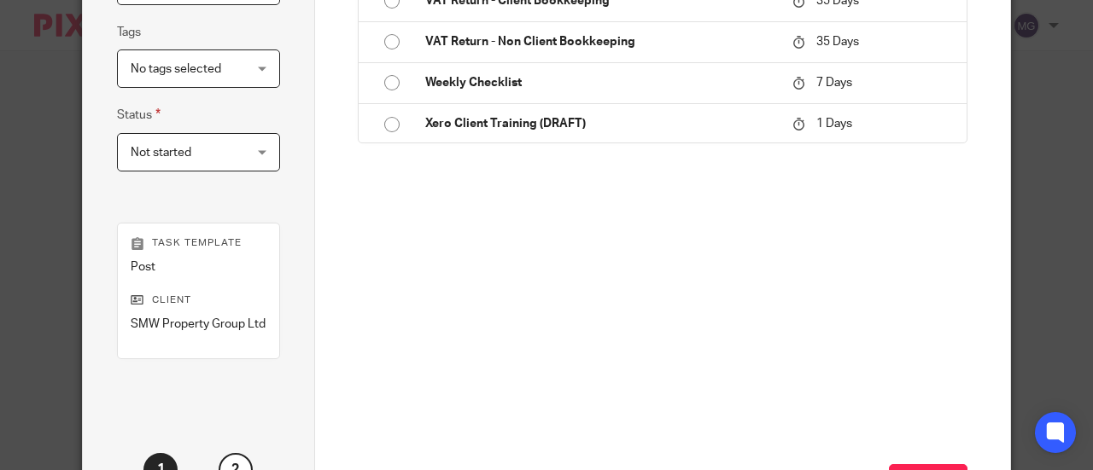
scroll to position [427, 0]
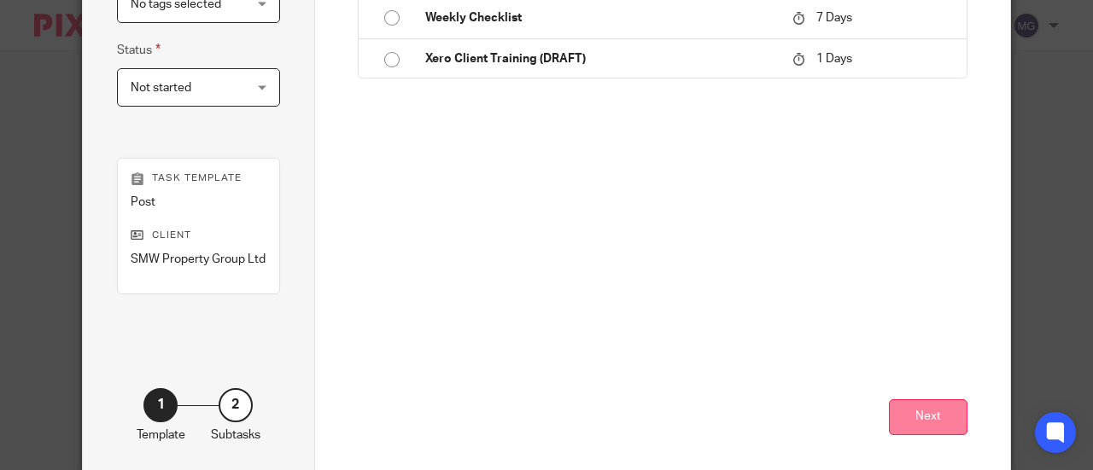
click at [903, 415] on button "Next" at bounding box center [928, 418] width 79 height 37
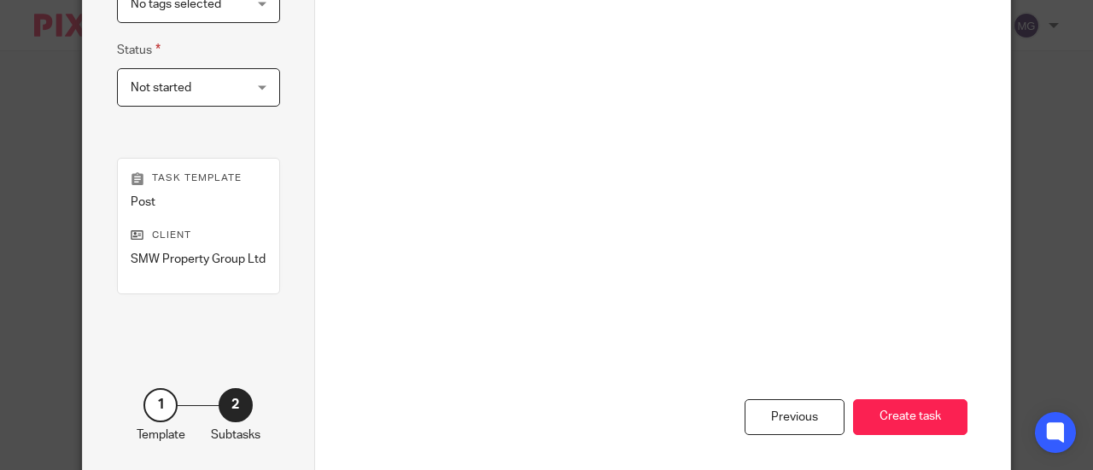
click at [868, 397] on div "Previous Create task" at bounding box center [663, 313] width 610 height 330
click at [878, 417] on button "Create task" at bounding box center [910, 418] width 114 height 37
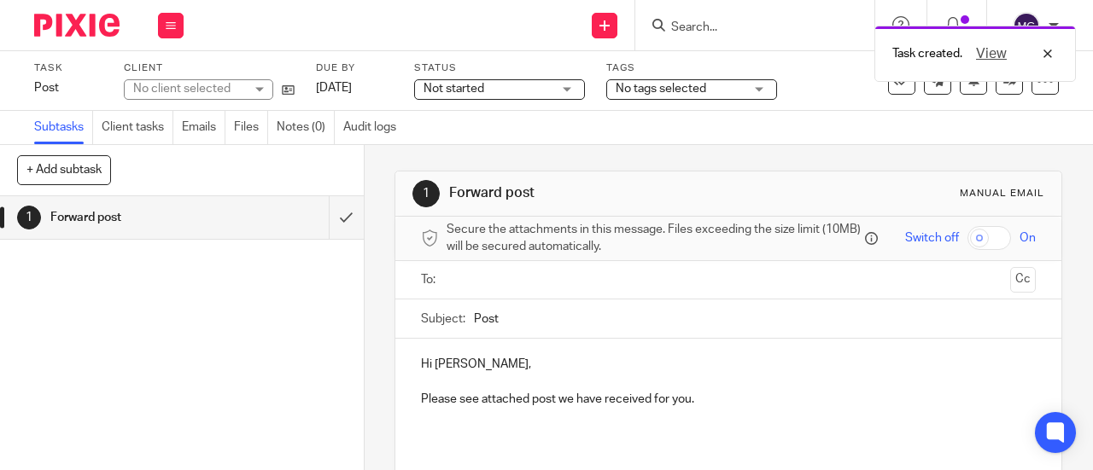
click at [476, 295] on ul at bounding box center [729, 280] width 562 height 28
click at [475, 283] on input "text" at bounding box center [727, 281] width 551 height 20
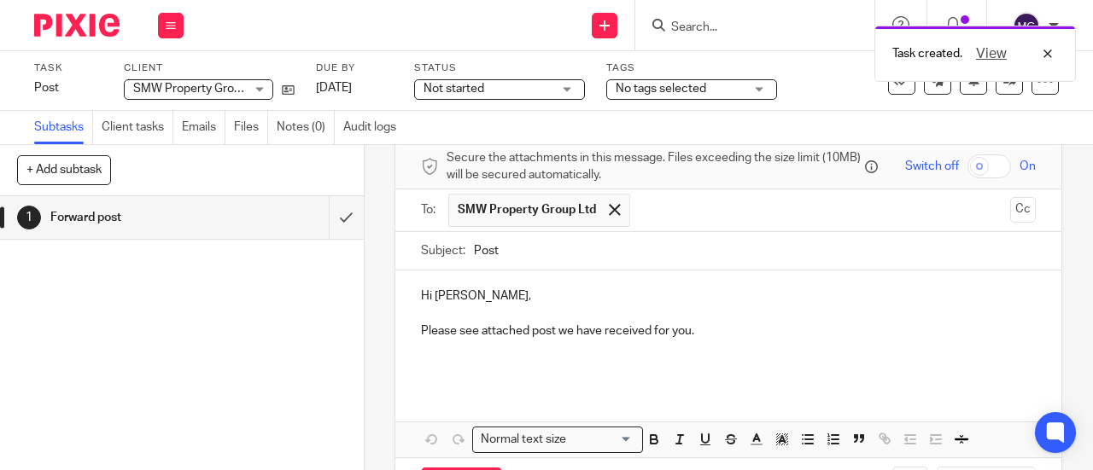
scroll to position [144, 0]
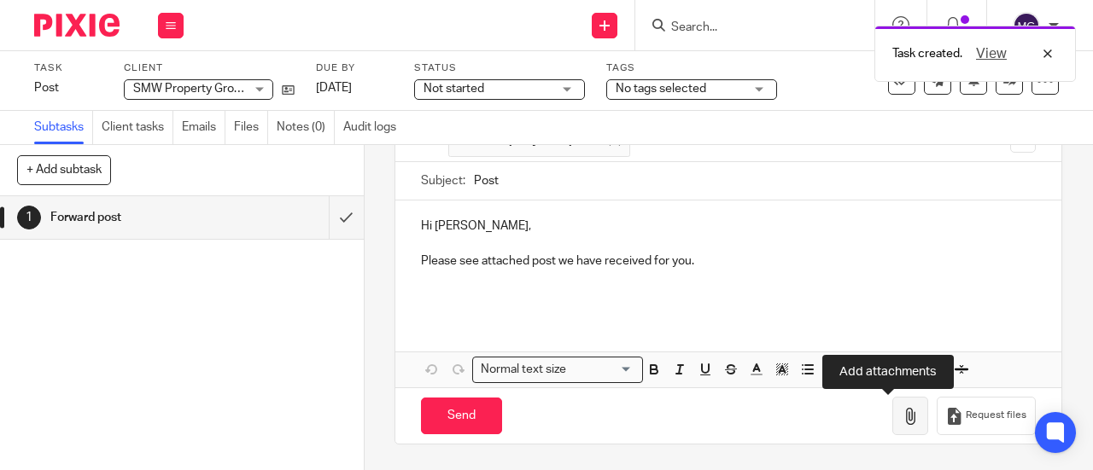
click at [901, 409] on icon "button" at bounding box center [909, 416] width 17 height 17
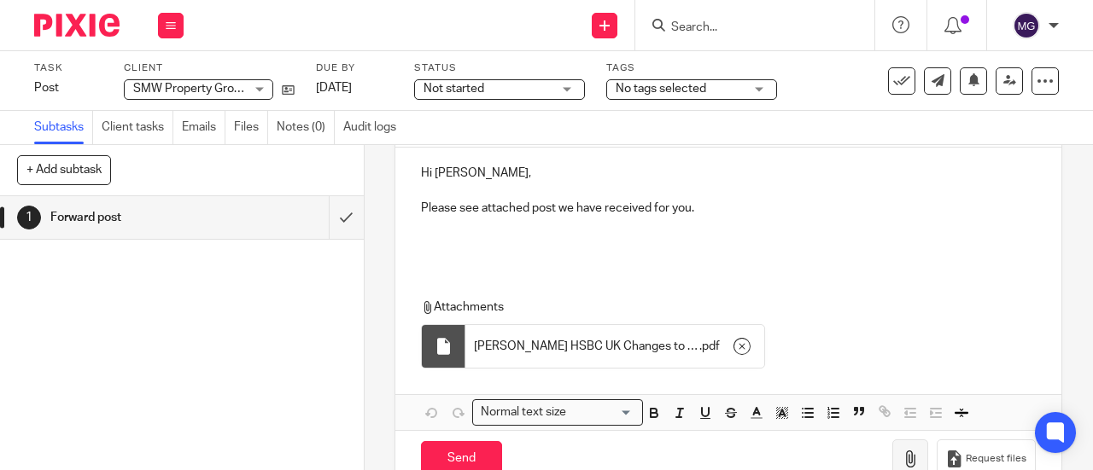
scroll to position [240, 0]
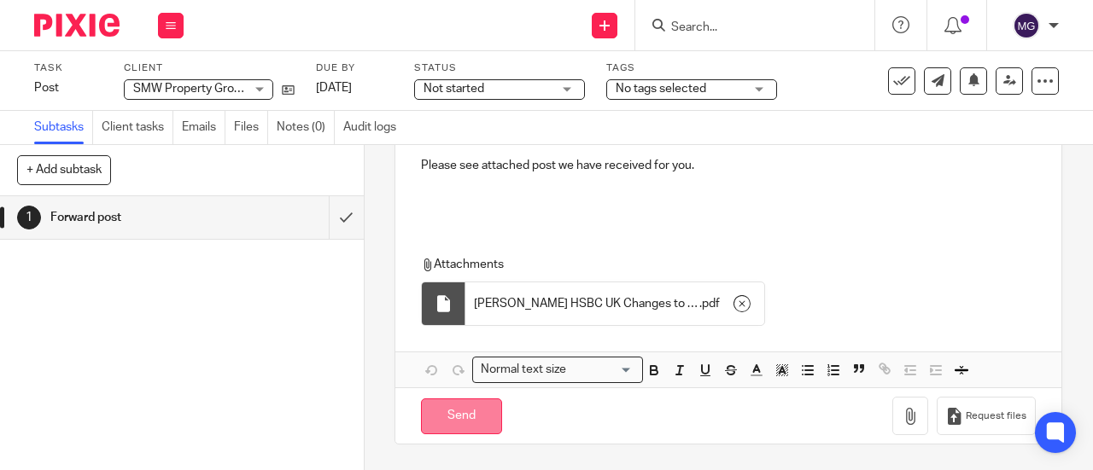
click at [452, 411] on input "Send" at bounding box center [461, 417] width 81 height 37
type input "Sent"
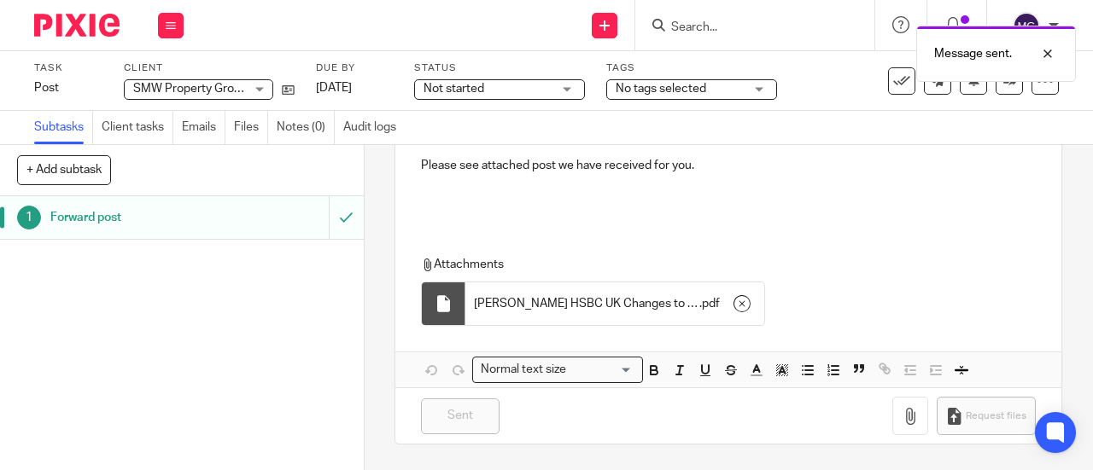
click at [84, 216] on h1 "Forward post" at bounding box center [137, 218] width 174 height 26
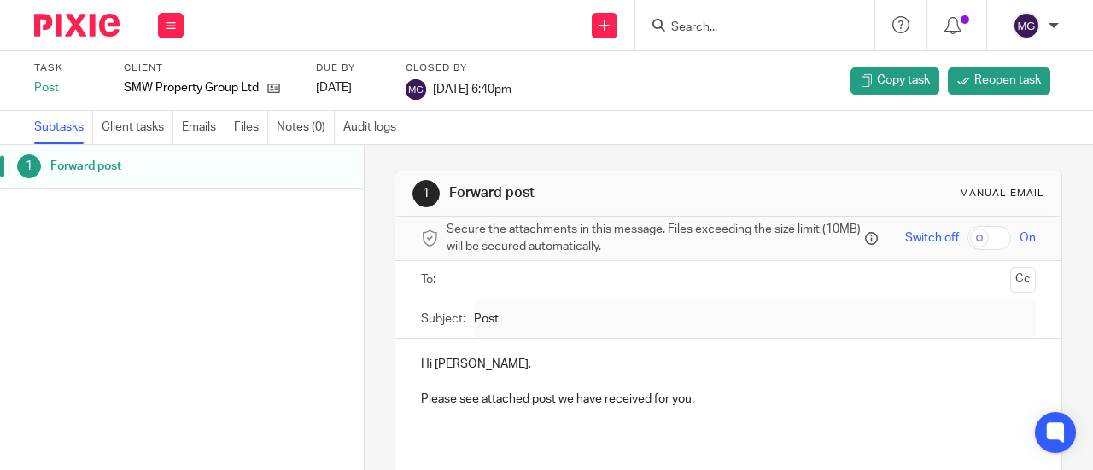
click at [746, 22] on input "Search" at bounding box center [746, 27] width 154 height 15
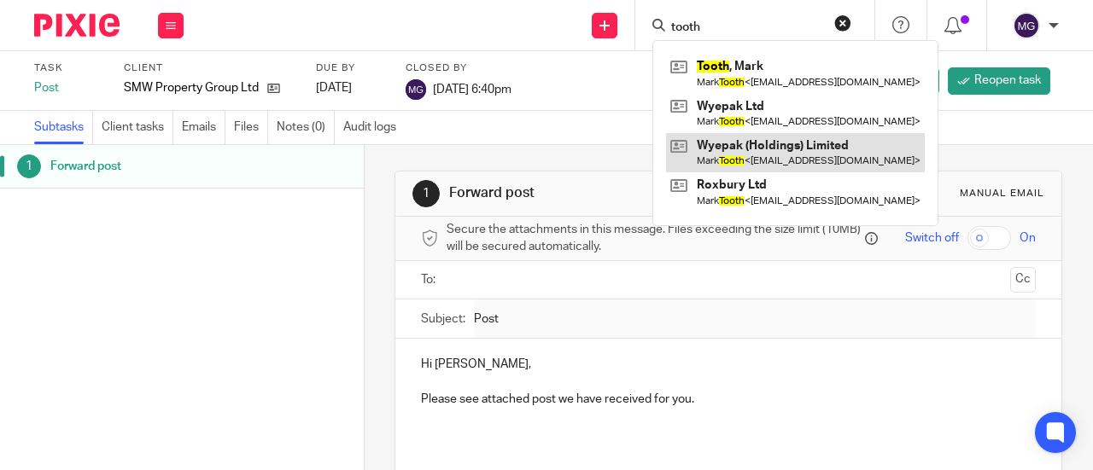
type input "tooth"
click at [749, 148] on link at bounding box center [795, 152] width 259 height 39
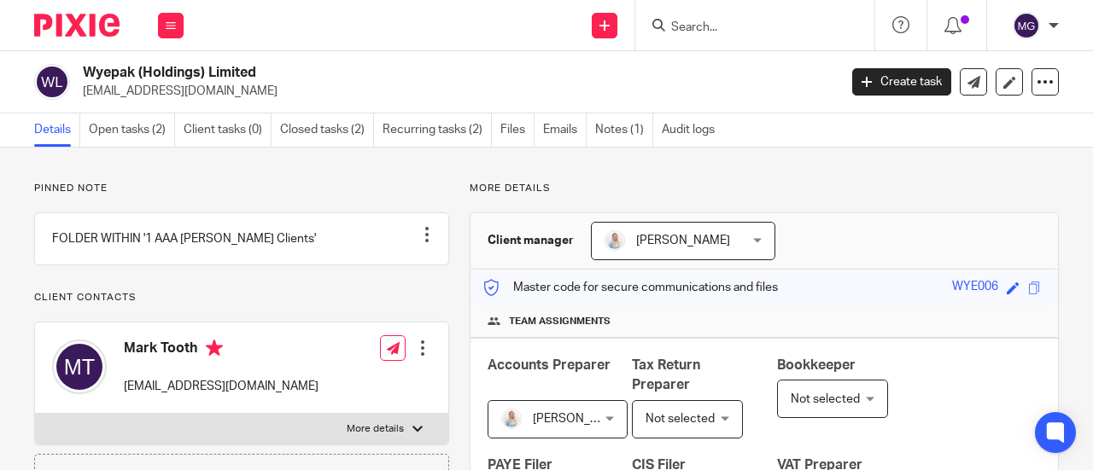
click at [697, 23] on input "Search" at bounding box center [746, 27] width 154 height 15
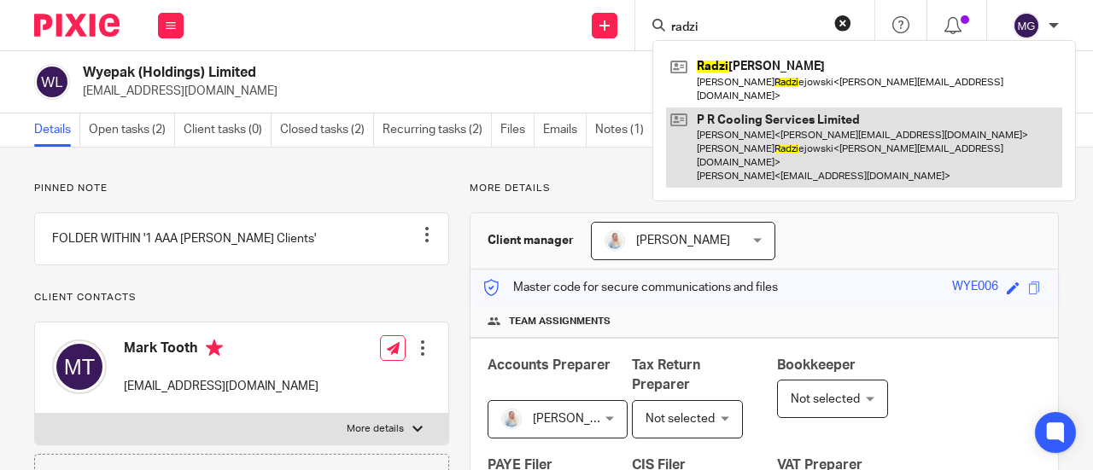
type input "radzi"
click at [715, 108] on link at bounding box center [864, 148] width 396 height 81
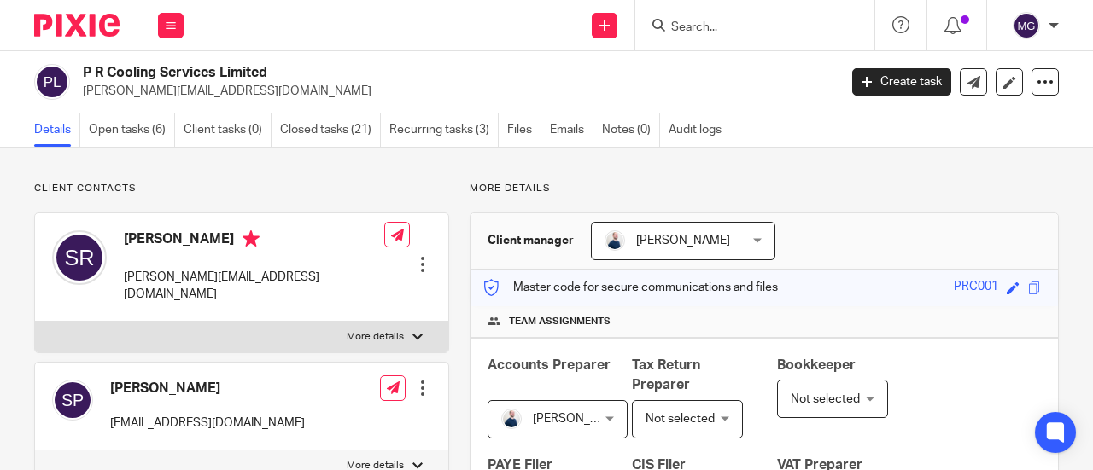
drag, startPoint x: 217, startPoint y: 76, endPoint x: 79, endPoint y: 78, distance: 137.4
click at [79, 78] on div "P R Cooling Services Limited steveraj@prcooling.co.uk" at bounding box center [430, 82] width 792 height 36
copy h2 "P R Cooling Services"
click at [736, 23] on input "Search" at bounding box center [746, 27] width 154 height 15
click at [748, 30] on input "Search" at bounding box center [746, 27] width 154 height 15
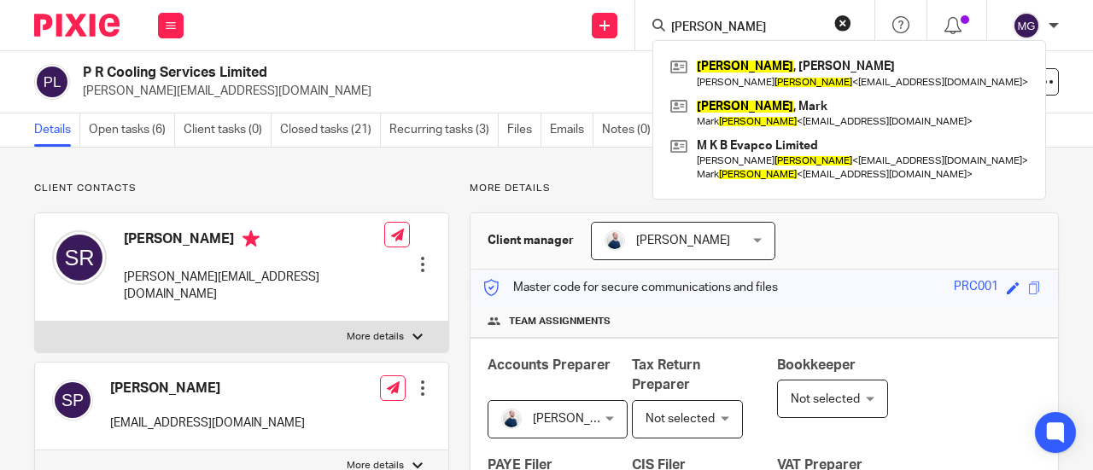
type input "burrough"
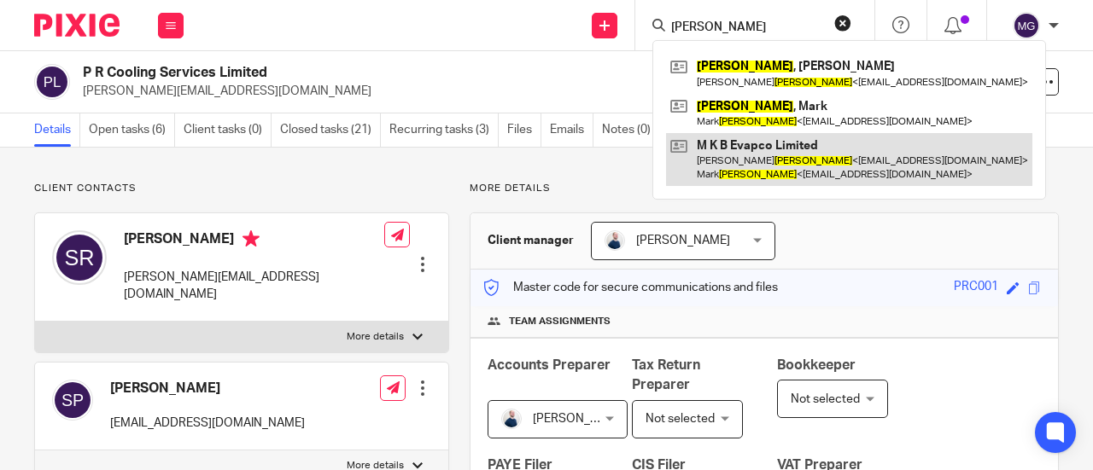
click at [732, 154] on link at bounding box center [849, 159] width 366 height 53
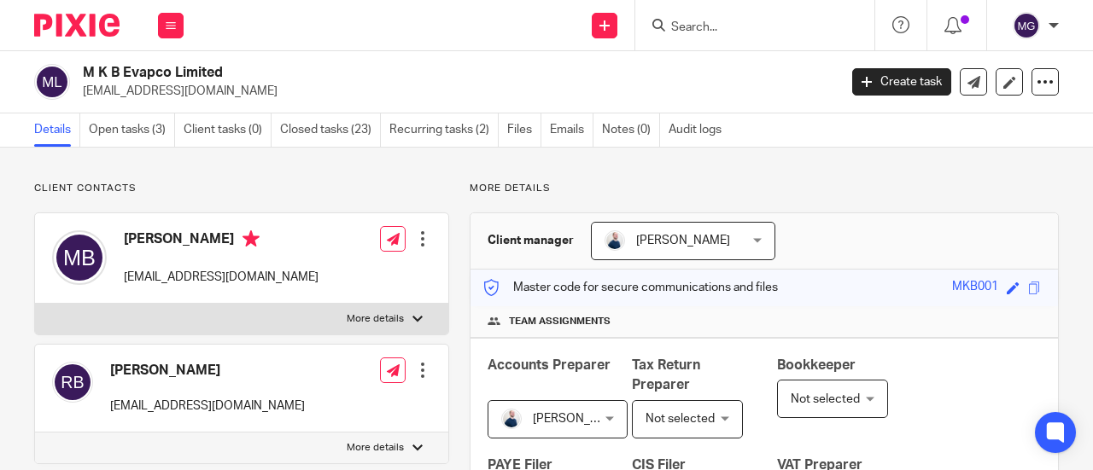
drag, startPoint x: 174, startPoint y: 74, endPoint x: 73, endPoint y: 83, distance: 101.9
click at [74, 81] on div "M K B Evapco Limited [EMAIL_ADDRESS][DOMAIN_NAME]" at bounding box center [430, 82] width 792 height 36
copy div "M K B Evapco"
click at [748, 20] on input "Search" at bounding box center [746, 27] width 154 height 15
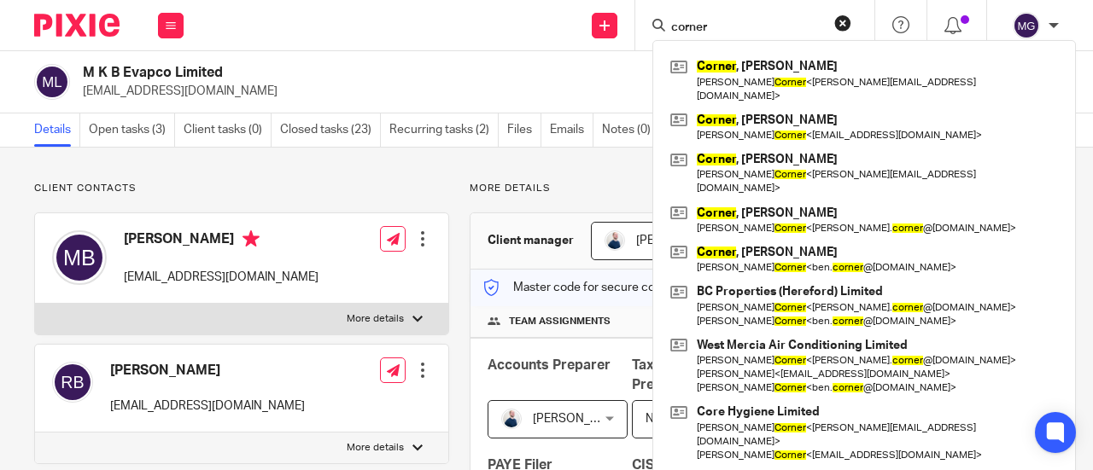
type input "corner"
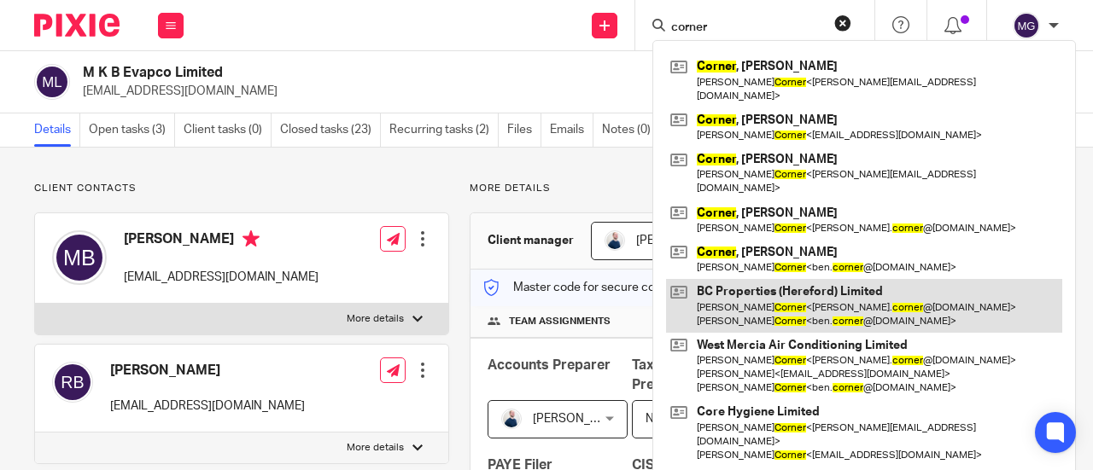
click at [751, 279] on link at bounding box center [864, 305] width 396 height 53
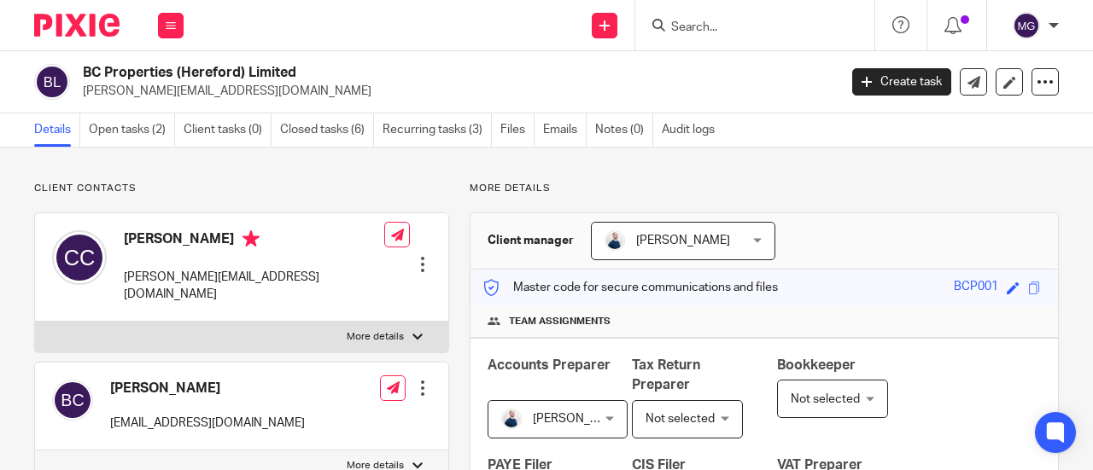
click at [770, 26] on input "Search" at bounding box center [746, 27] width 154 height 15
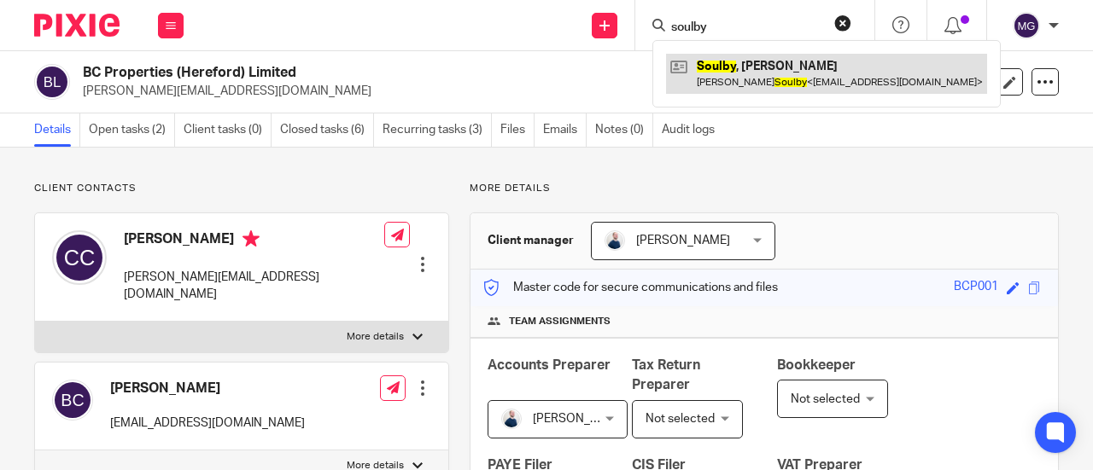
type input "soulby"
click at [743, 68] on link at bounding box center [826, 73] width 321 height 39
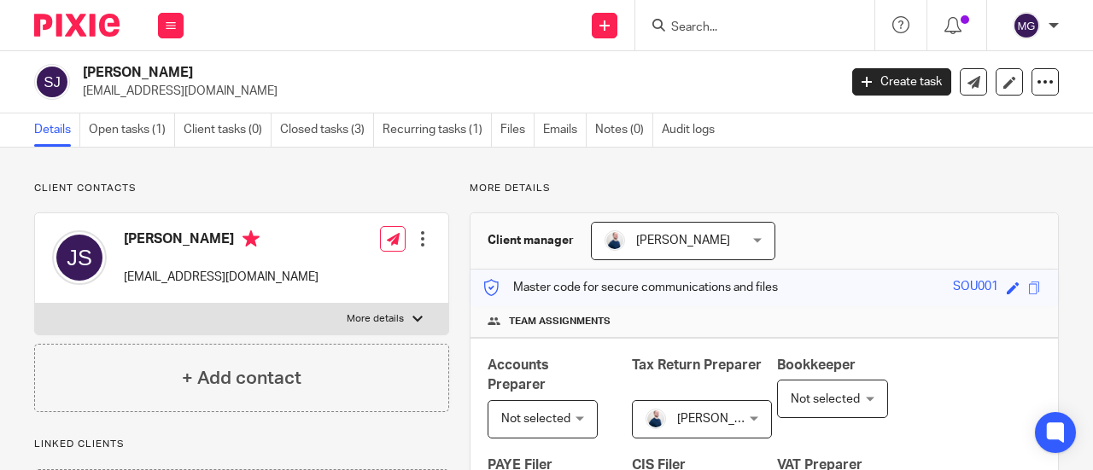
click at [790, 28] on input "Search" at bounding box center [746, 27] width 154 height 15
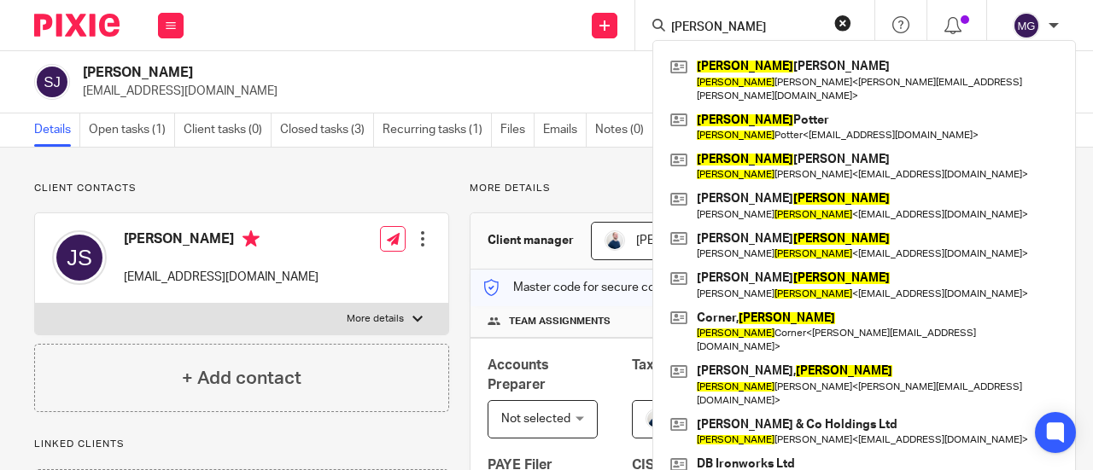
type input "daniel"
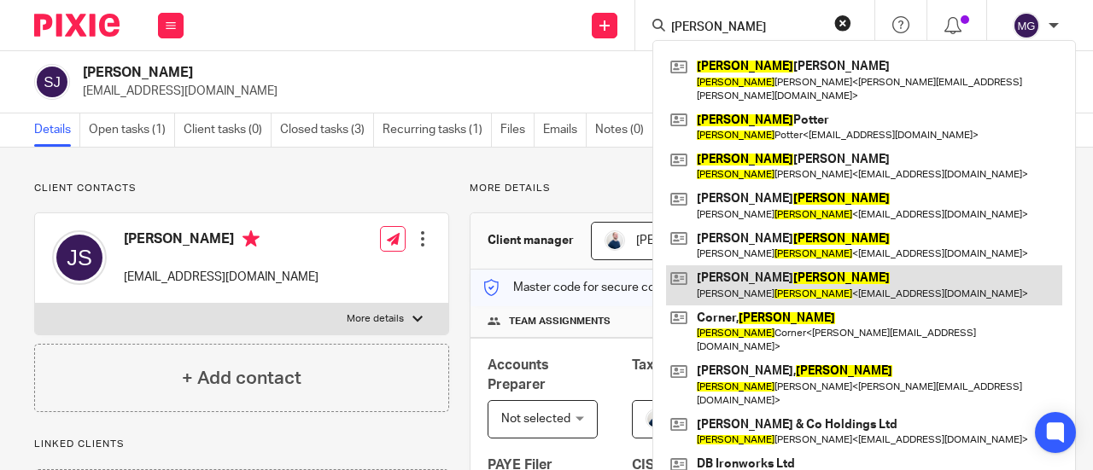
click at [720, 267] on link at bounding box center [864, 284] width 396 height 39
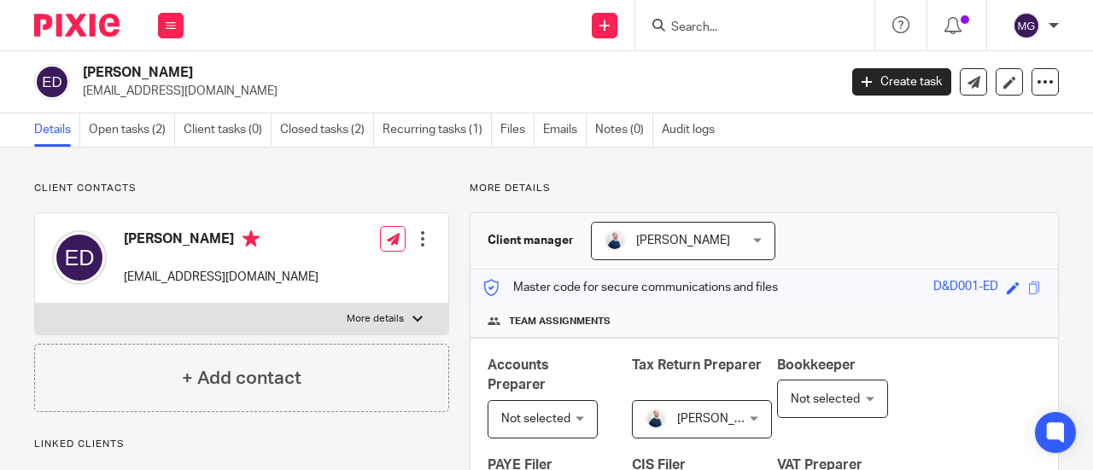
scroll to position [512, 0]
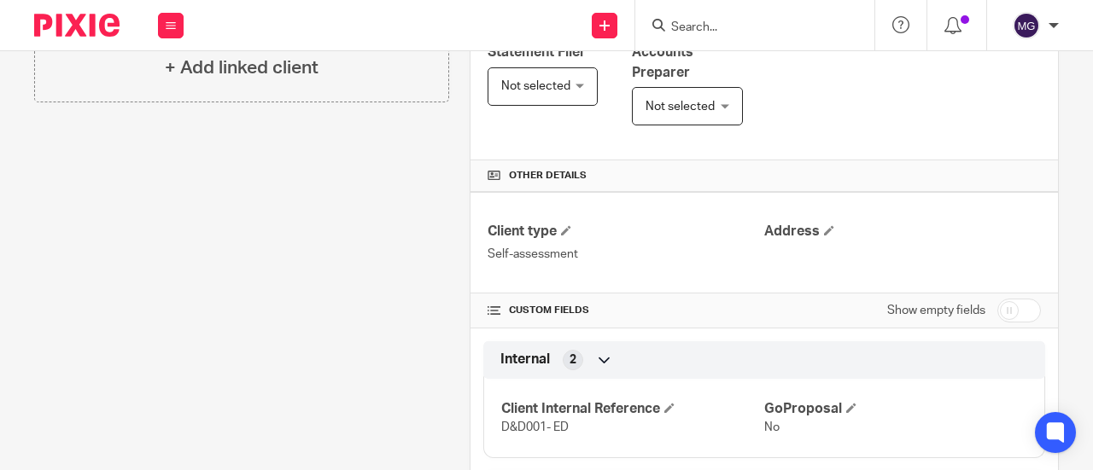
click at [733, 26] on input "Search" at bounding box center [746, 27] width 154 height 15
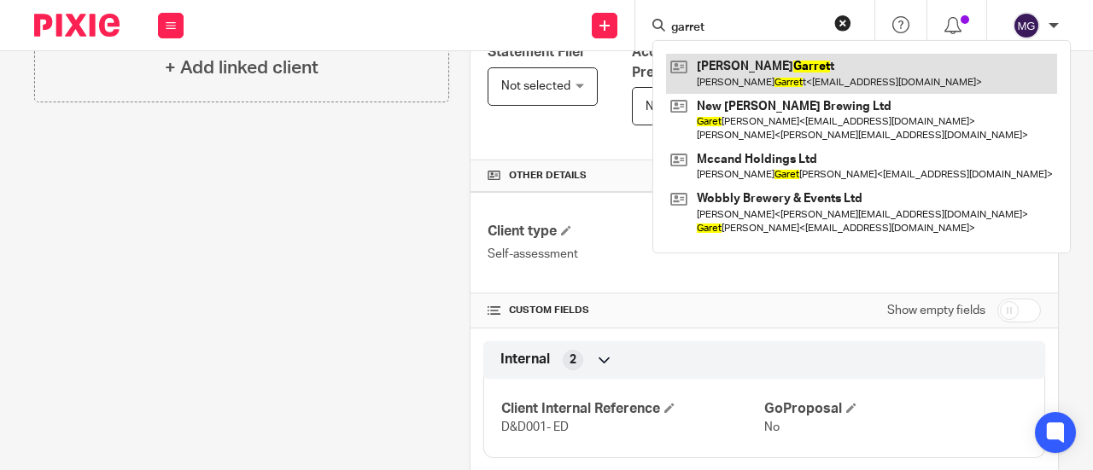
type input "garret"
click at [781, 72] on link at bounding box center [861, 73] width 391 height 39
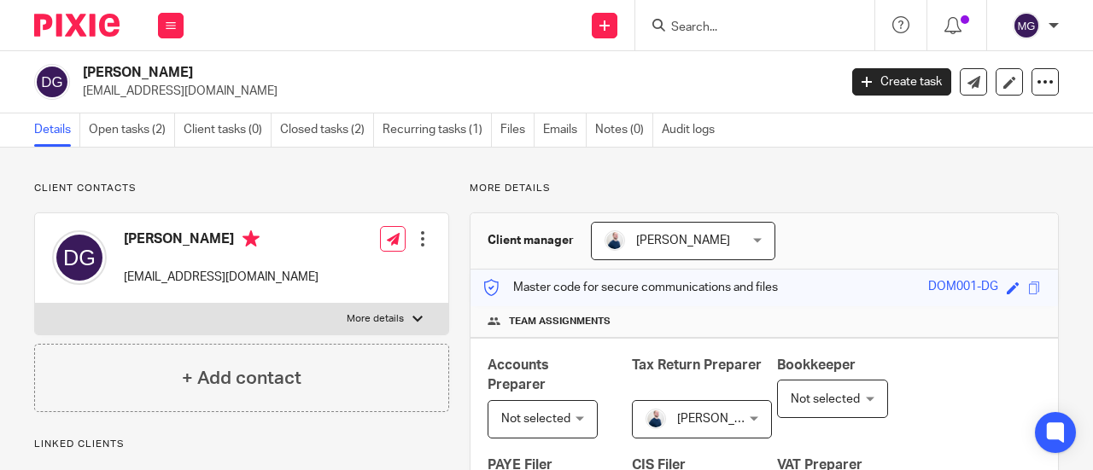
click at [759, 27] on input "Search" at bounding box center [746, 27] width 154 height 15
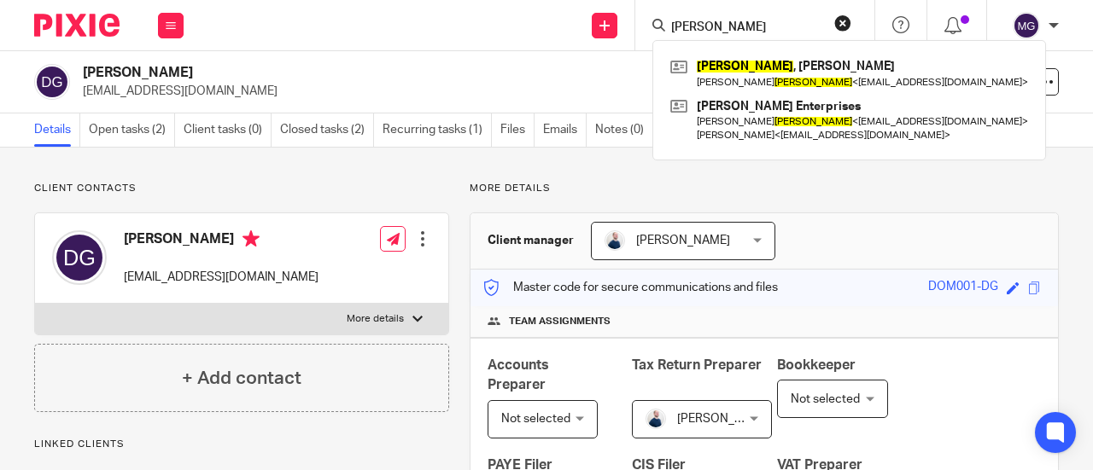
type input "hurst"
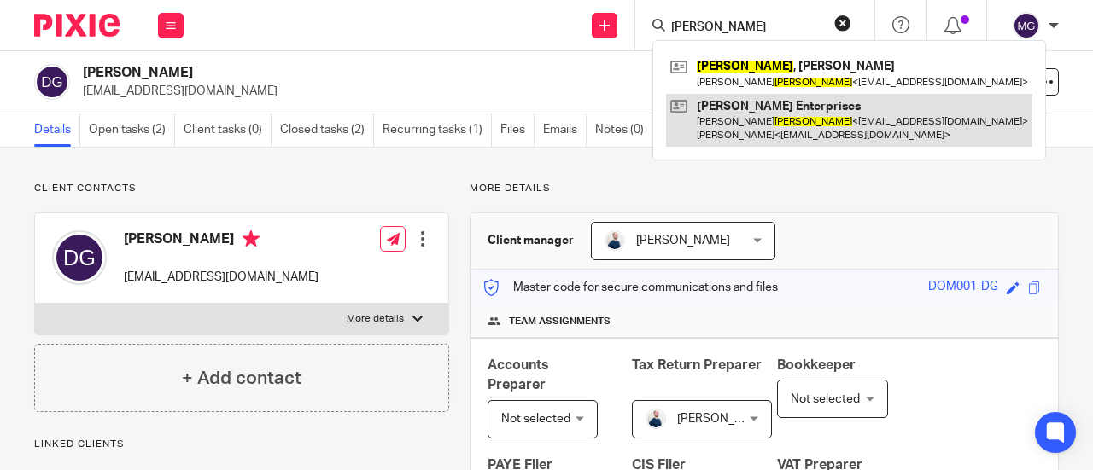
click at [762, 110] on link at bounding box center [849, 120] width 366 height 53
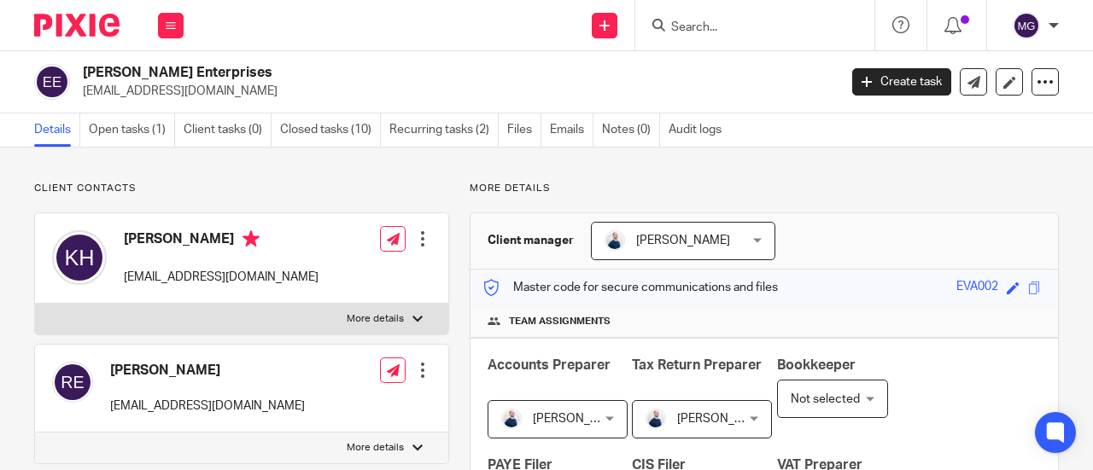
click at [779, 20] on input "Search" at bounding box center [746, 27] width 154 height 15
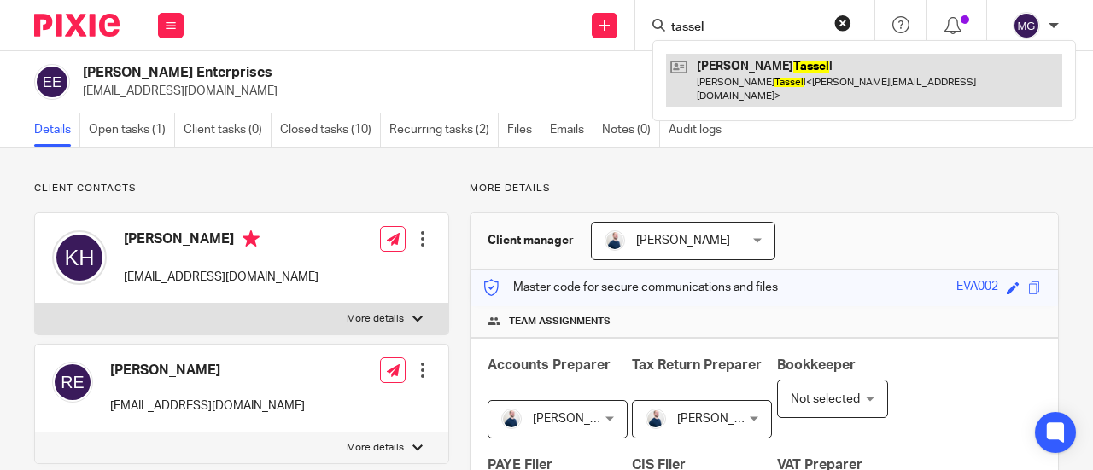
type input "tassel"
click at [821, 60] on link at bounding box center [864, 80] width 396 height 53
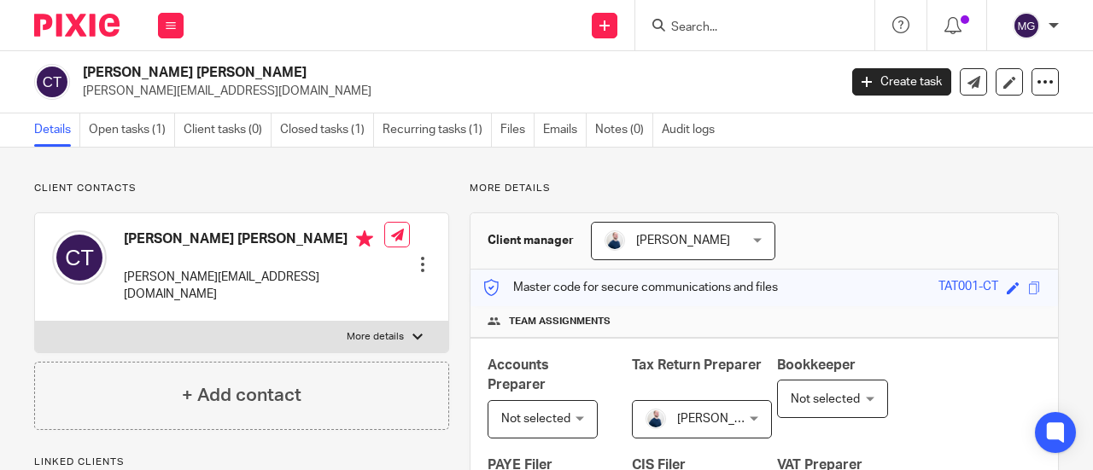
click at [723, 30] on input "Search" at bounding box center [746, 27] width 154 height 15
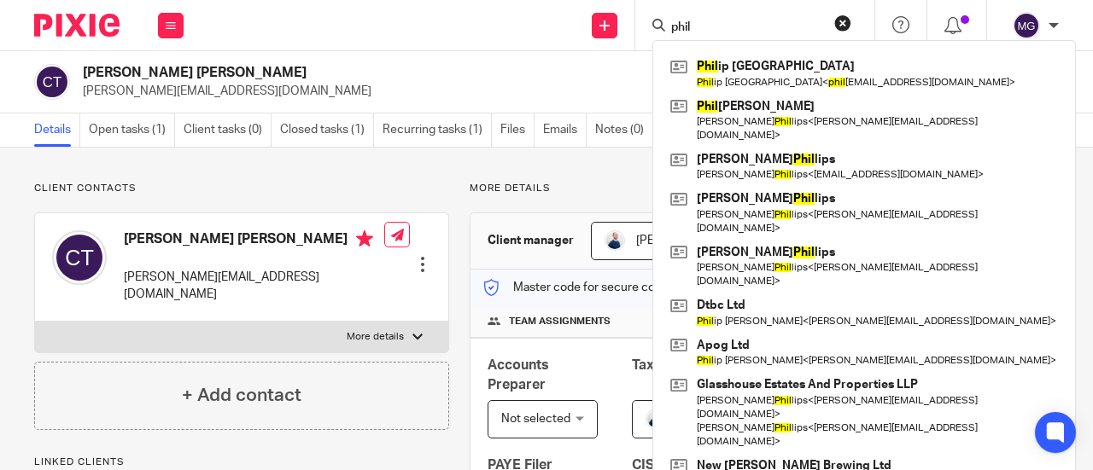
type input "phil"
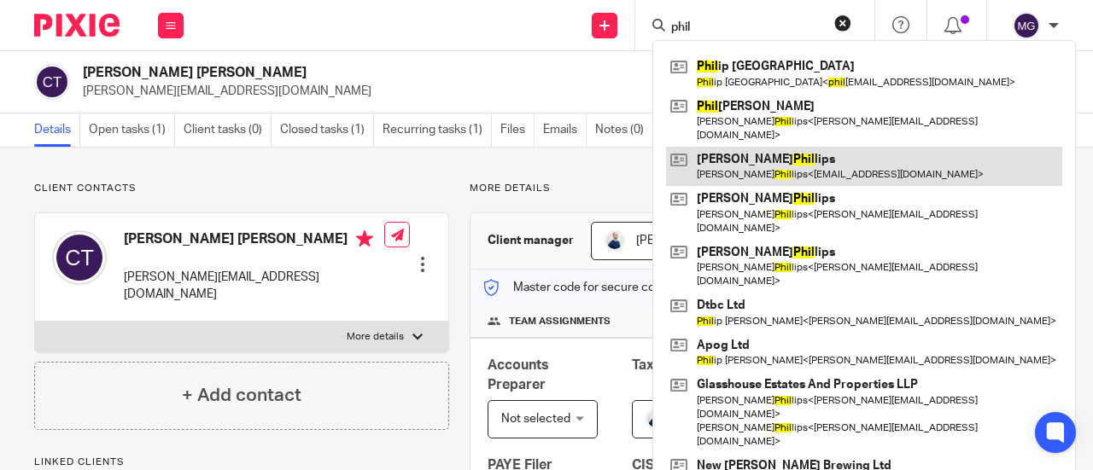
click at [735, 157] on link at bounding box center [864, 166] width 396 height 39
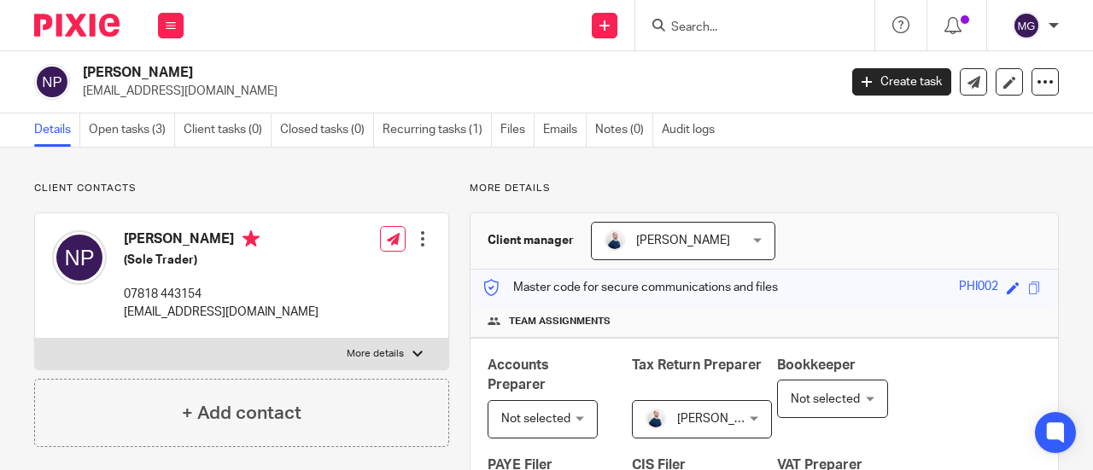
click at [725, 26] on input "Search" at bounding box center [746, 27] width 154 height 15
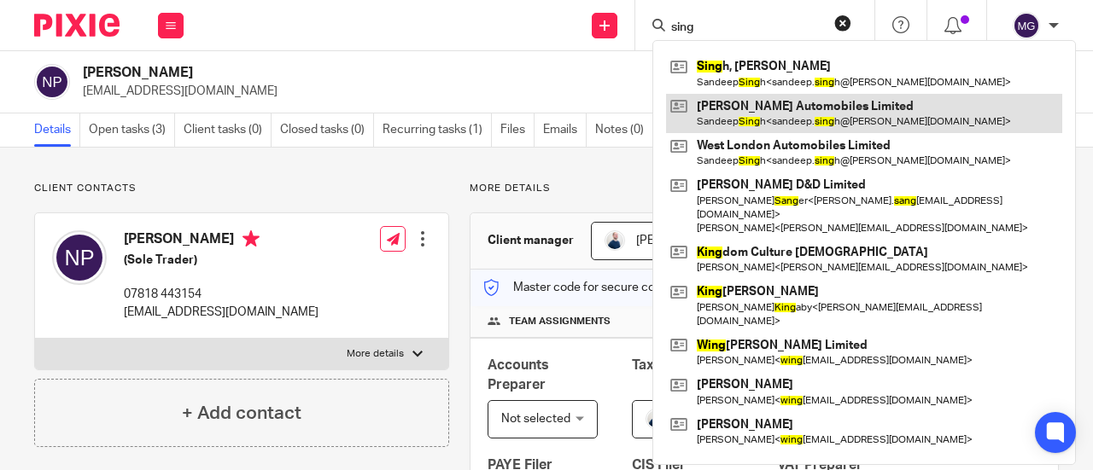
type input "sing"
click at [714, 109] on link at bounding box center [864, 113] width 396 height 39
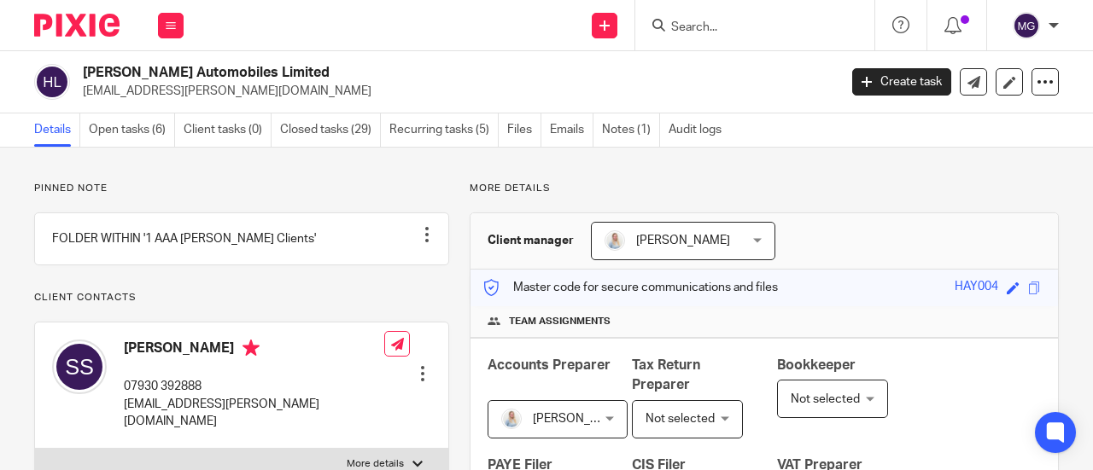
click at [753, 27] on input "Search" at bounding box center [746, 27] width 154 height 15
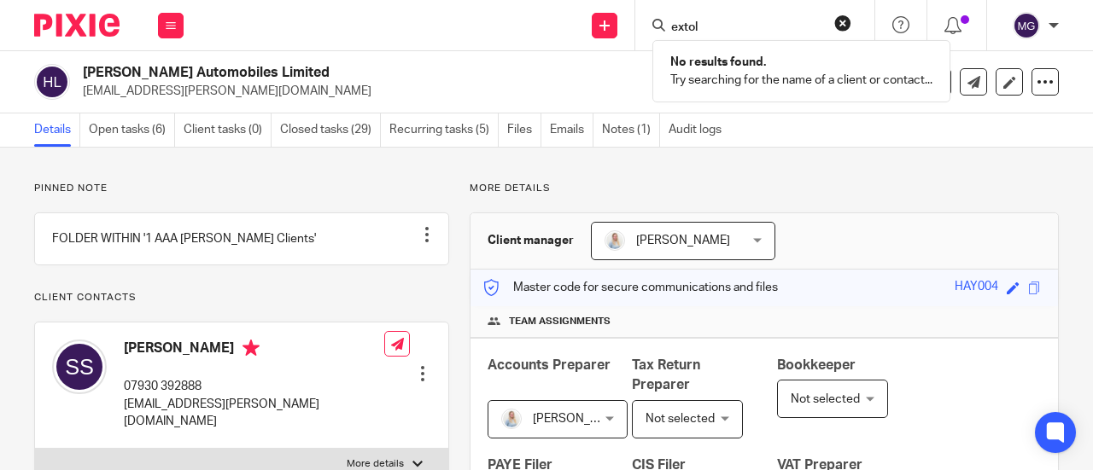
type input "extol"
click at [842, 25] on button "reset" at bounding box center [842, 23] width 17 height 17
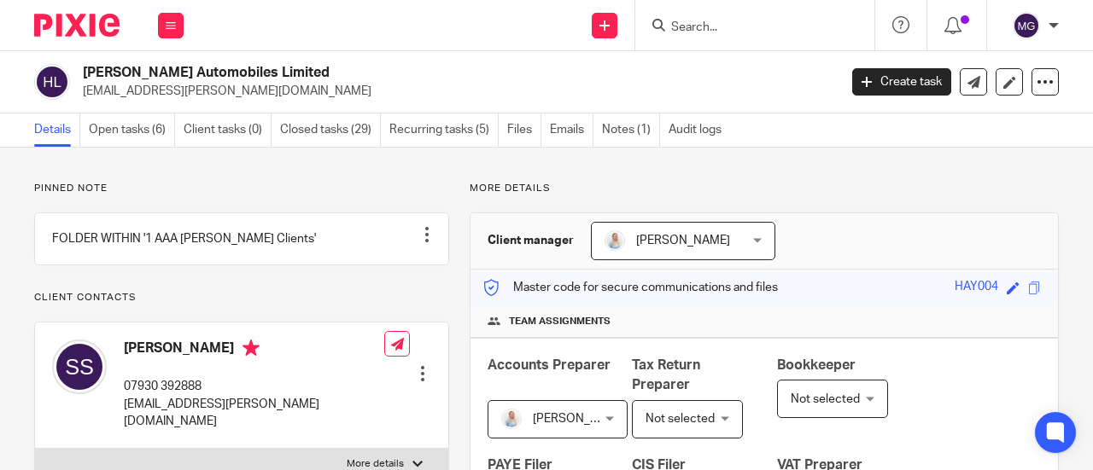
click at [793, 25] on input "Search" at bounding box center [746, 27] width 154 height 15
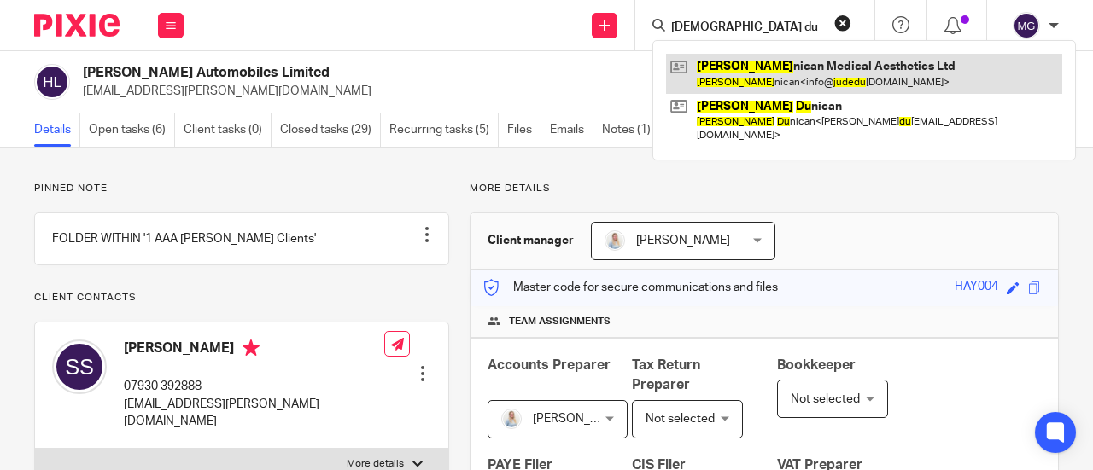
type input "jude du"
click at [773, 66] on link at bounding box center [864, 73] width 396 height 39
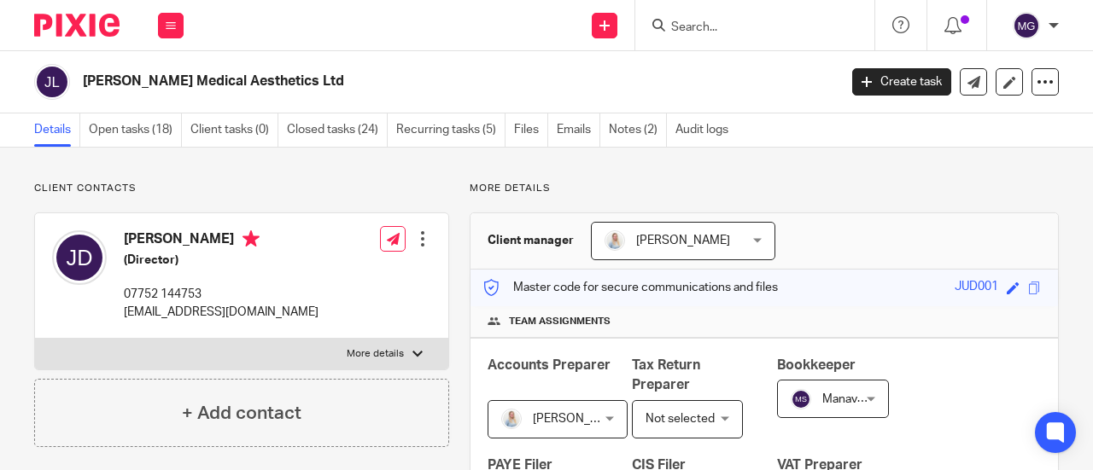
click at [708, 25] on input "Search" at bounding box center [746, 27] width 154 height 15
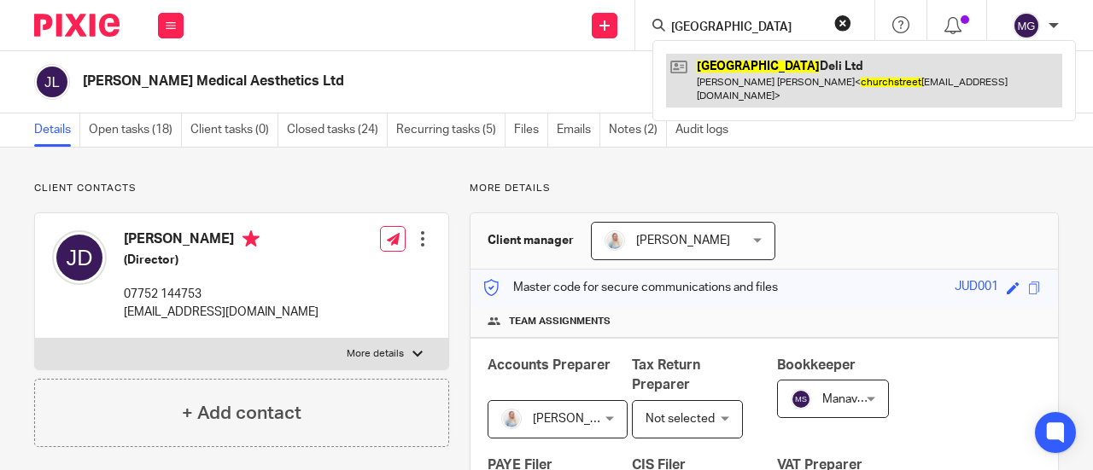
type input "[GEOGRAPHIC_DATA]"
click at [761, 57] on link at bounding box center [864, 80] width 396 height 53
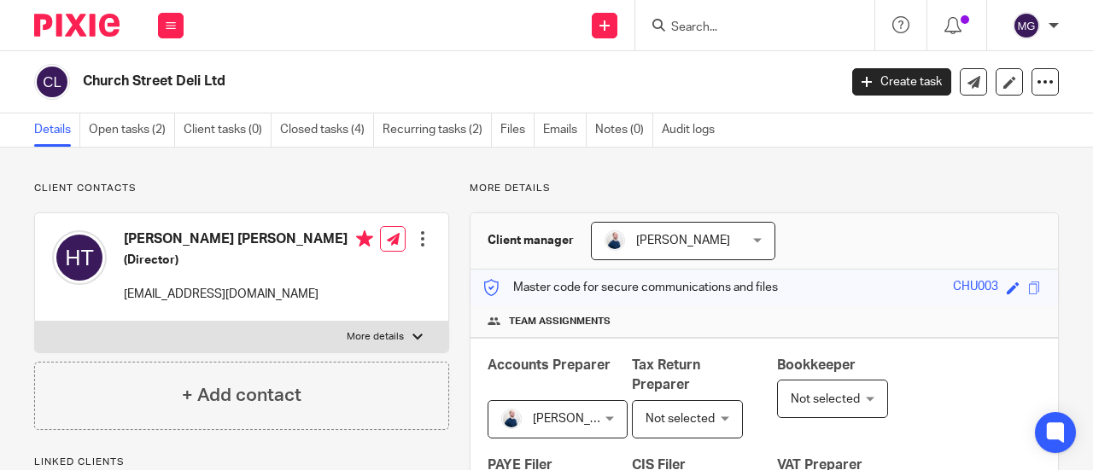
click at [775, 26] on input "Search" at bounding box center [746, 27] width 154 height 15
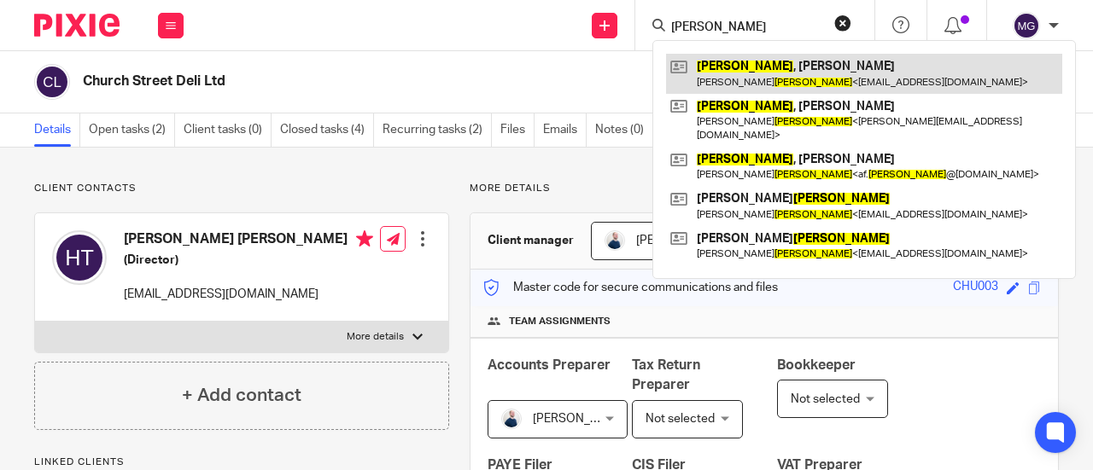
type input "[PERSON_NAME]"
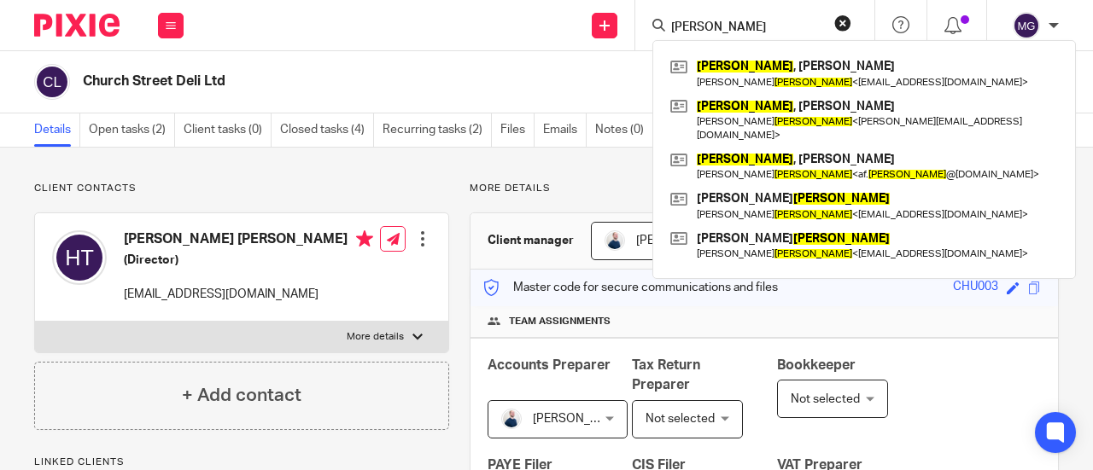
drag, startPoint x: 767, startPoint y: 61, endPoint x: 721, endPoint y: 37, distance: 51.9
click at [767, 61] on link at bounding box center [864, 73] width 396 height 39
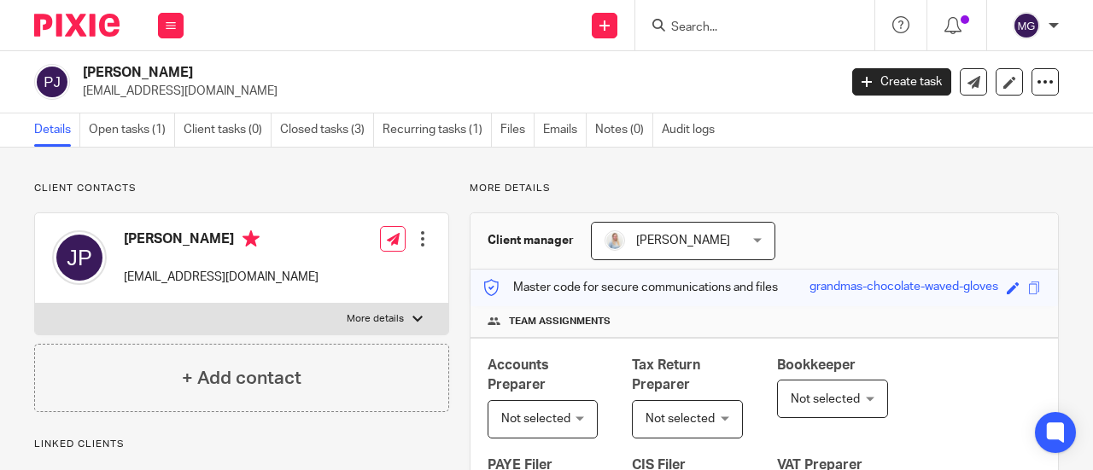
click at [780, 29] on input "Search" at bounding box center [746, 27] width 154 height 15
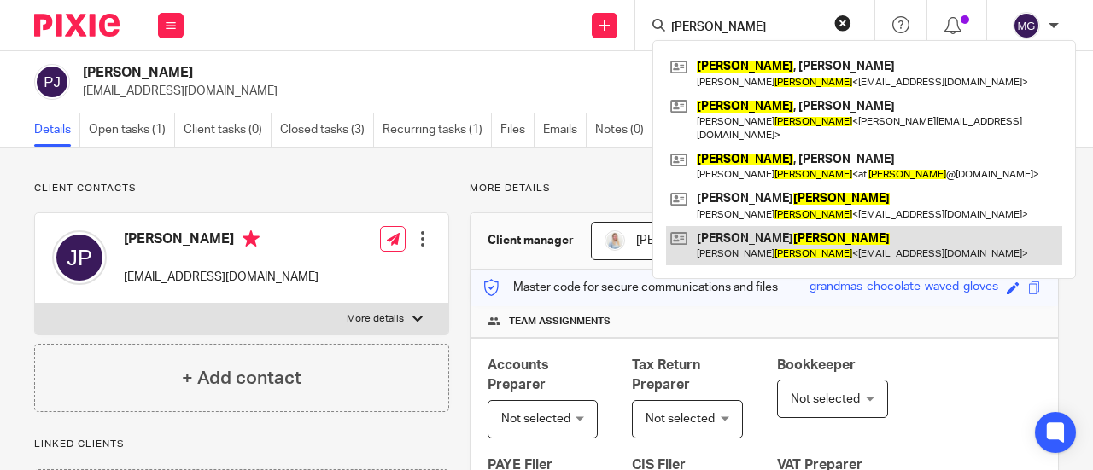
type input "powell"
click at [708, 230] on link at bounding box center [864, 245] width 396 height 39
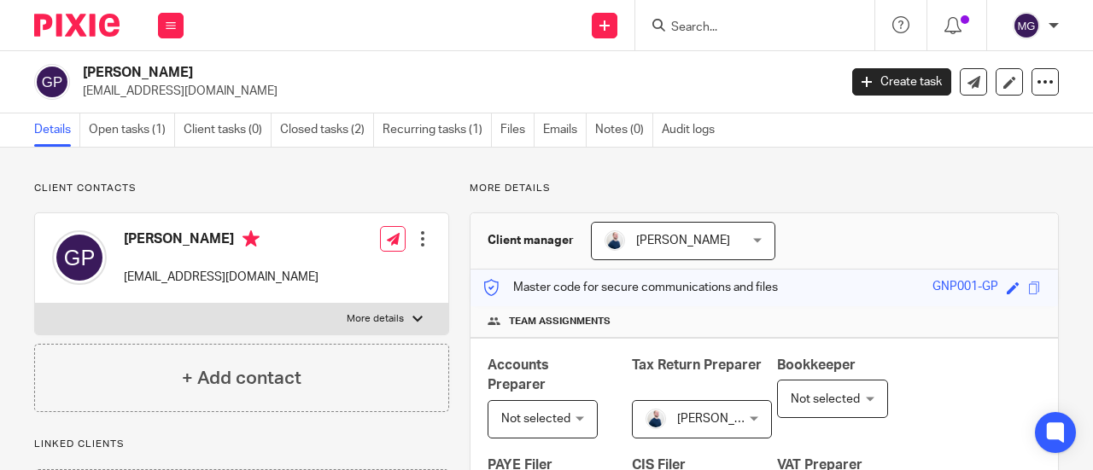
click at [685, 23] on input "Search" at bounding box center [746, 27] width 154 height 15
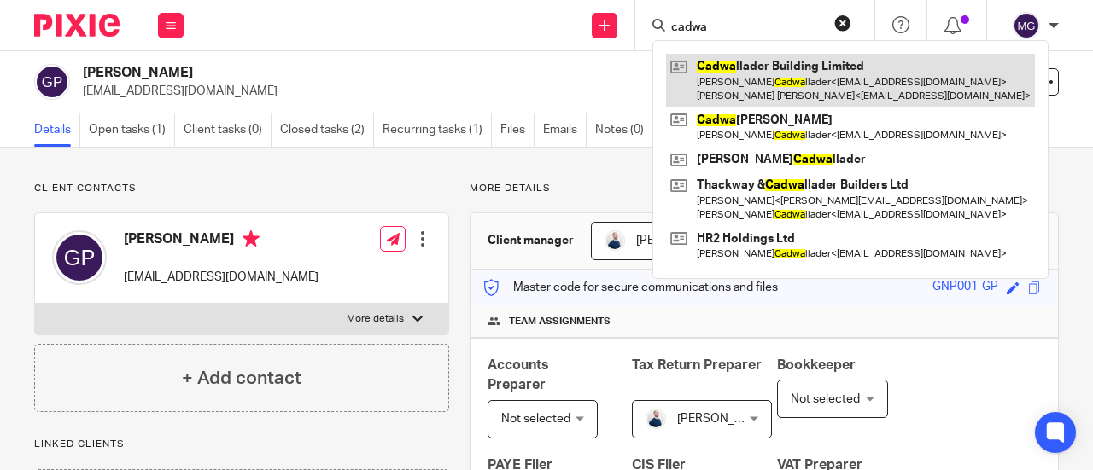
type input "cadwa"
click at [730, 66] on link at bounding box center [850, 80] width 369 height 53
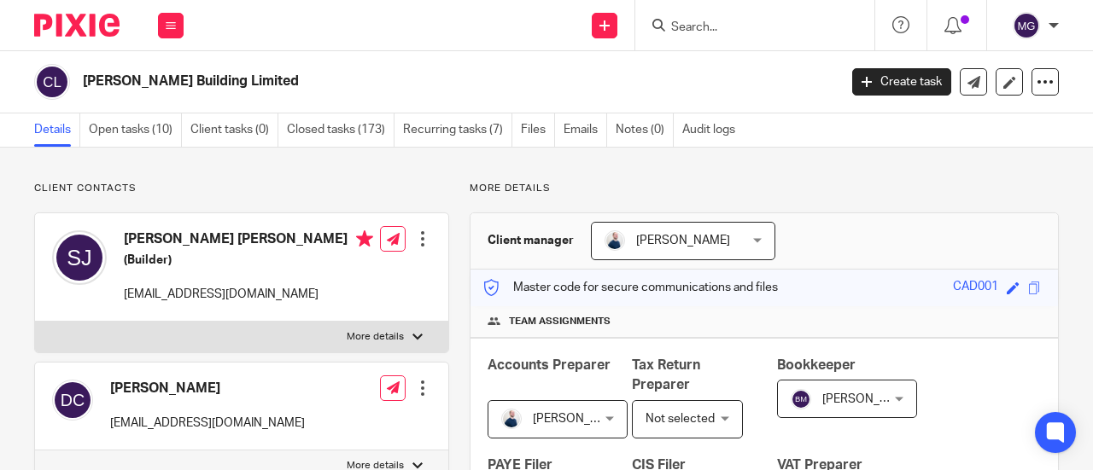
click at [746, 28] on input "Search" at bounding box center [746, 27] width 154 height 15
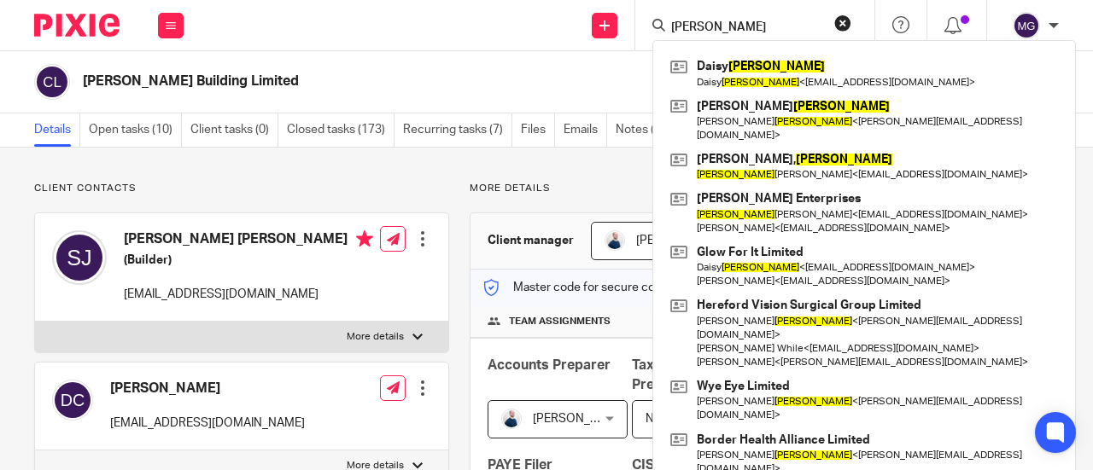
type input "[PERSON_NAME]"
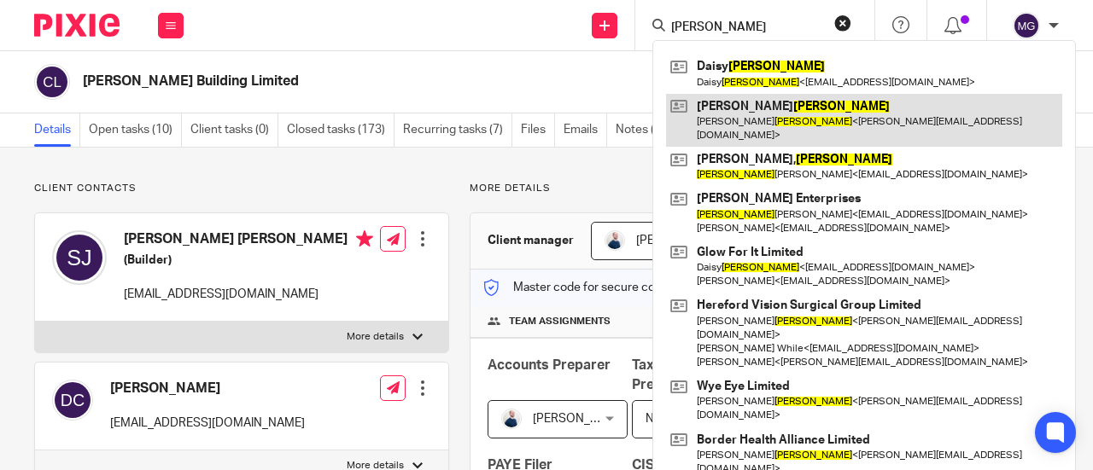
click at [732, 108] on link at bounding box center [864, 120] width 396 height 53
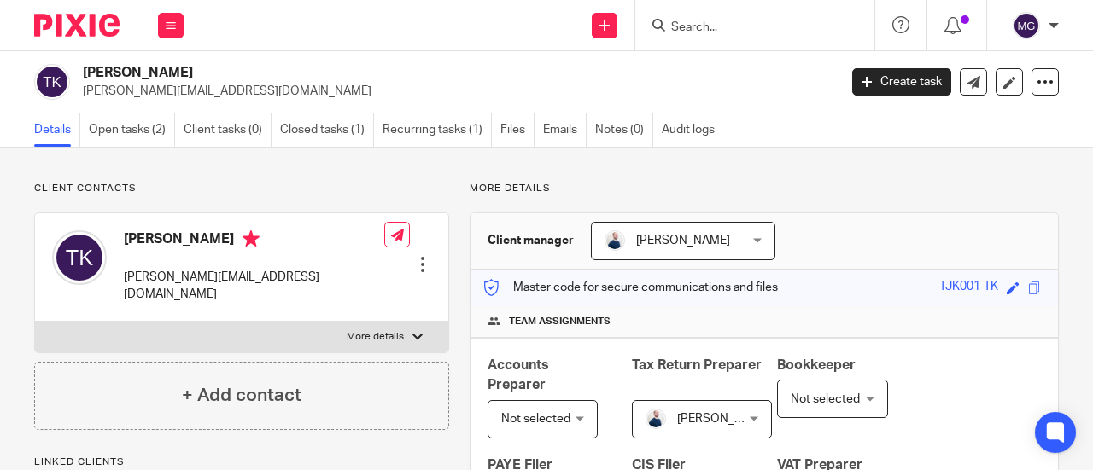
click at [746, 20] on input "Search" at bounding box center [746, 27] width 154 height 15
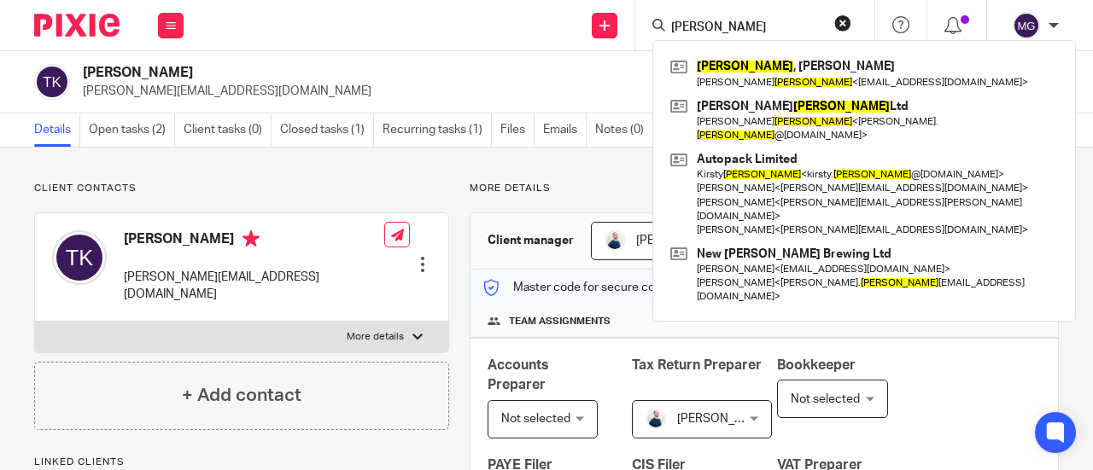
type input "[PERSON_NAME]"
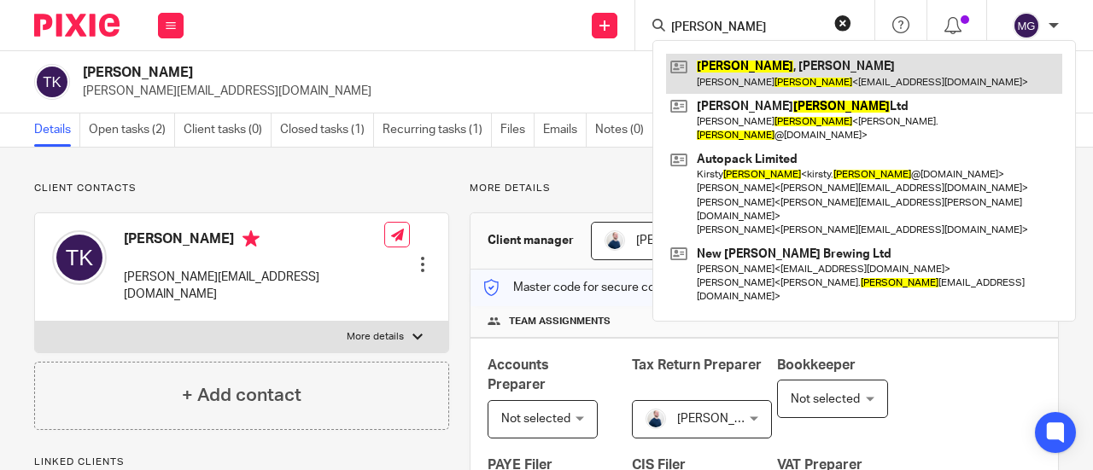
click at [739, 66] on link at bounding box center [864, 73] width 396 height 39
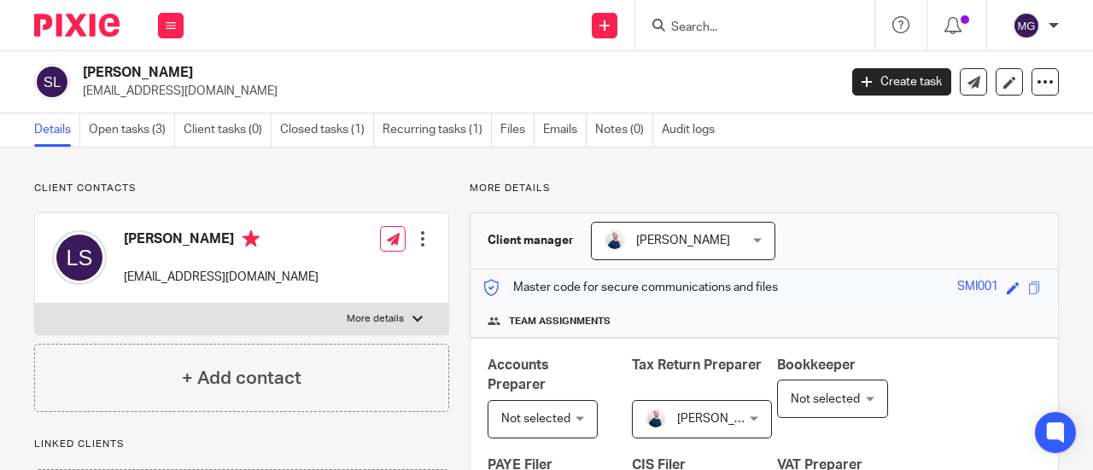
click at [779, 20] on input "Search" at bounding box center [746, 27] width 154 height 15
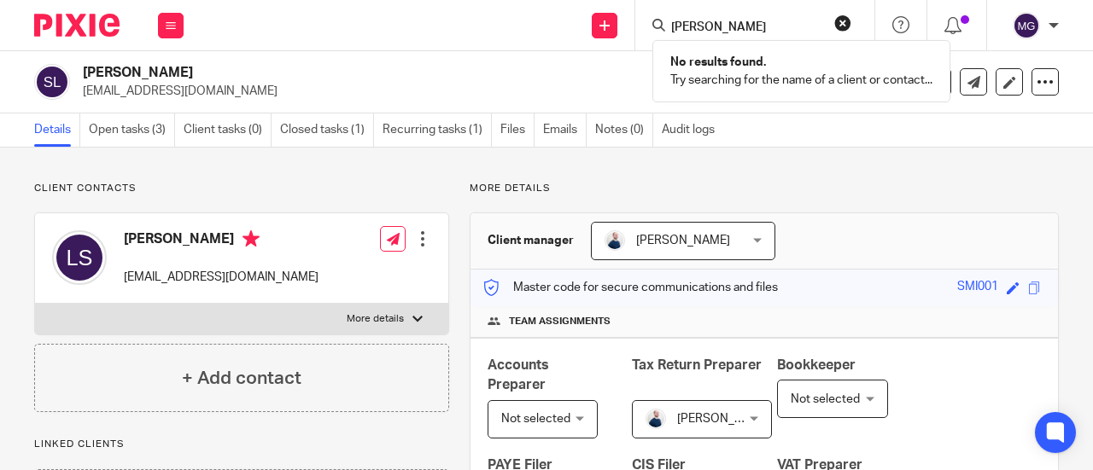
type input "[PERSON_NAME]"
click button "submit" at bounding box center [0, 0] width 0 height 0
